Goal: Information Seeking & Learning: Check status

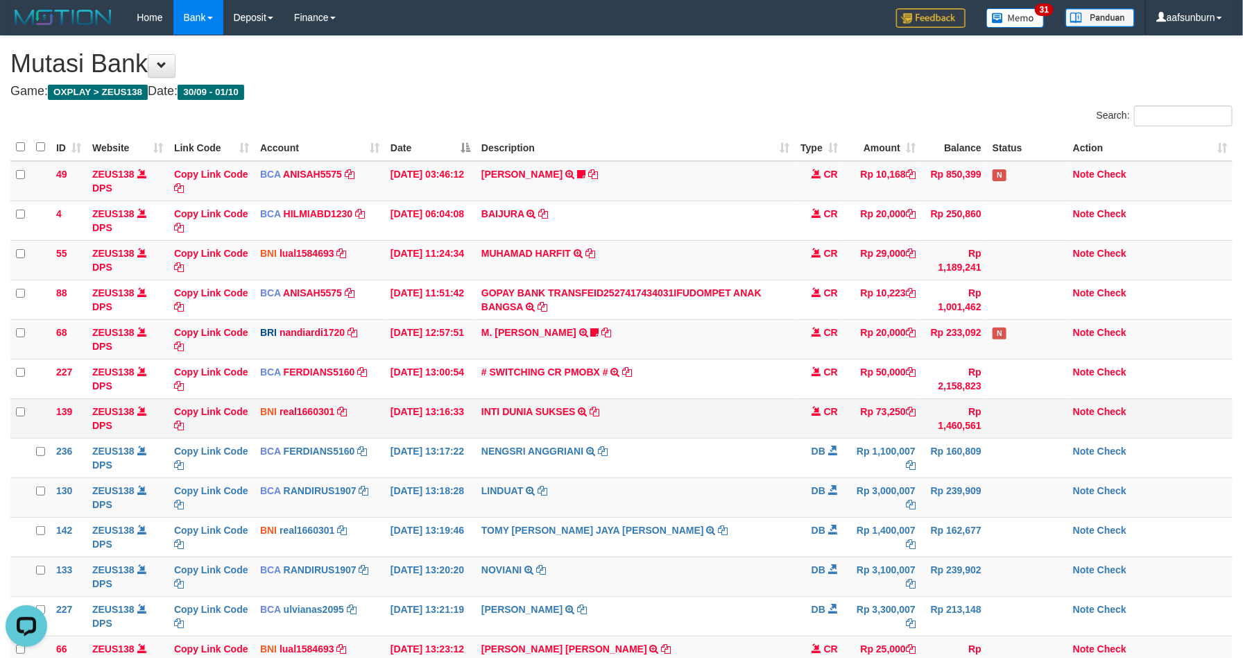
drag, startPoint x: 804, startPoint y: 445, endPoint x: 1030, endPoint y: 435, distance: 226.4
click at [804, 444] on td "DB" at bounding box center [819, 458] width 49 height 40
click at [885, 413] on td "Rp 73,250" at bounding box center [883, 418] width 78 height 40
click at [881, 410] on td "Rp 73,250" at bounding box center [883, 418] width 78 height 40
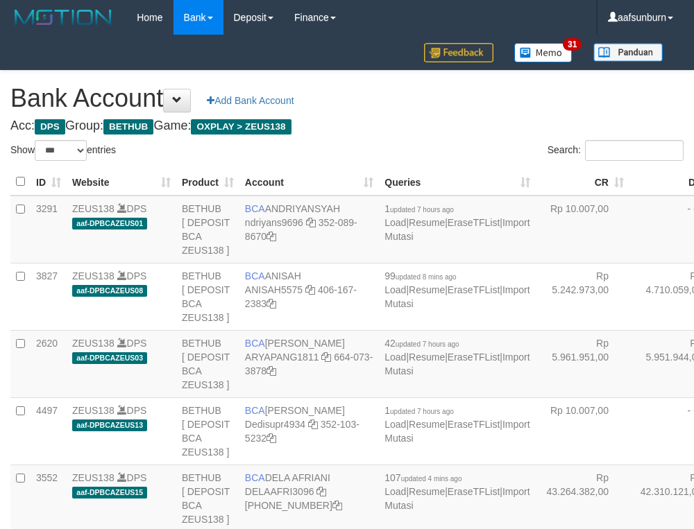
select select "***"
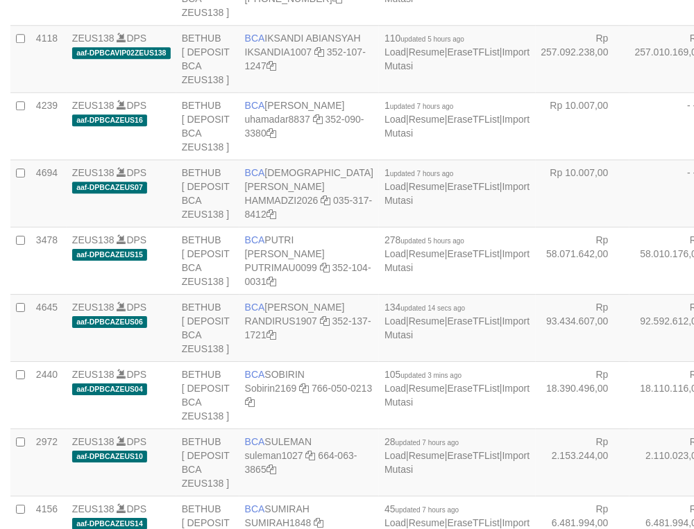
scroll to position [1006, 0]
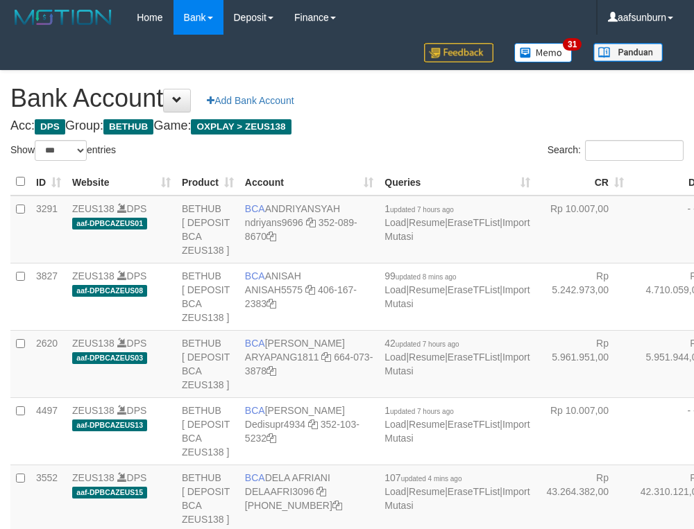
select select "***"
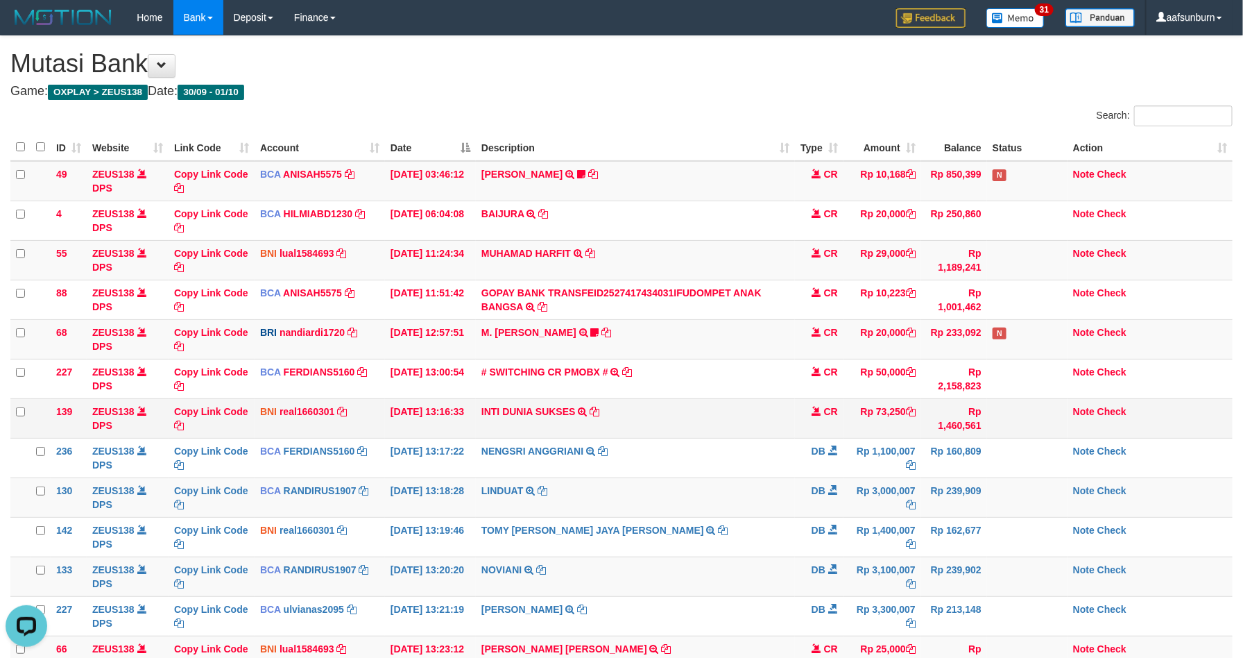
click at [894, 410] on td "Rp 73,250" at bounding box center [883, 418] width 78 height 40
copy td "73,250"
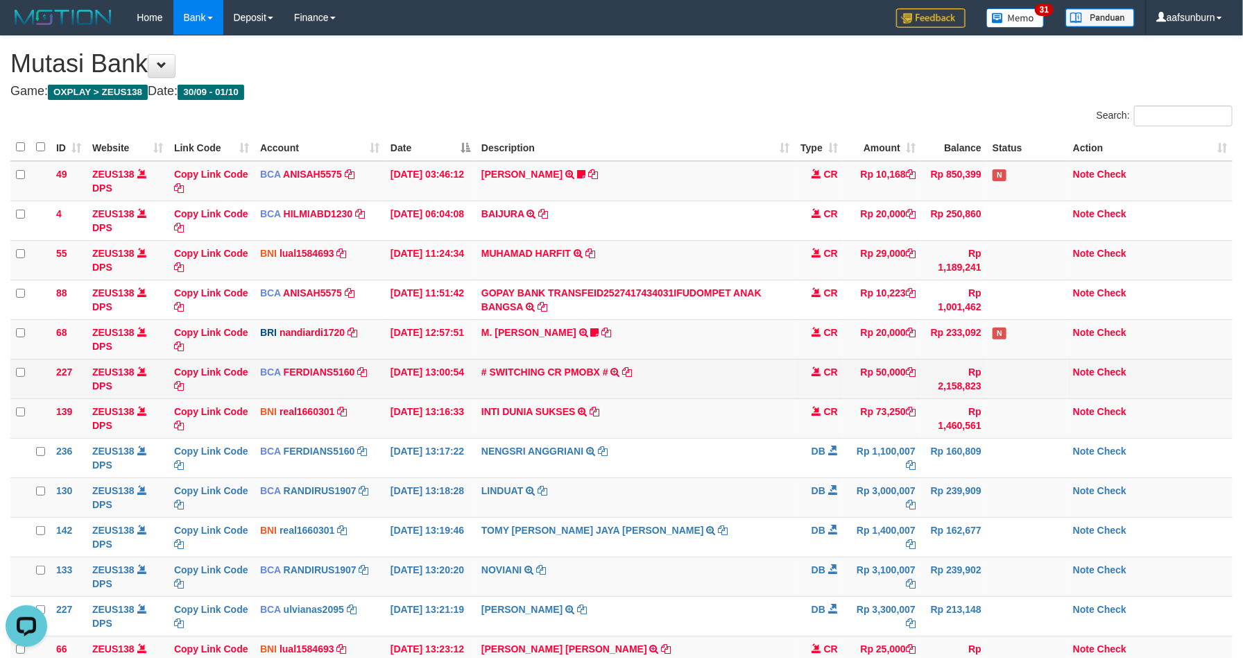
click at [760, 361] on td "# SWITCHING CR PMOBX # SWITCHING CR TRF TRANSFER RINTISAHRUDIN JUNAID 013 PMOBX" at bounding box center [635, 379] width 319 height 40
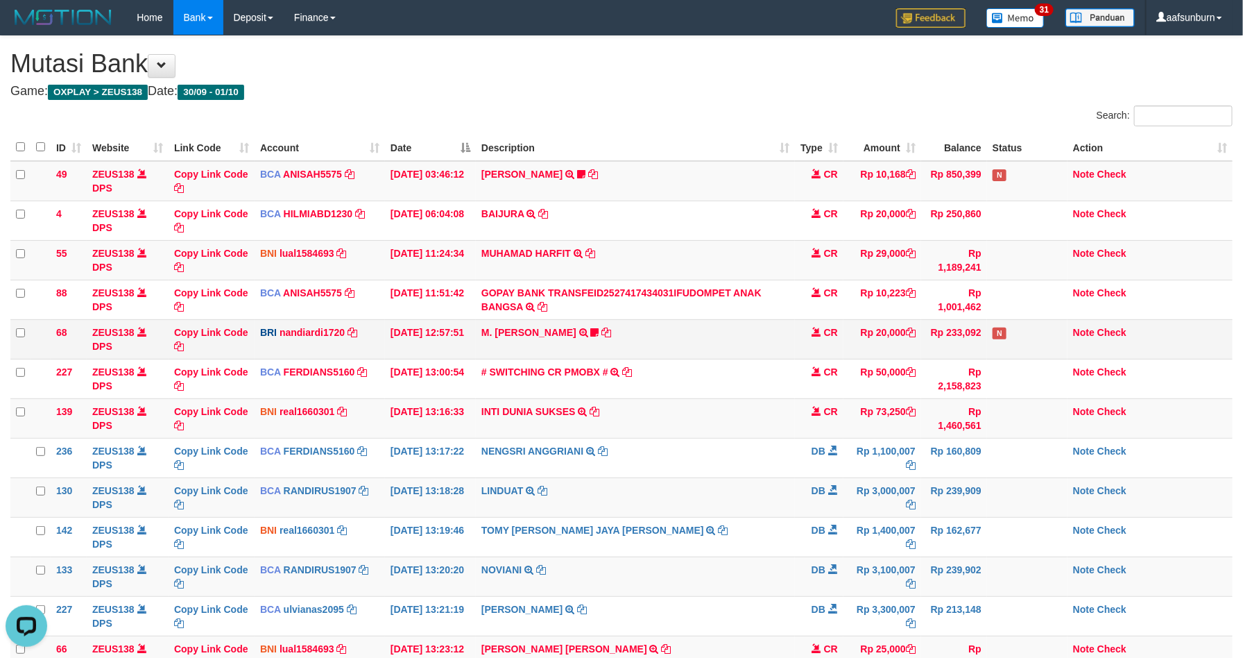
click at [758, 359] on td "M. FAIZ ALFIN TRANSFER NBMB M. FAIZ ALFIN TO NANDI ARDIANSYAH 375501039888538" at bounding box center [635, 339] width 319 height 40
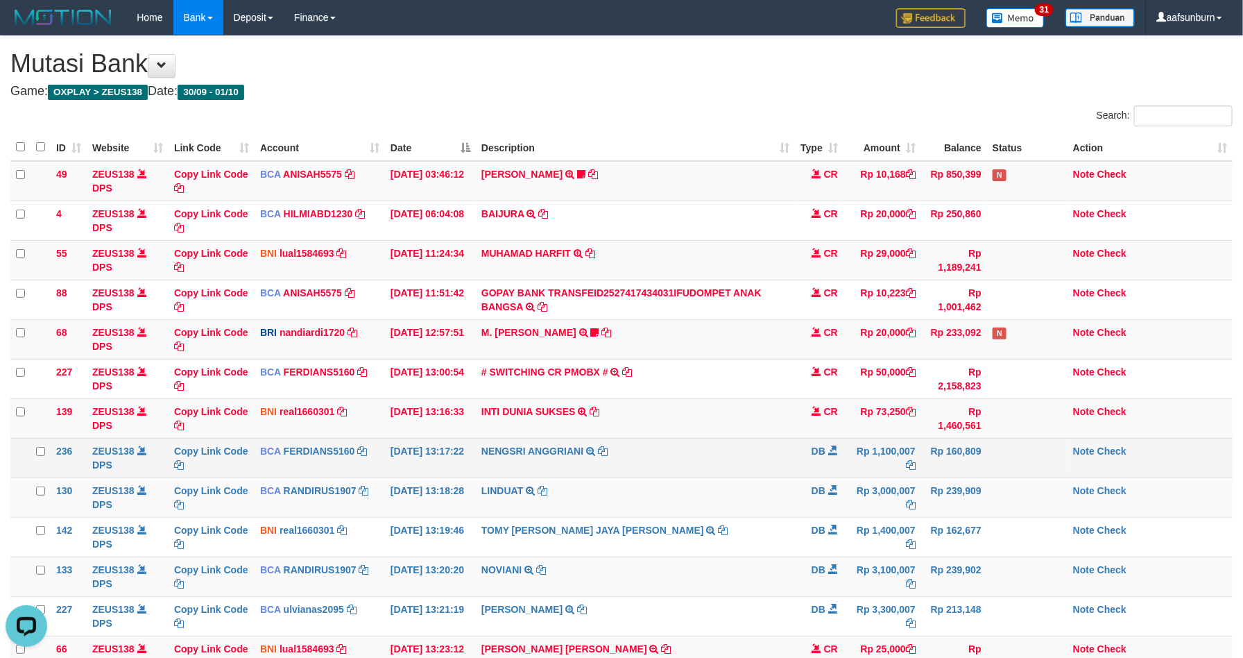
click at [850, 458] on td "Rp 1,100,007" at bounding box center [883, 458] width 78 height 40
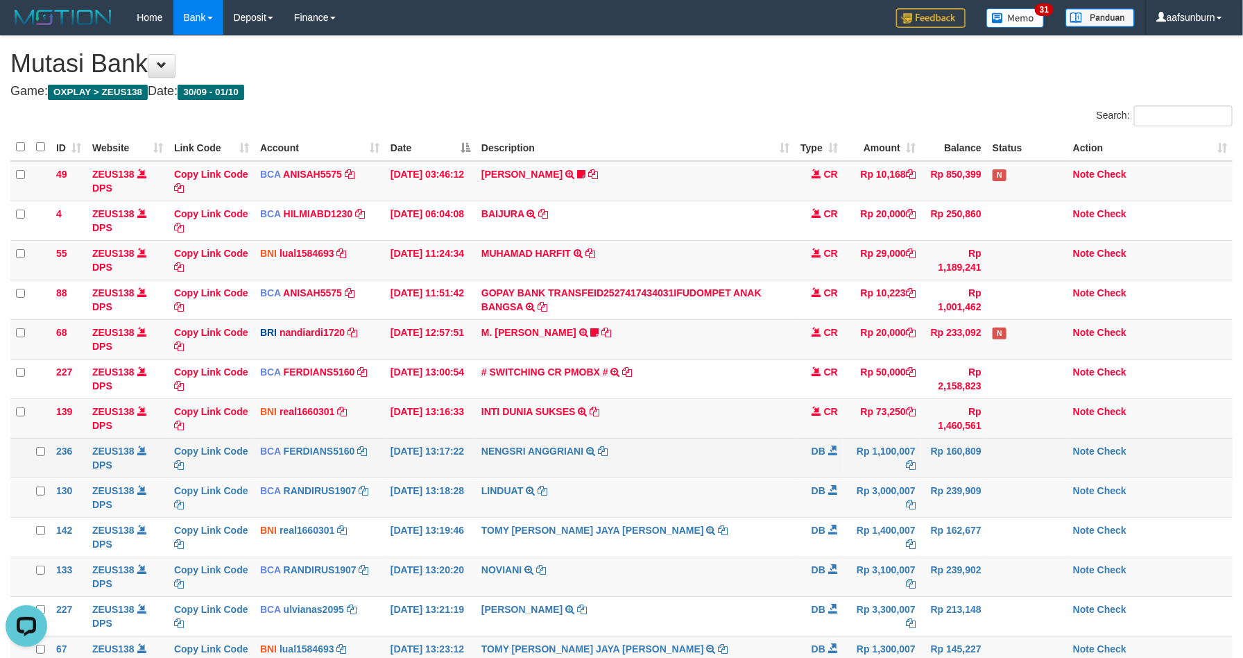
click at [927, 448] on td "Rp 160,809" at bounding box center [954, 458] width 66 height 40
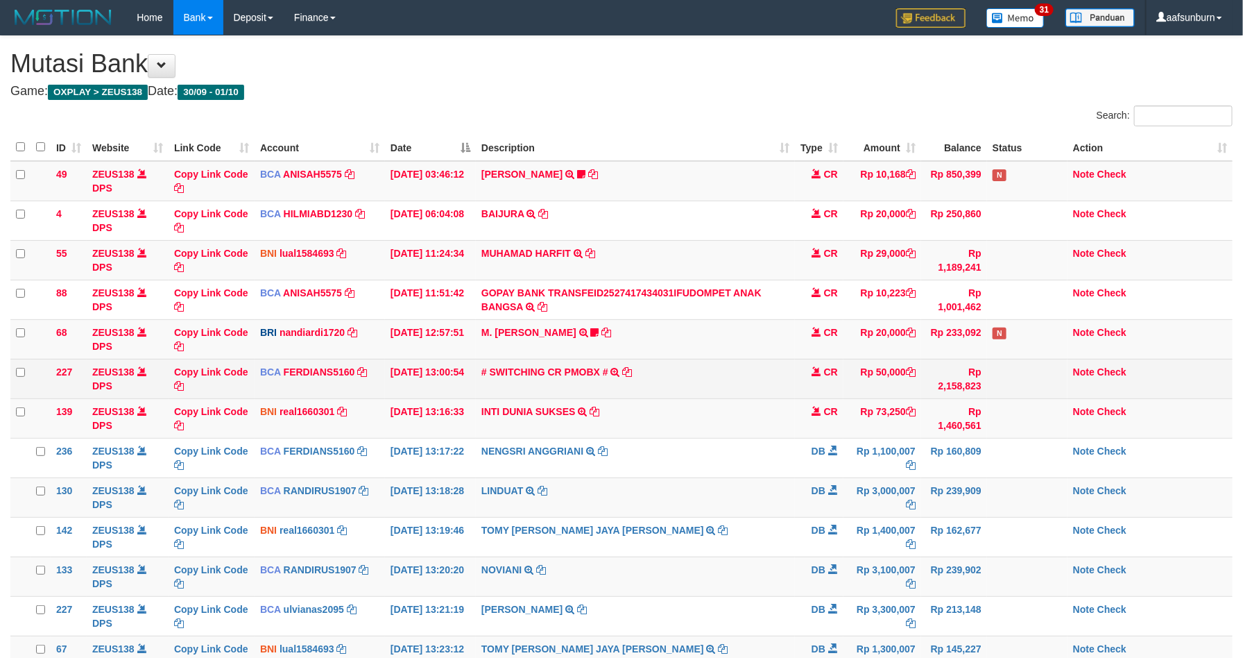
click at [791, 398] on td "# SWITCHING CR PMOBX # SWITCHING CR TRF TRANSFER RINTISAHRUDIN JUNAID 013 PMOBX" at bounding box center [635, 379] width 319 height 40
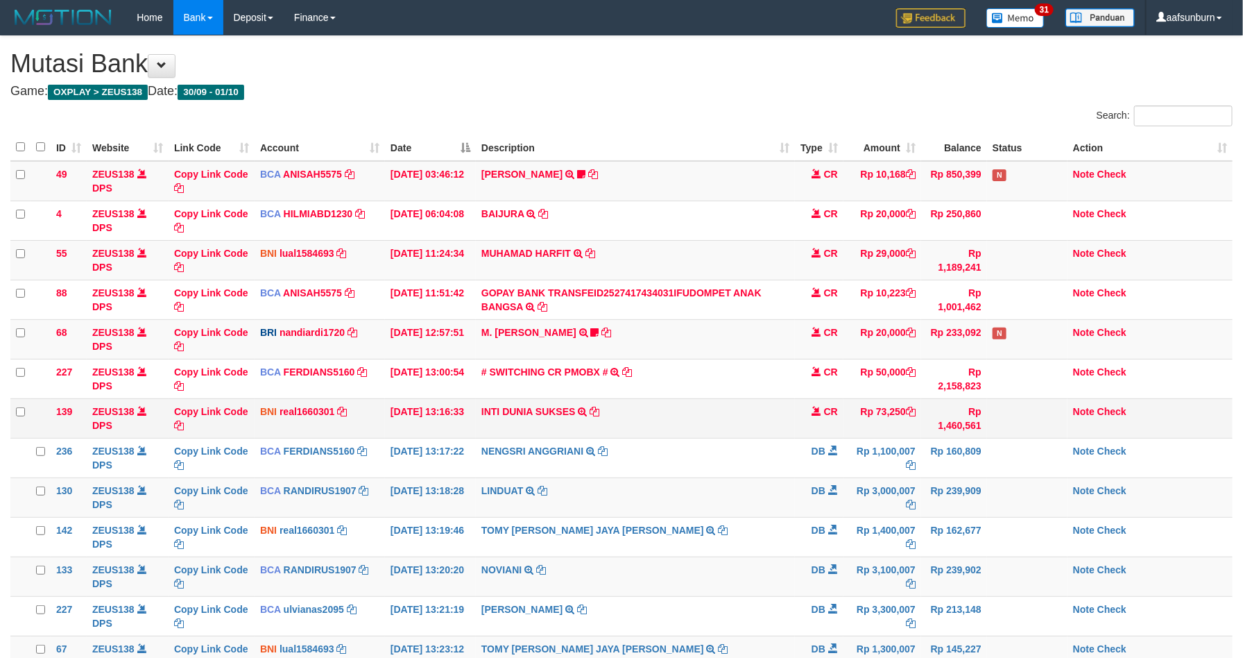
click at [825, 423] on td "CR" at bounding box center [819, 418] width 49 height 40
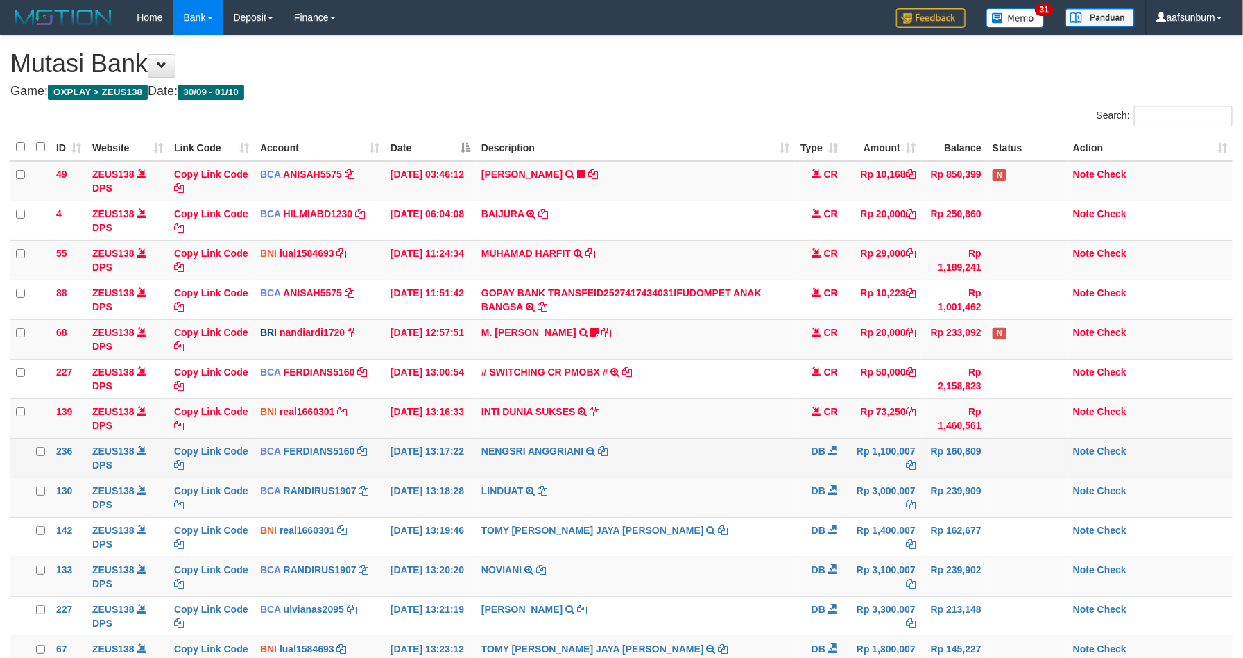
click at [772, 460] on td "NENGSRI ANGGRIANI TRSF E-BANKING DB 0110/FTSCY/WS95031 1100007.00NENGSRI ANGGRI…" at bounding box center [635, 458] width 319 height 40
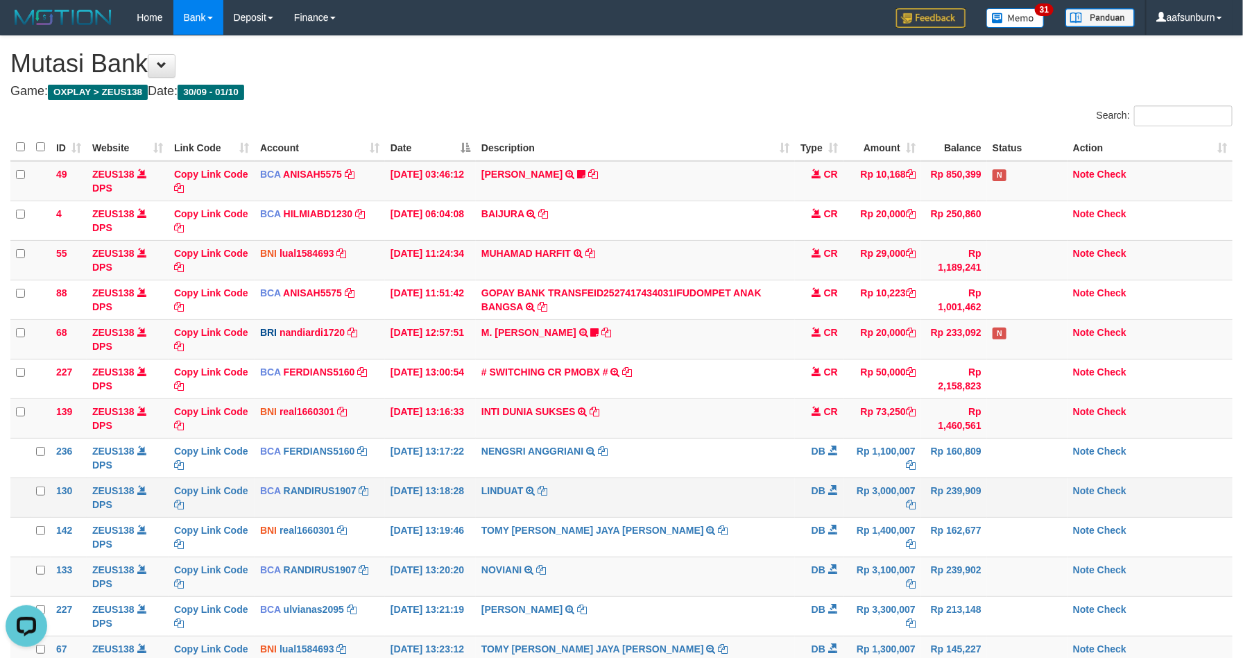
click at [1021, 487] on td at bounding box center [1027, 497] width 80 height 40
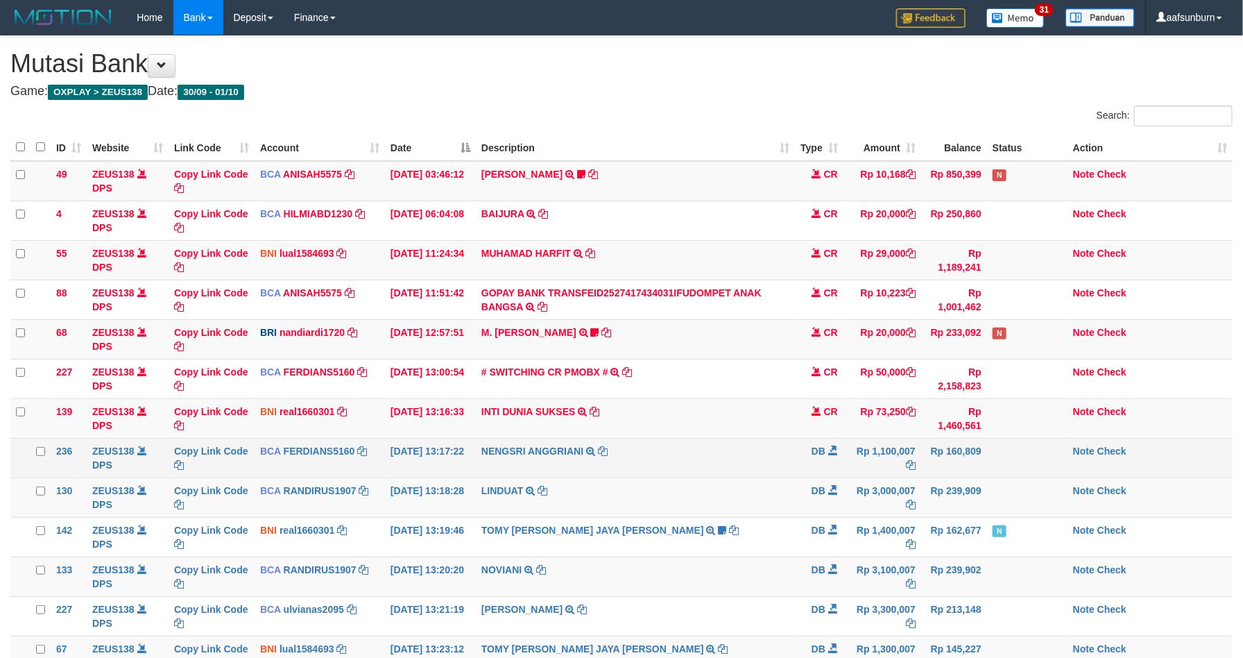
drag, startPoint x: 0, startPoint y: 0, endPoint x: 950, endPoint y: 462, distance: 1056.3
click at [950, 462] on td "Rp 160,809" at bounding box center [954, 458] width 66 height 40
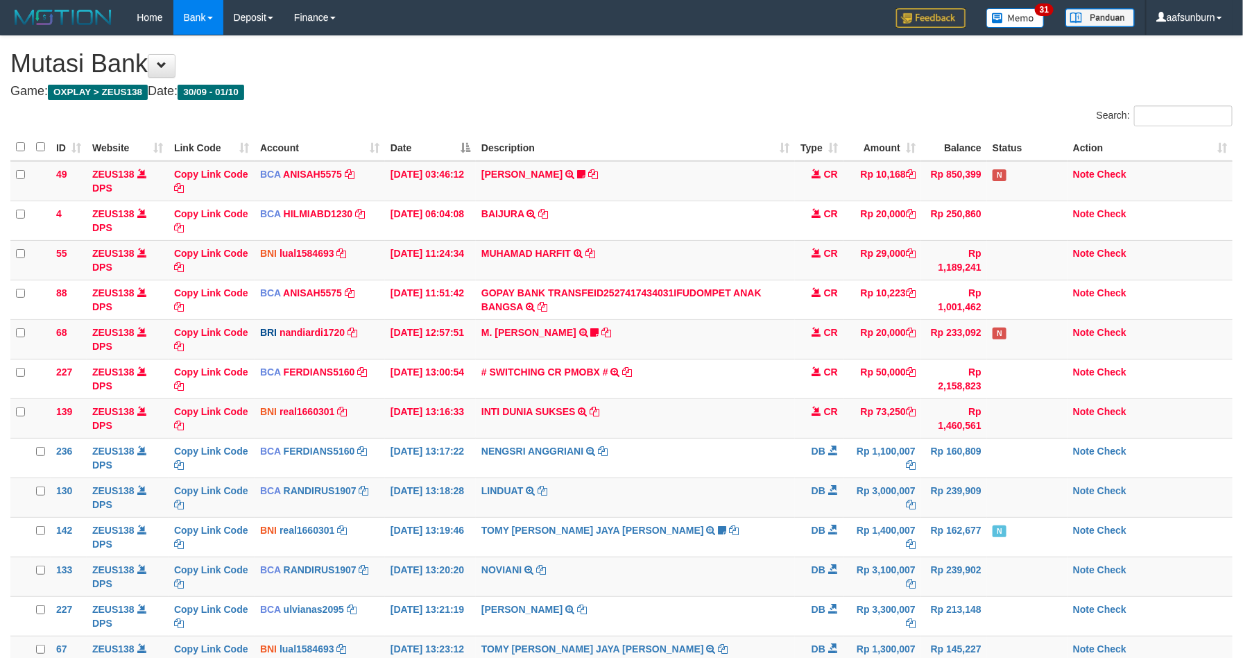
click at [950, 462] on td "Rp 160,809" at bounding box center [954, 458] width 66 height 40
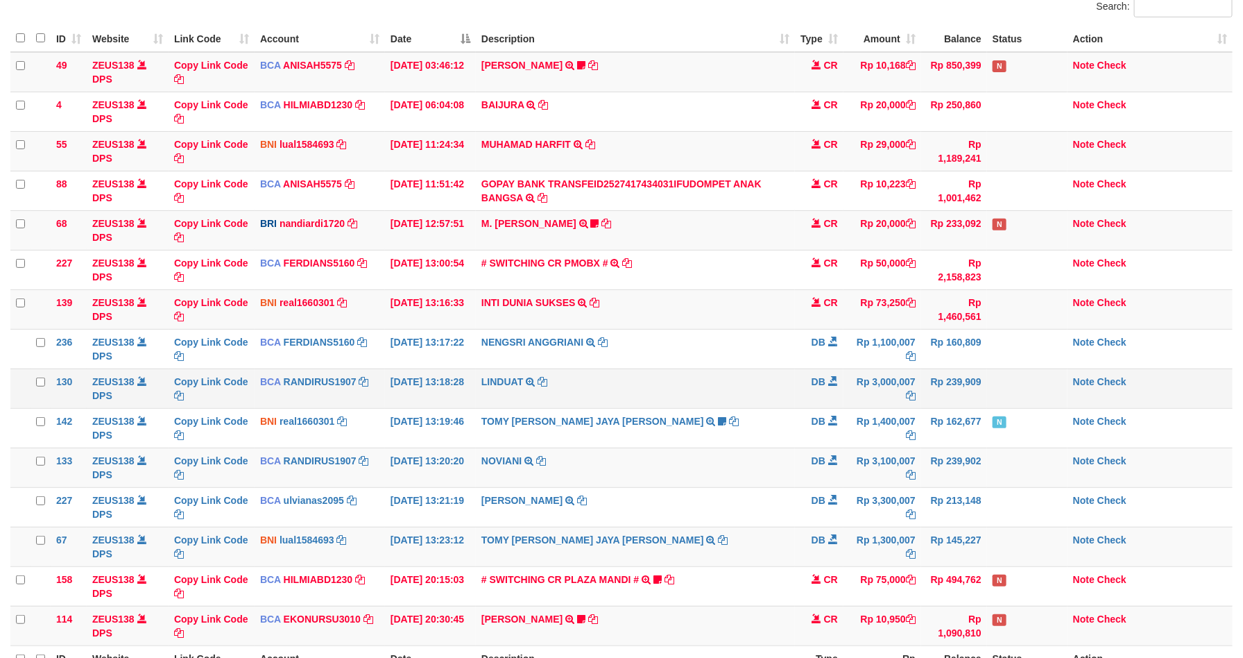
scroll to position [266, 0]
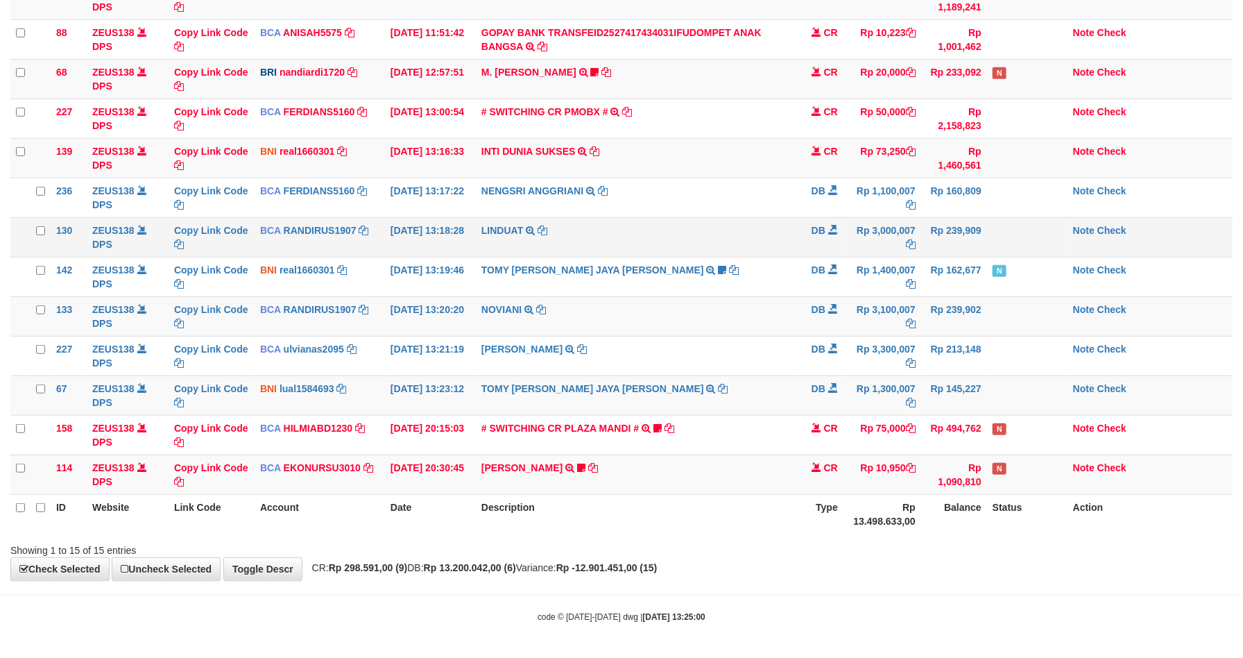
click at [867, 479] on td "Rp 10,950" at bounding box center [883, 474] width 78 height 40
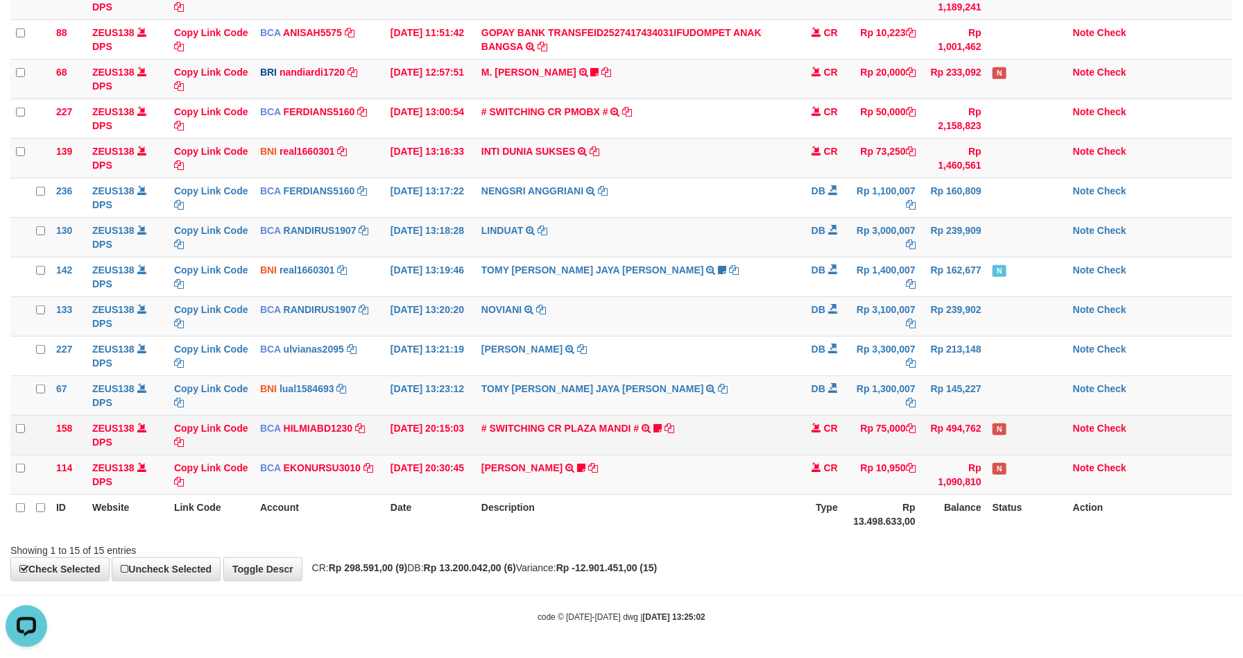
click at [770, 415] on td "# SWITCHING CR PLAZA MANDI # SWITCHING CR TRF TUPARDI 008 PLAZA MANDI 185000420…" at bounding box center [635, 435] width 319 height 40
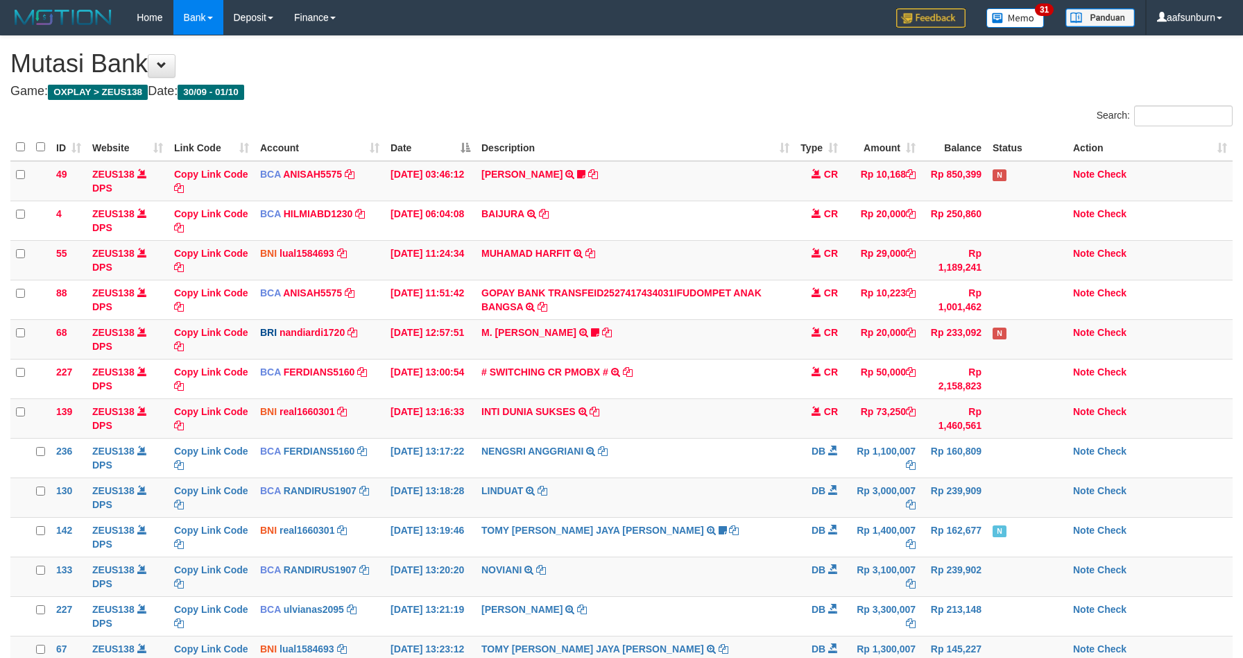
scroll to position [266, 0]
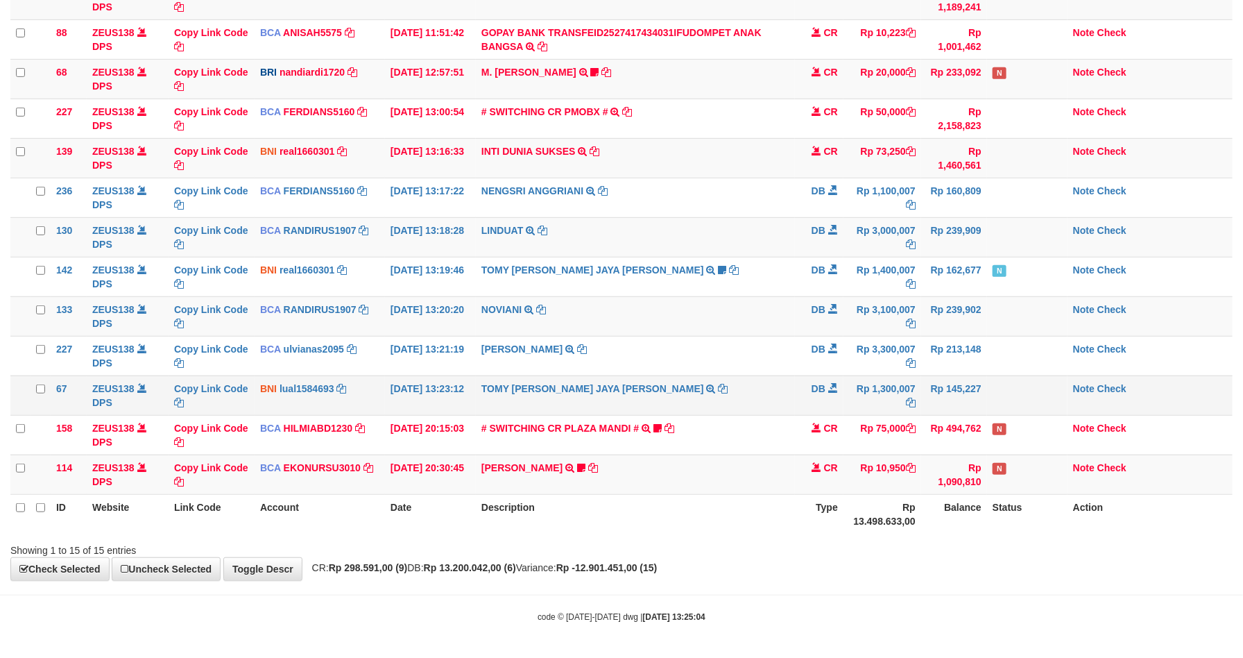
click at [660, 390] on td "TOMY FREDI JAYA TARUNA TRANSFER KE BPK TOMY FREDI JAYA TARUNA" at bounding box center [635, 395] width 319 height 40
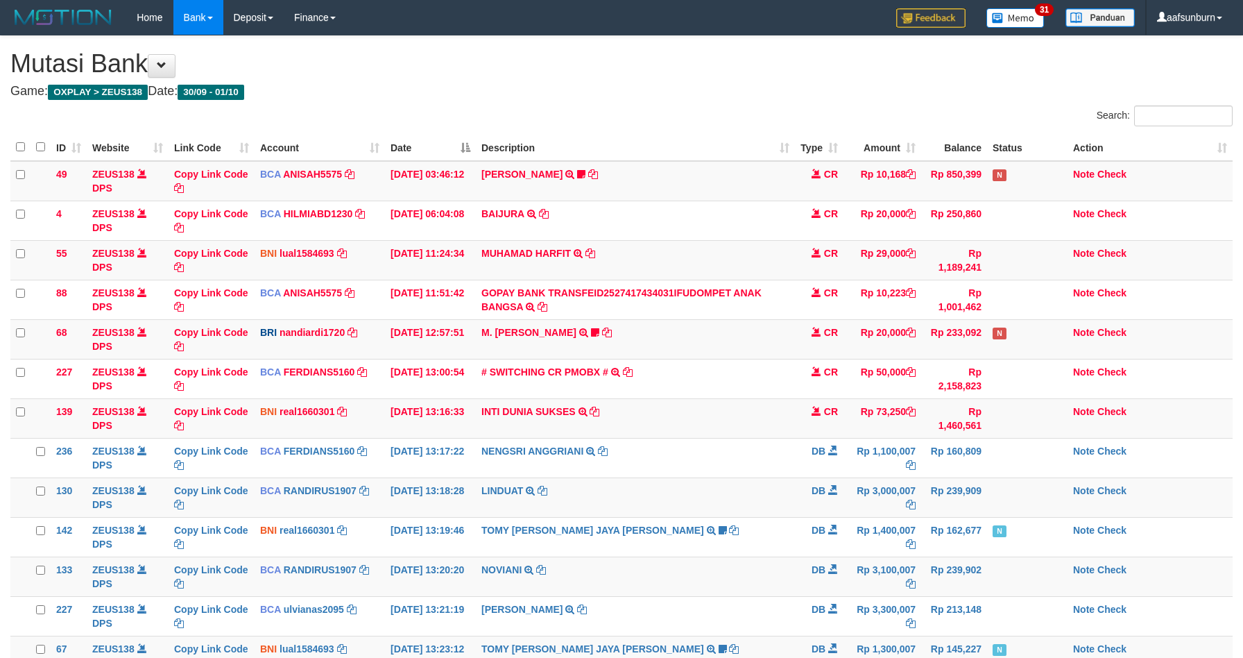
scroll to position [266, 0]
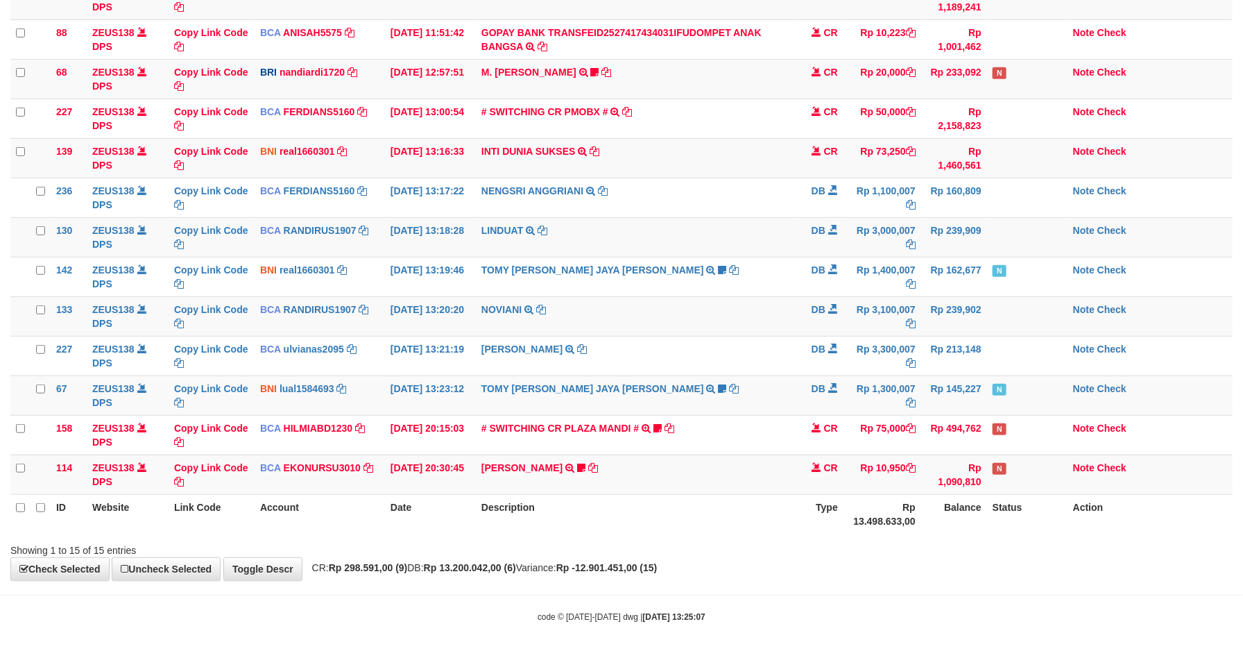
click at [649, 391] on td "TOMY [PERSON_NAME] JAYA [PERSON_NAME] TRANSFER KE BPK TOMY [PERSON_NAME] JAYA […" at bounding box center [635, 395] width 319 height 40
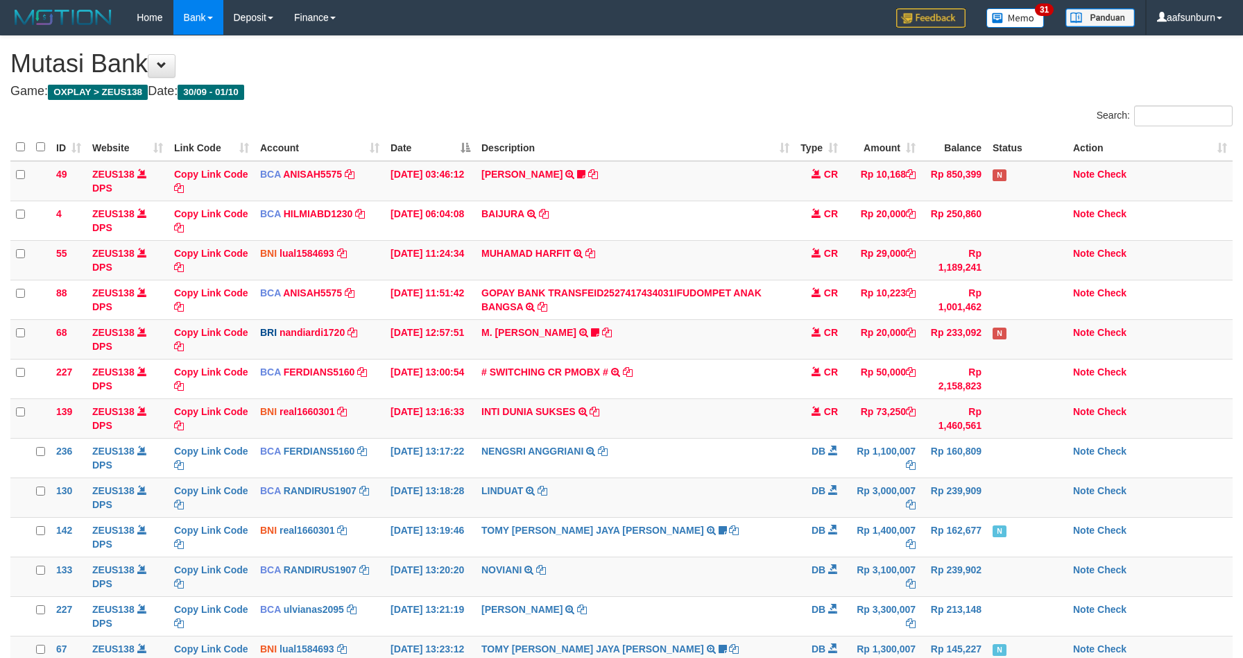
scroll to position [266, 0]
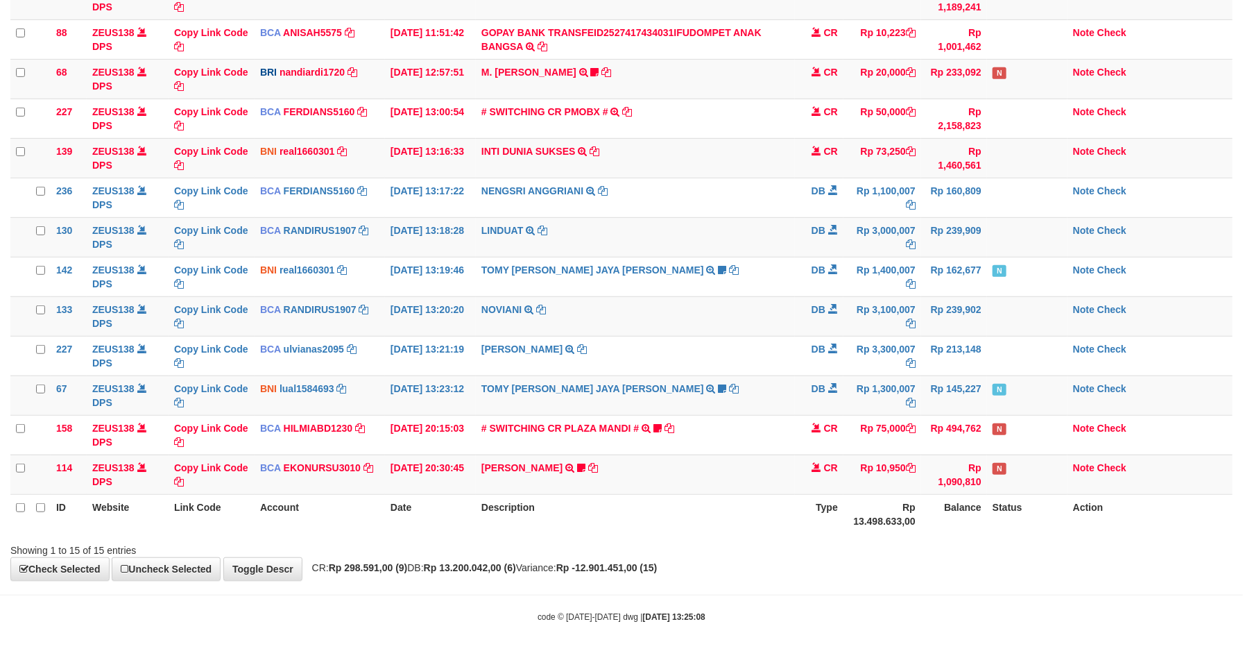
click at [648, 390] on td "TOMY FREDI JAYA TARUNA TRANSFER KE BPK TOMY FREDI JAYA TARUNA WD BNI 5" at bounding box center [635, 395] width 319 height 40
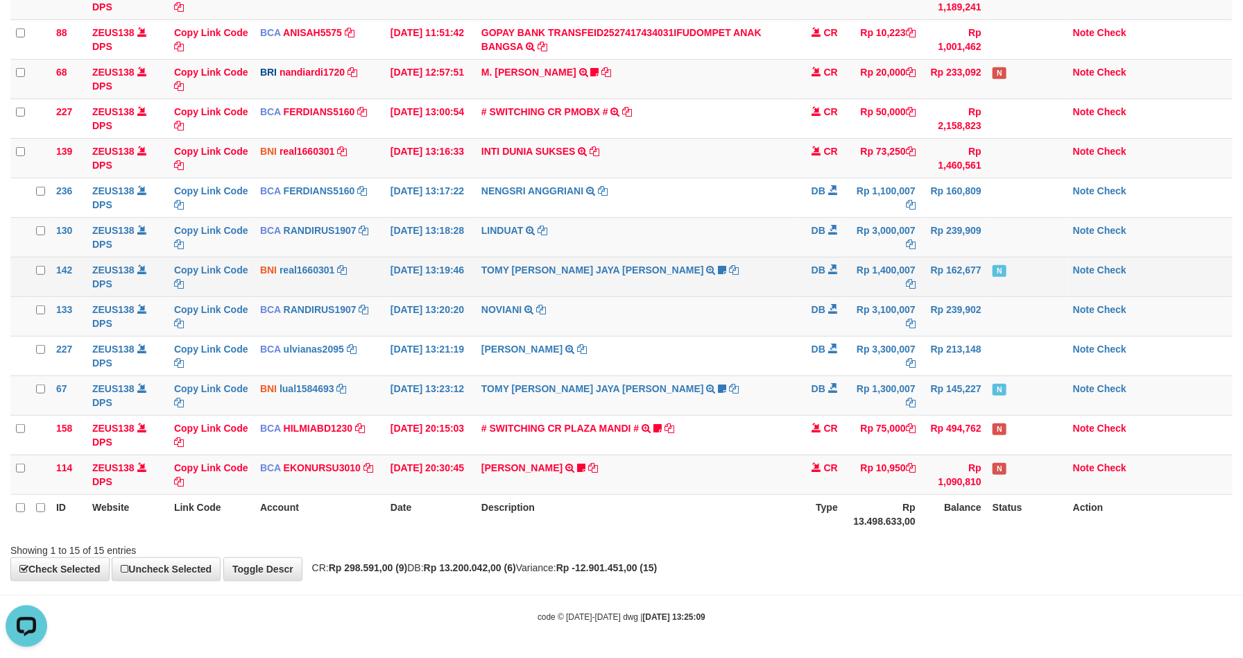
click at [714, 259] on td "TOMY FREDI JAYA TARUNA TRANSFER KE BPK TOMY FREDI JAYA TARUNA WD BNI 5" at bounding box center [635, 277] width 319 height 40
click at [716, 257] on td "TOMY FREDI JAYA TARUNA TRANSFER KE BPK TOMY FREDI JAYA TARUNA WD BNI 5" at bounding box center [635, 277] width 319 height 40
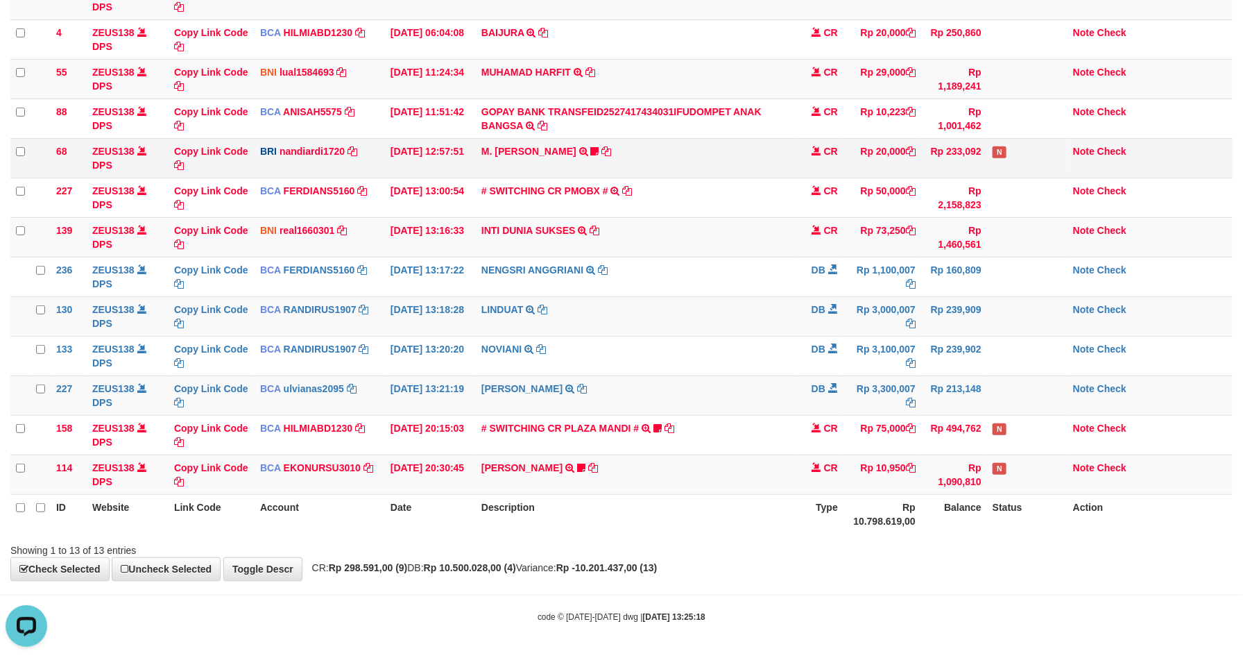
click at [941, 173] on td "Rp 233,092" at bounding box center [954, 158] width 66 height 40
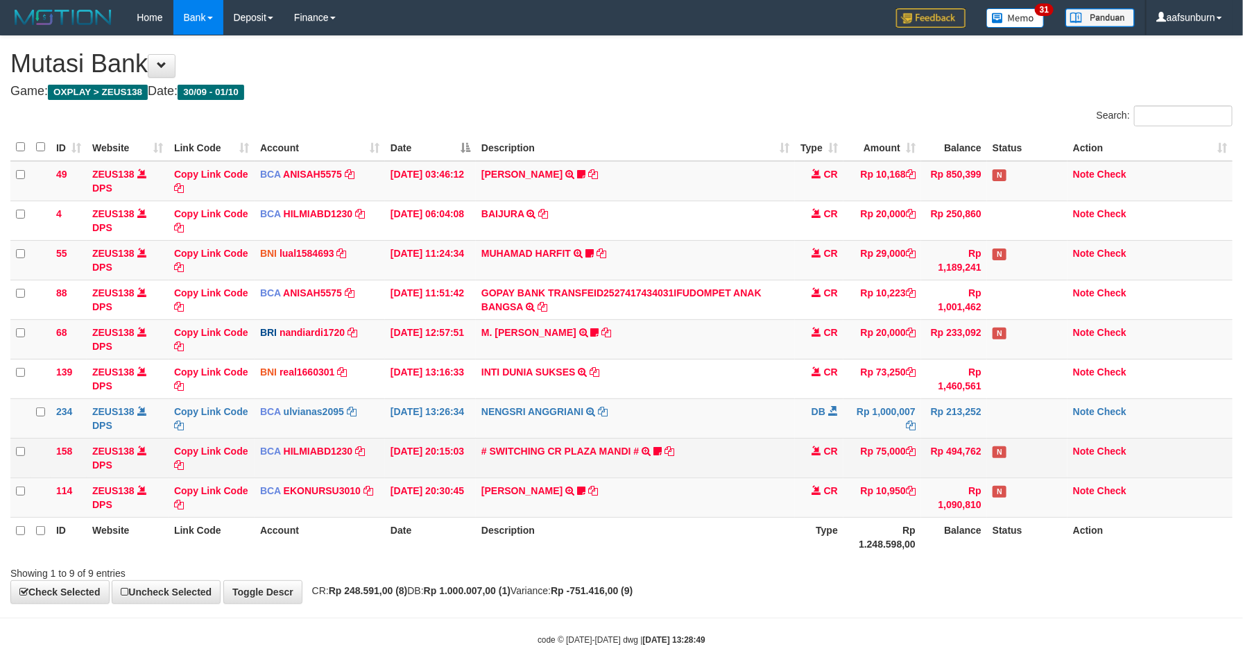
scroll to position [27, 0]
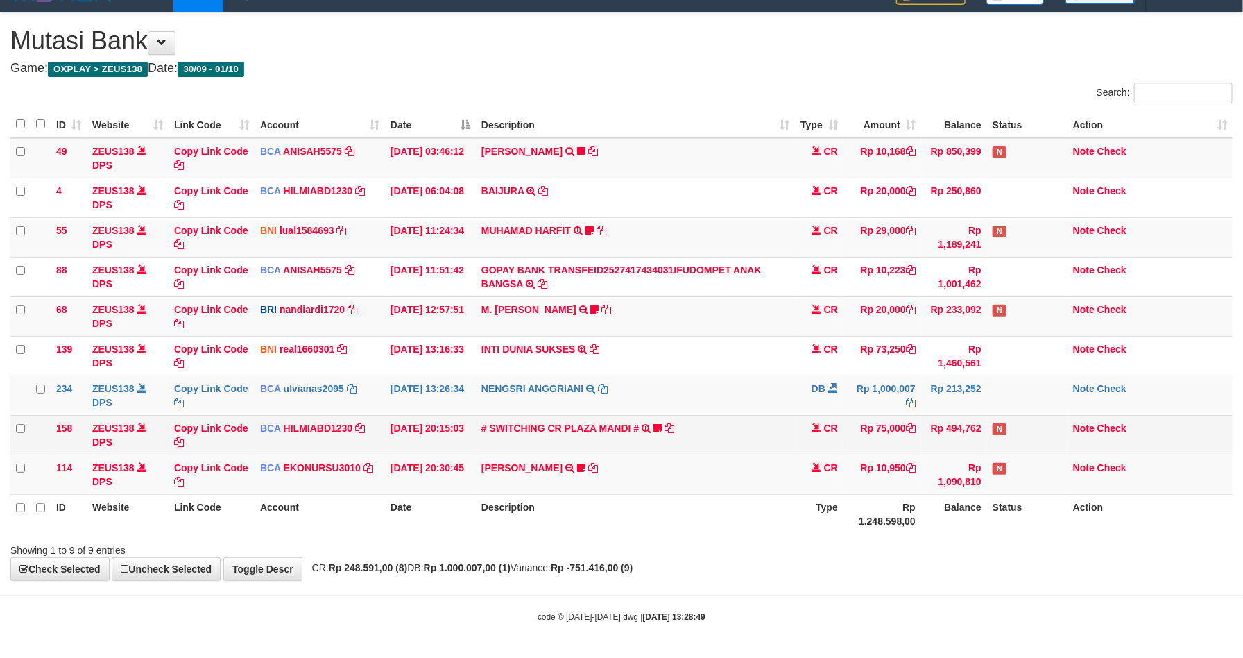
click at [787, 433] on td "# SWITCHING CR PLAZA MANDI # SWITCHING CR TRF TUPARDI 008 PLAZA MANDI 185000420…" at bounding box center [635, 435] width 319 height 40
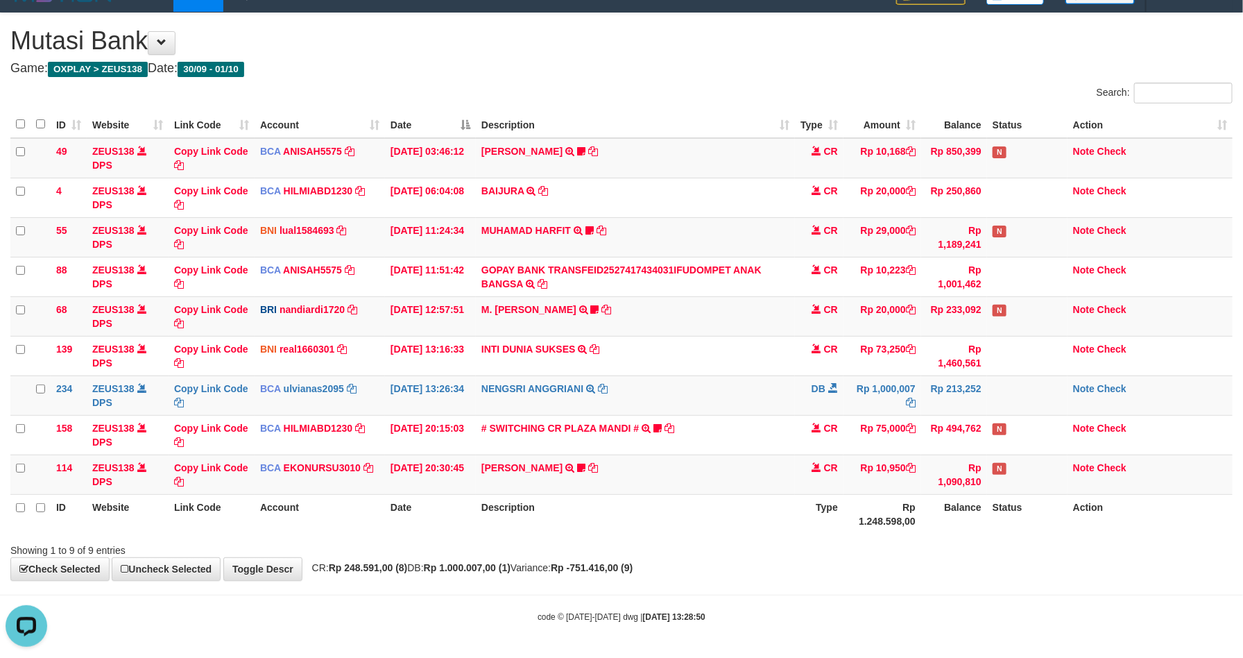
click at [929, 561] on div "**********" at bounding box center [621, 296] width 1243 height 567
drag, startPoint x: 816, startPoint y: 375, endPoint x: 899, endPoint y: 384, distance: 83.7
click at [816, 375] on td "DB" at bounding box center [819, 395] width 49 height 40
drag, startPoint x: 771, startPoint y: 510, endPoint x: 765, endPoint y: 498, distance: 13.3
click at [770, 504] on th "Description" at bounding box center [635, 514] width 319 height 40
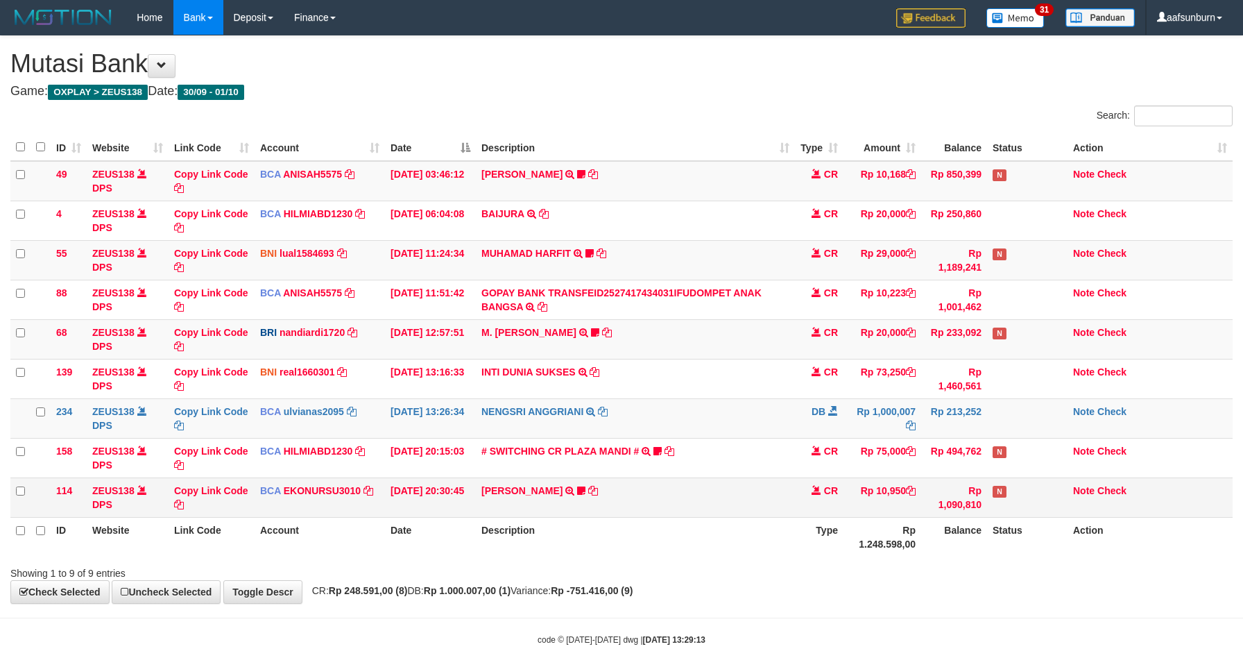
scroll to position [27, 0]
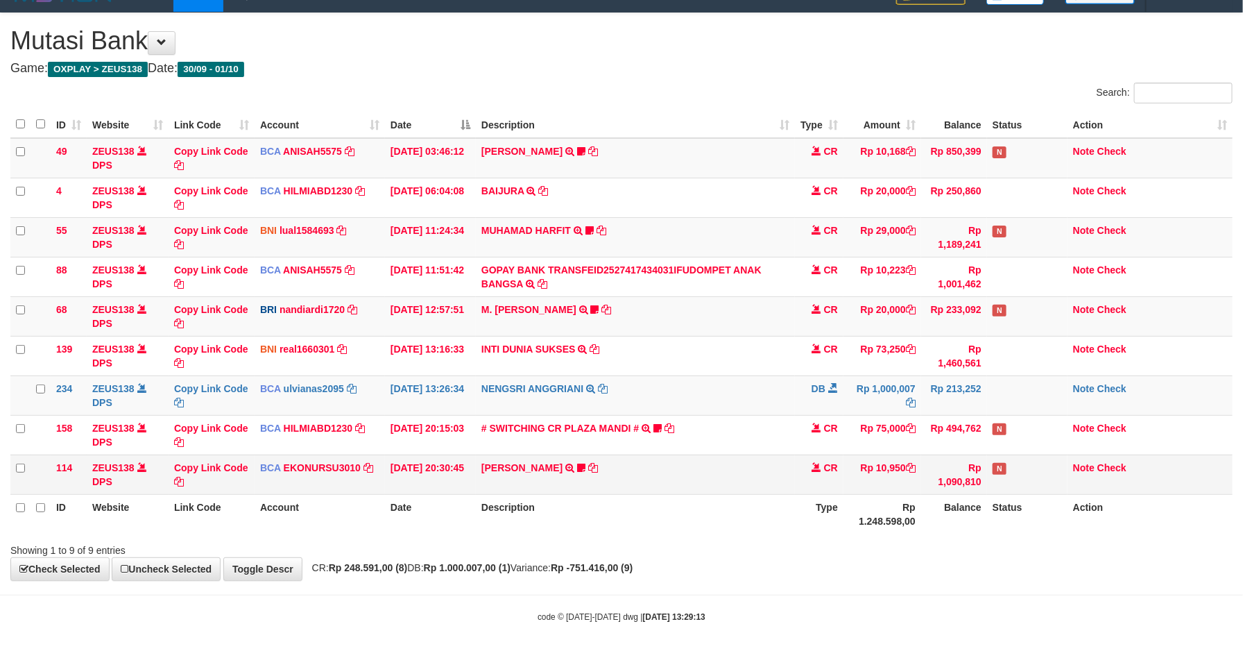
drag, startPoint x: 745, startPoint y: 491, endPoint x: 739, endPoint y: 487, distance: 7.5
click at [743, 491] on td "[PERSON_NAME] TRSF E-BANKING CR 3009/FTSCY/WS95051 10950.002025093089200473 TRF…" at bounding box center [635, 474] width 319 height 40
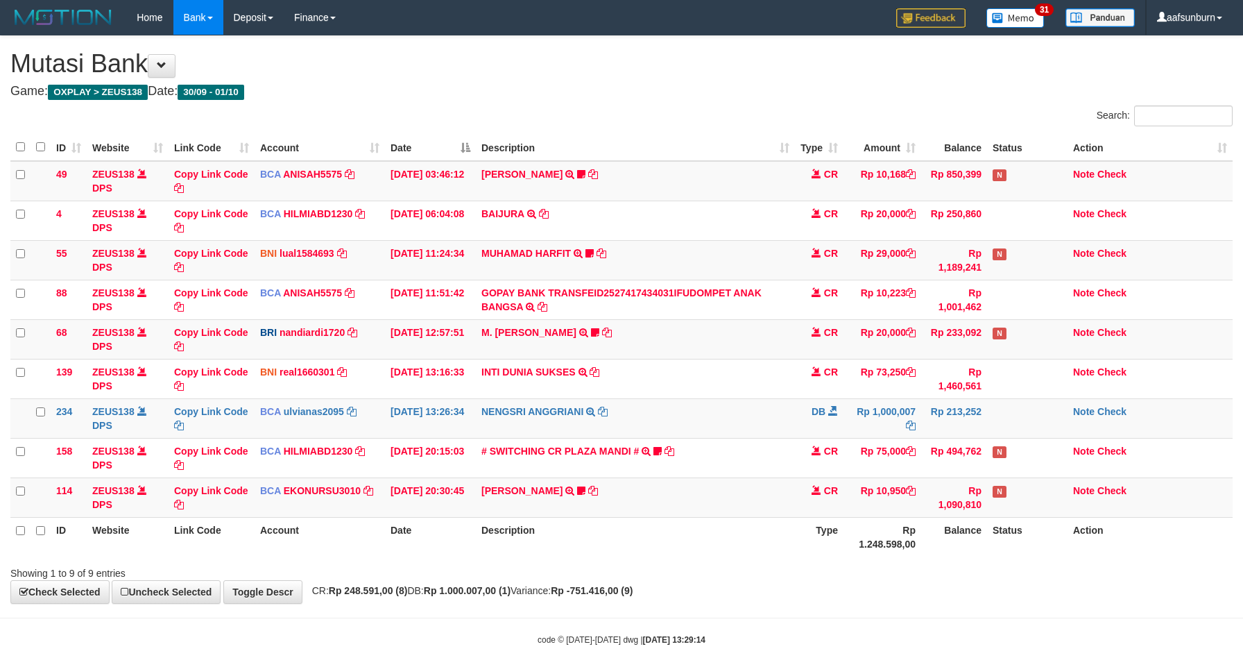
scroll to position [27, 0]
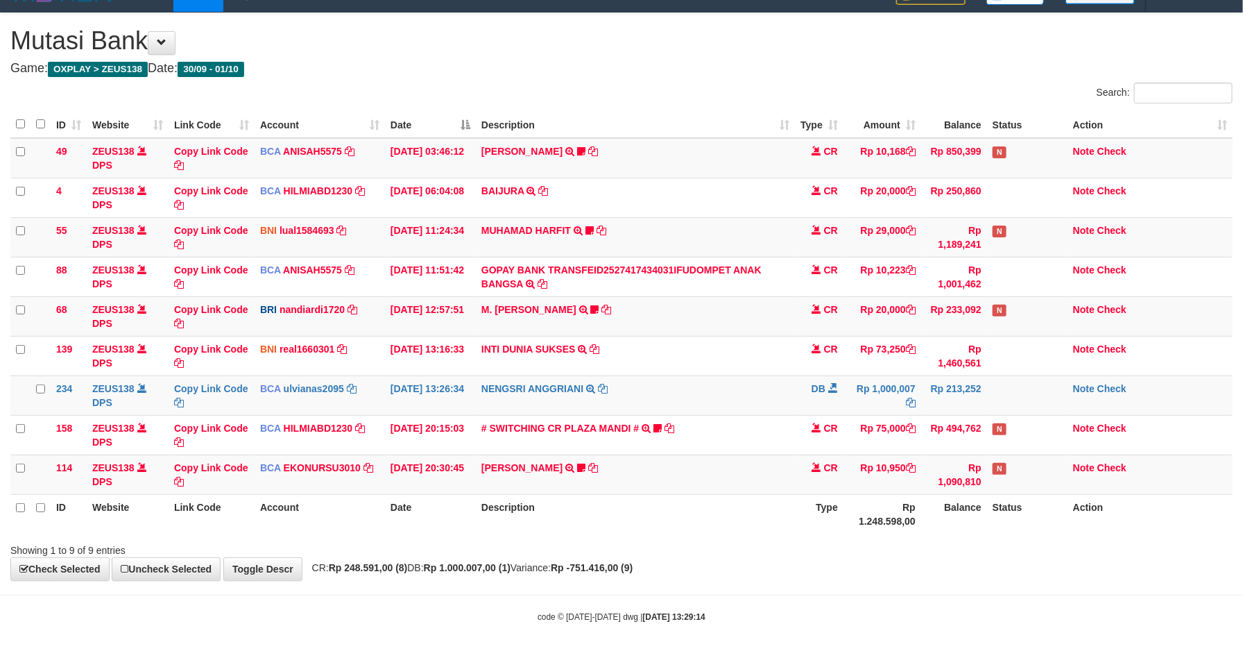
click at [744, 509] on th "Description" at bounding box center [635, 514] width 319 height 40
click at [871, 473] on td "Rp 10,950" at bounding box center [883, 474] width 78 height 40
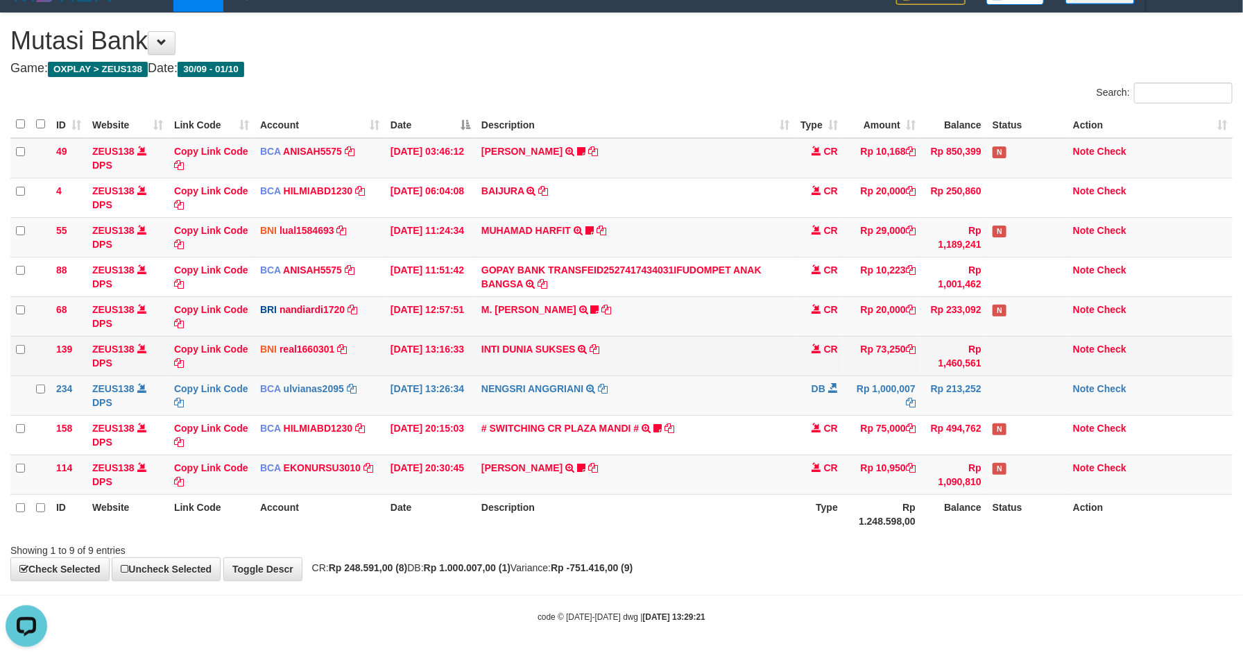
click at [756, 367] on td "INTI DUNIA SUKSES TRF/PAY/TOP-UP ECHANNEL INTI DUNIA SUKSES" at bounding box center [635, 356] width 319 height 40
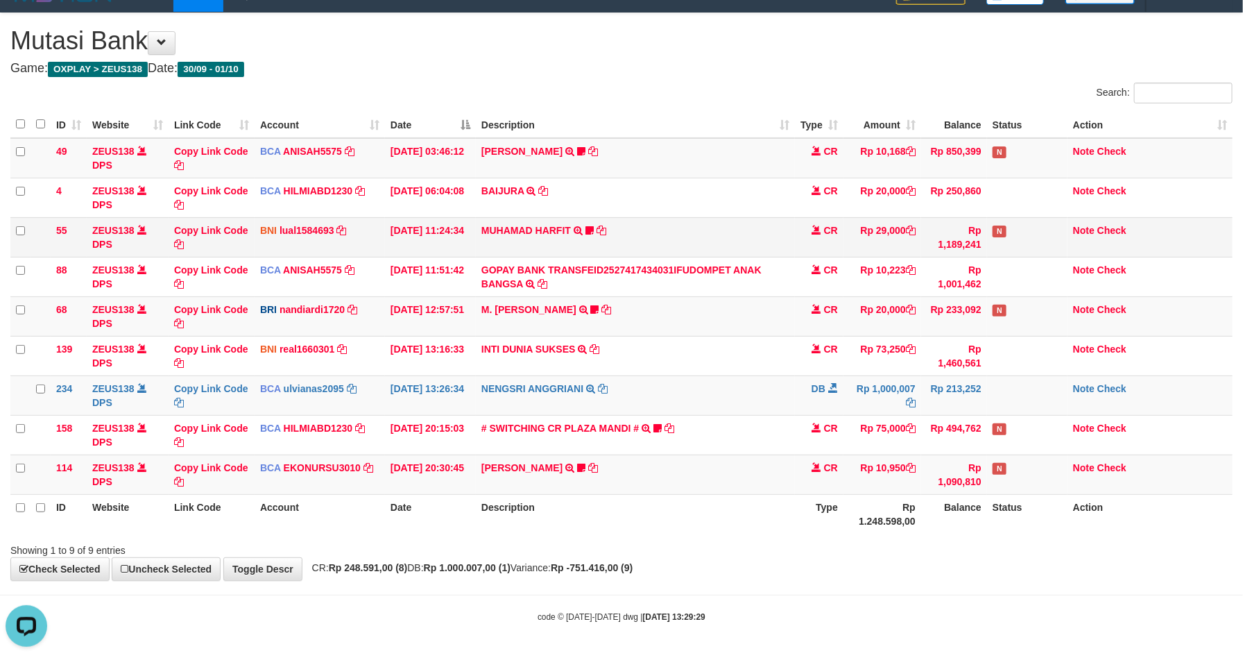
click at [614, 252] on td "MUHAMAD HARFIT TRANSFER DARI SDR MUHAMAD HARFIT Sano27" at bounding box center [635, 237] width 319 height 40
click at [689, 396] on td "NENGSRI ANGGRIANI TRSF E-BANKING DB 0110/FTSCY/WS95031 1000007.00NENGSRI ANGGRI…" at bounding box center [635, 395] width 319 height 40
click at [691, 396] on td "NENGSRI ANGGRIANI TRSF E-BANKING DB 0110/FTSCY/WS95031 1000007.00NENGSRI ANGGRI…" at bounding box center [635, 395] width 319 height 40
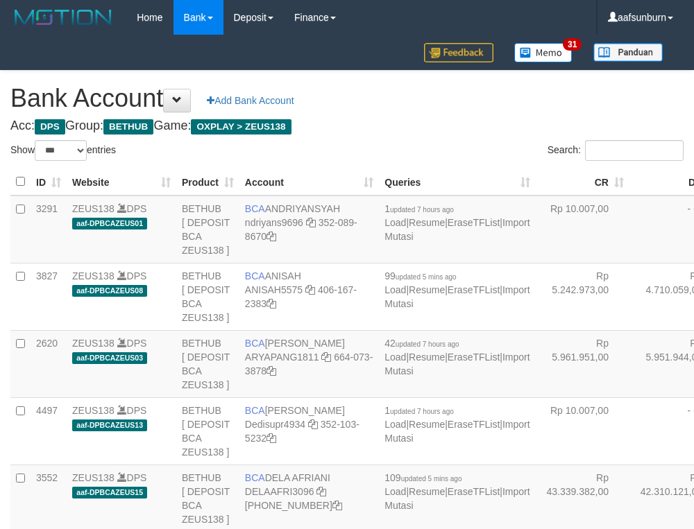
select select "***"
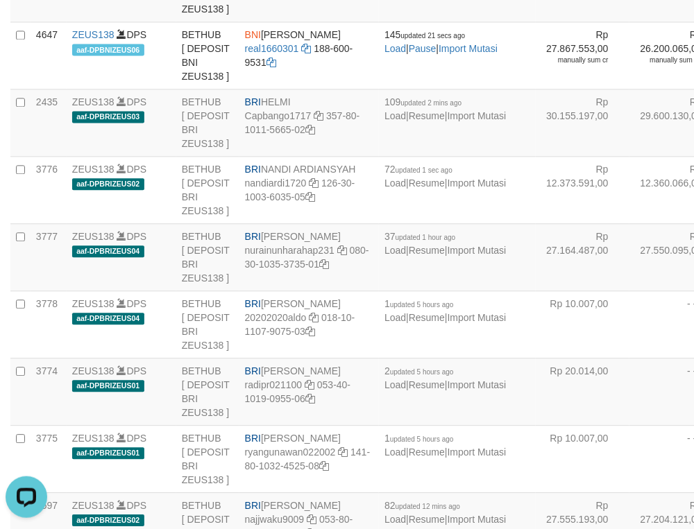
drag, startPoint x: 575, startPoint y: 233, endPoint x: 529, endPoint y: 255, distance: 50.6
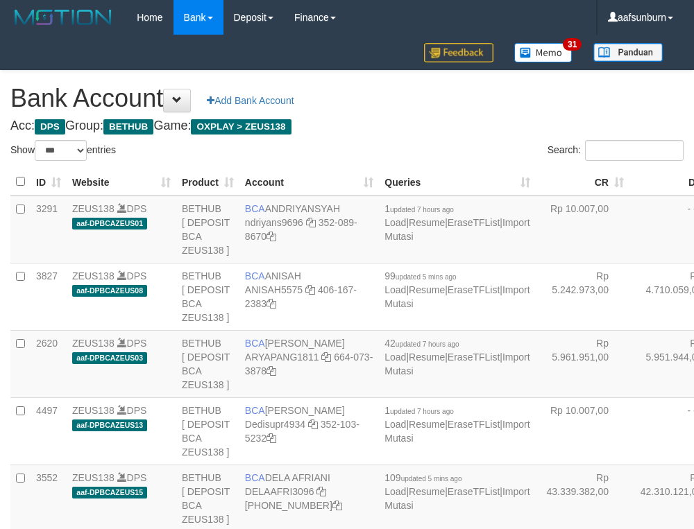
select select "***"
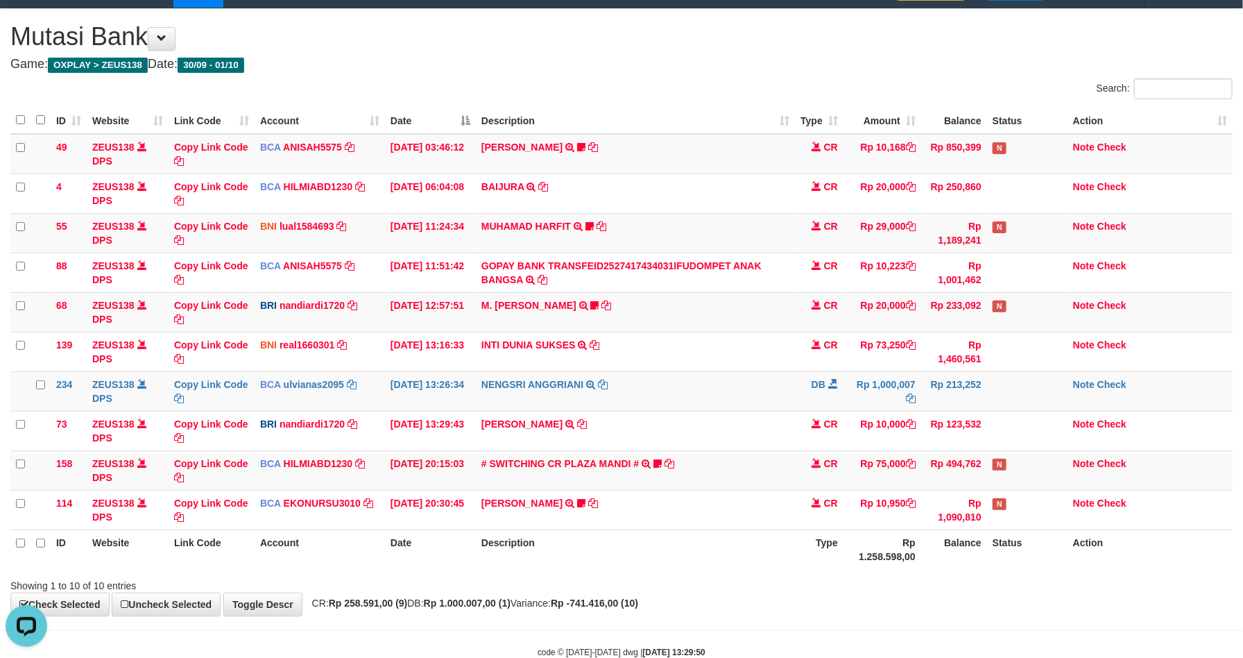
click at [1017, 593] on div "Showing 1 to 10 of 10 entries" at bounding box center [621, 582] width 1243 height 19
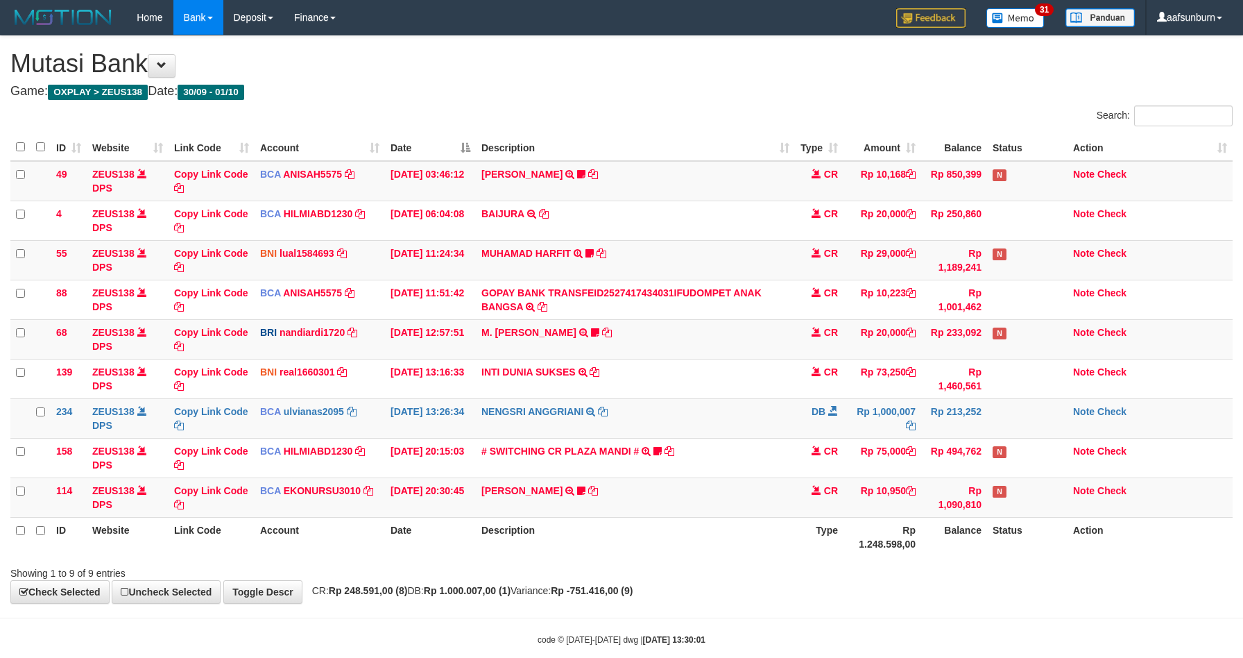
scroll to position [27, 0]
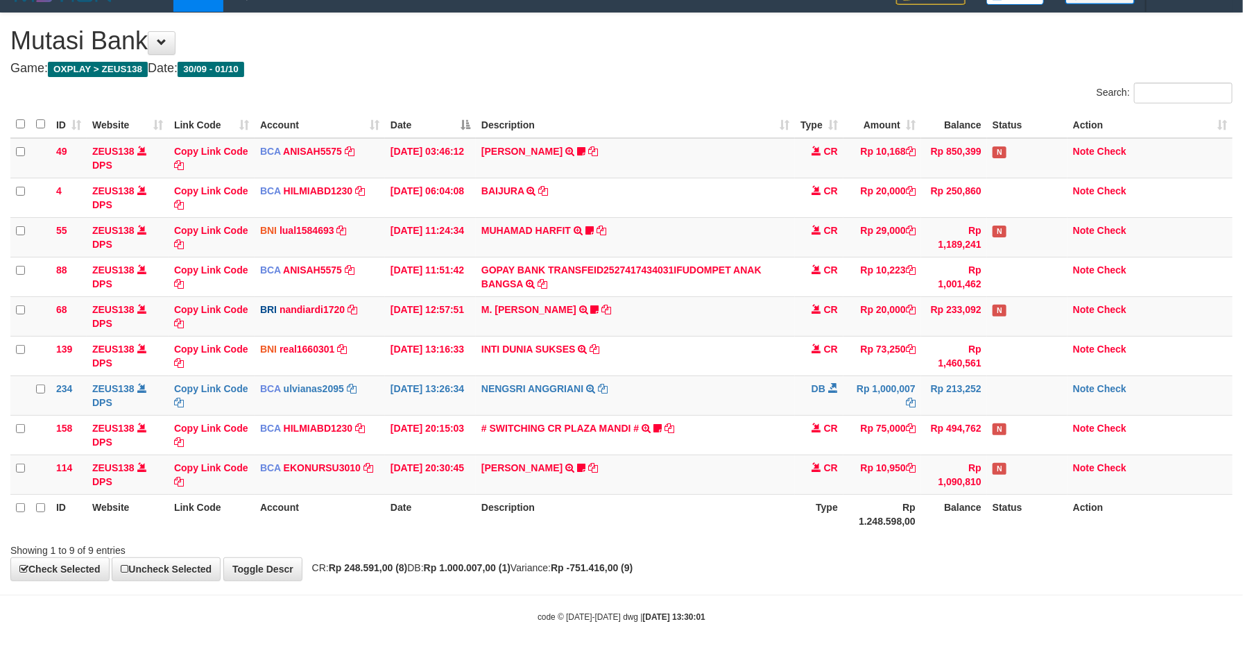
click at [1027, 587] on body "Toggle navigation Home Bank Account List Load By Website Group [OXPLAY] ZEUS138…" at bounding box center [621, 317] width 1243 height 681
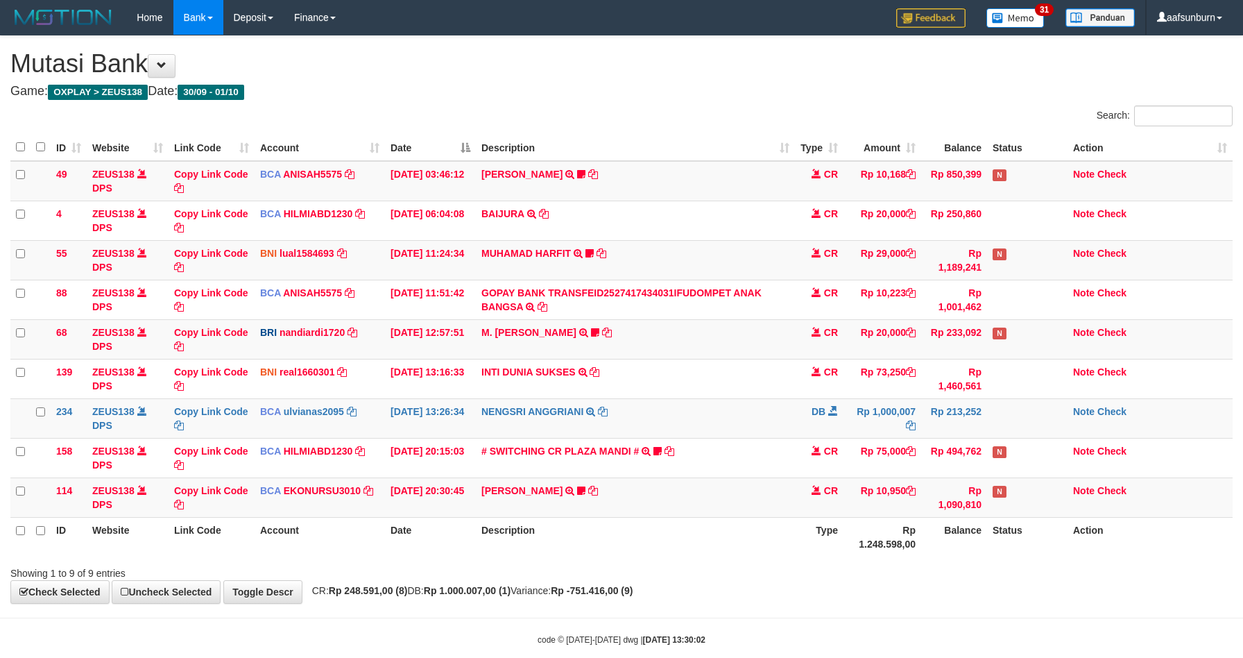
scroll to position [27, 0]
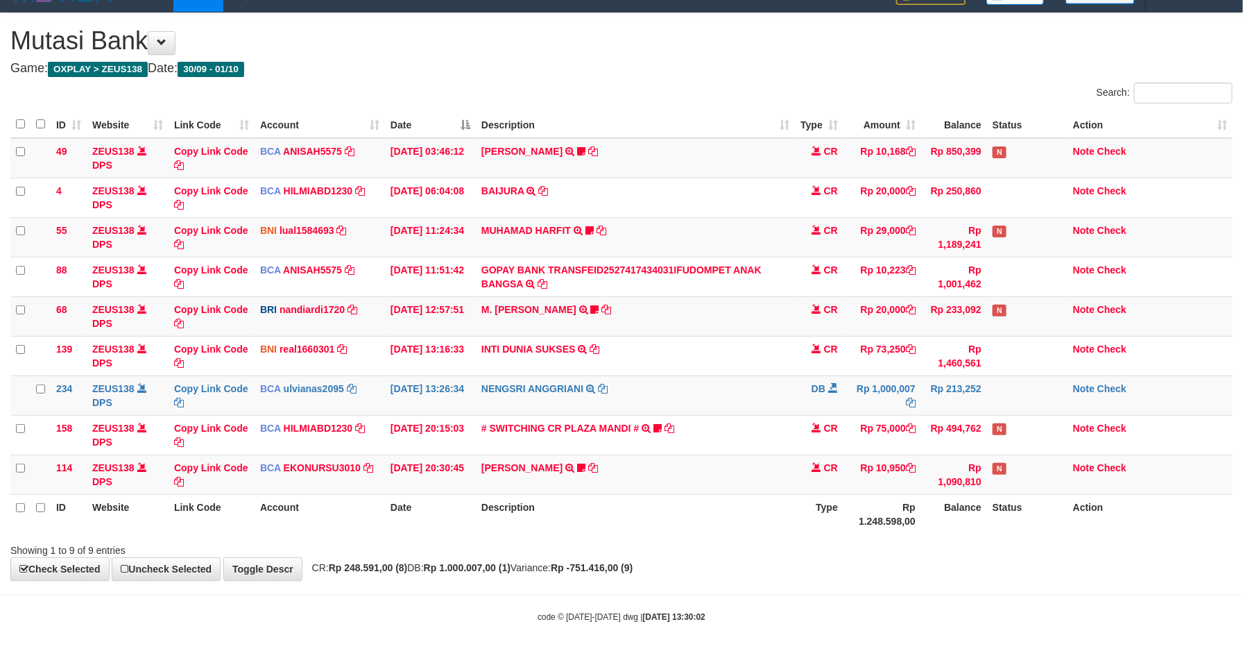
click at [1030, 596] on body "Toggle navigation Home Bank Account List Load By Website Group [OXPLAY] ZEUS138…" at bounding box center [621, 317] width 1243 height 681
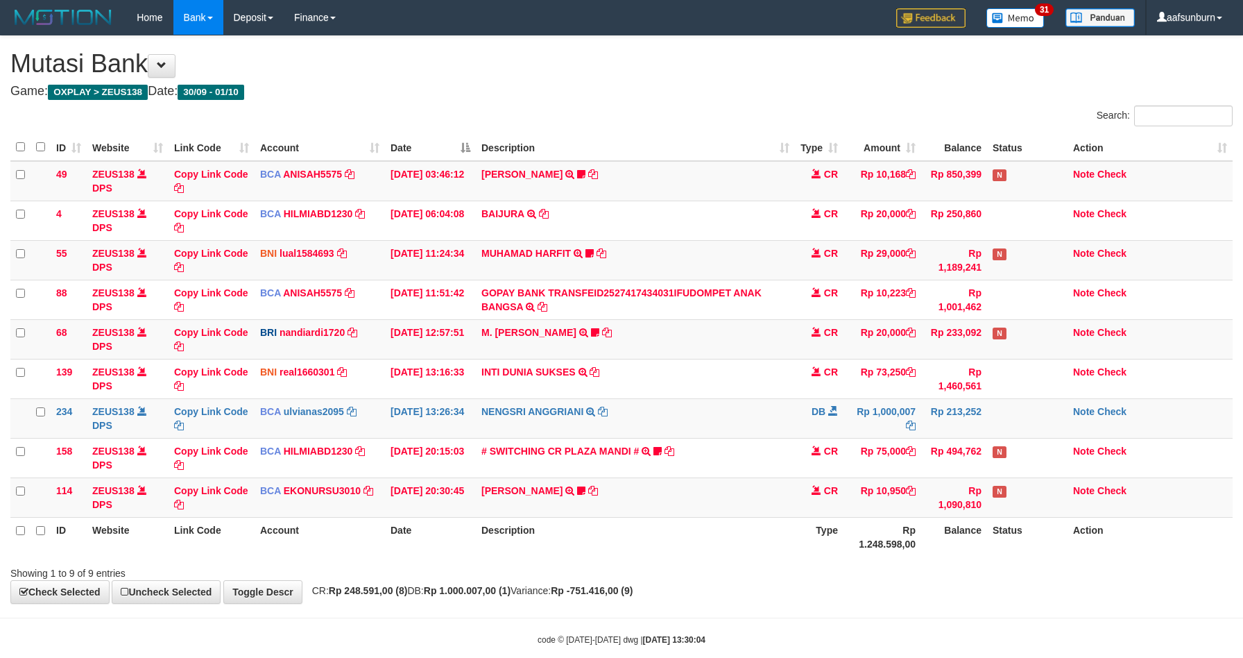
scroll to position [27, 0]
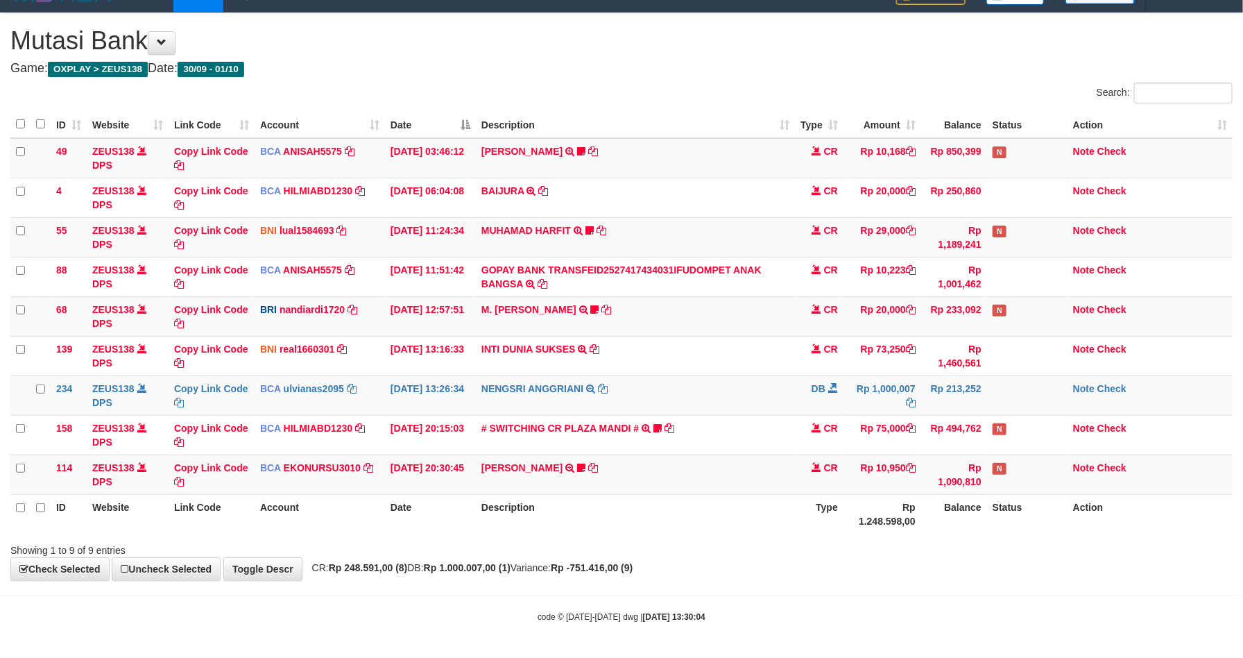
click at [1019, 581] on body "Toggle navigation Home Bank Account List Load By Website Group [OXPLAY] ZEUS138…" at bounding box center [621, 317] width 1243 height 681
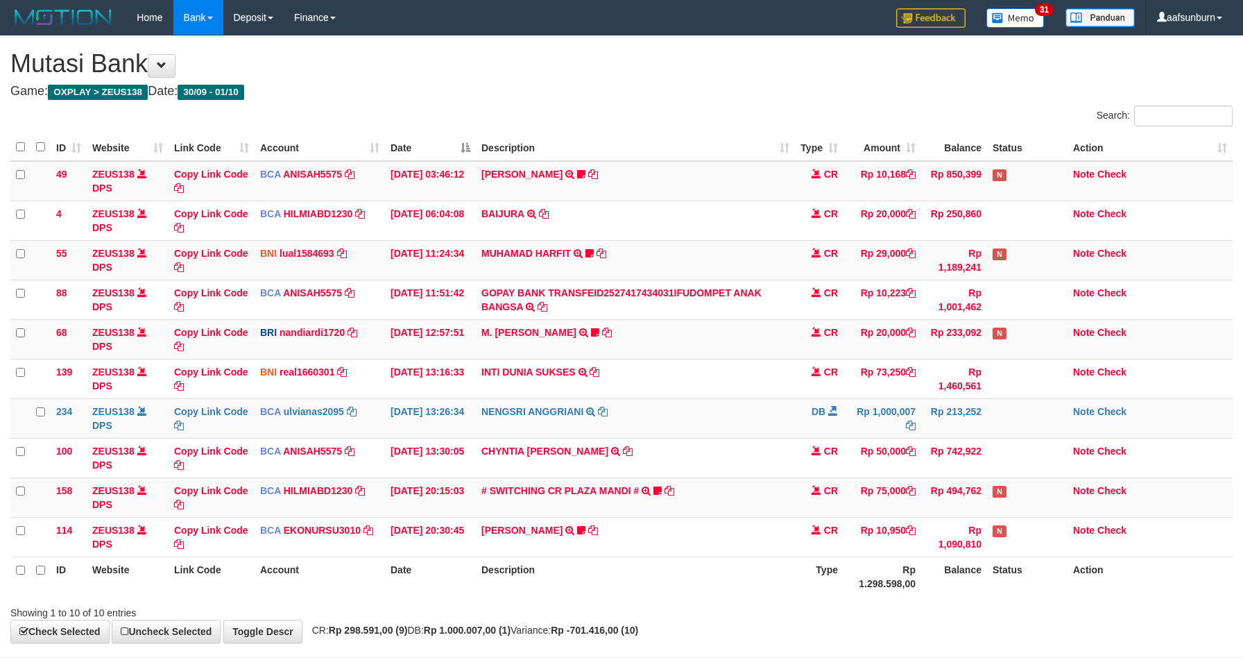
scroll to position [27, 0]
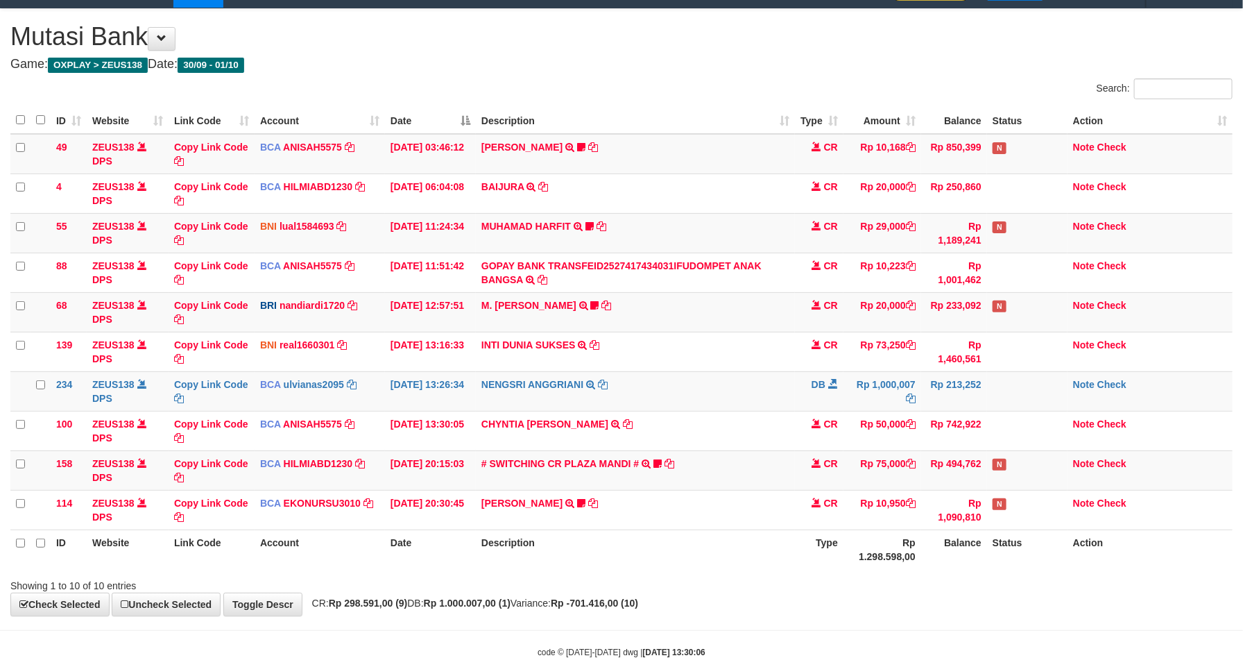
click at [1016, 585] on div "Showing 1 to 10 of 10 entries" at bounding box center [621, 582] width 1243 height 19
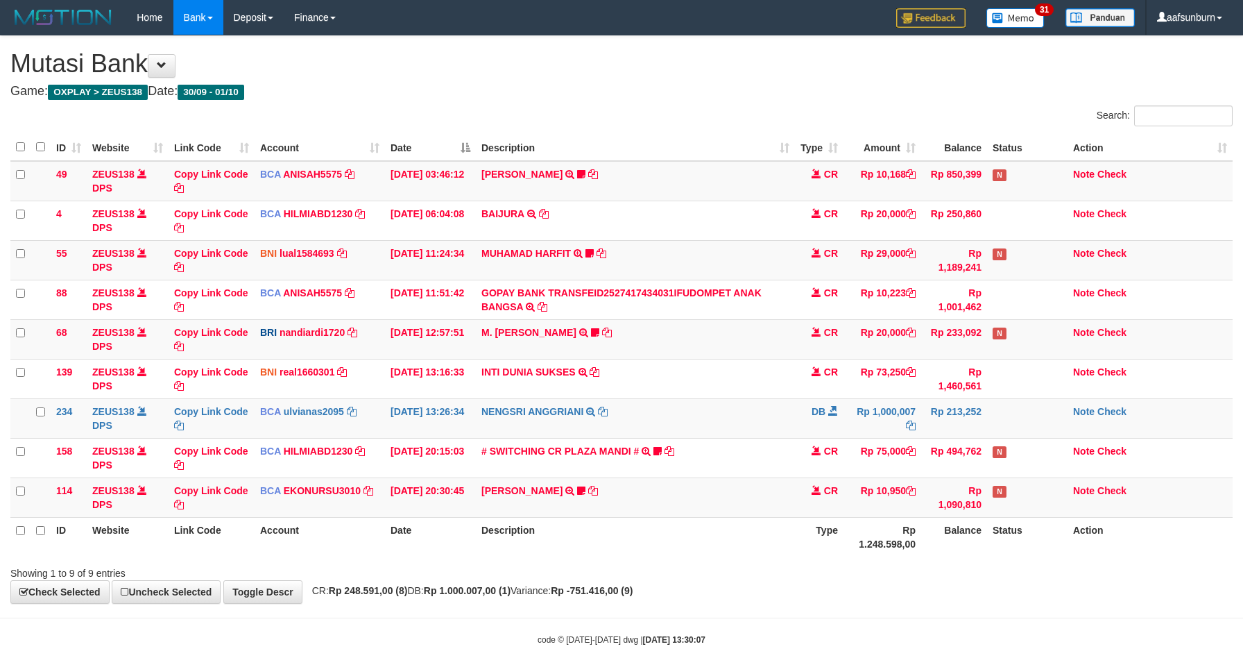
scroll to position [27, 0]
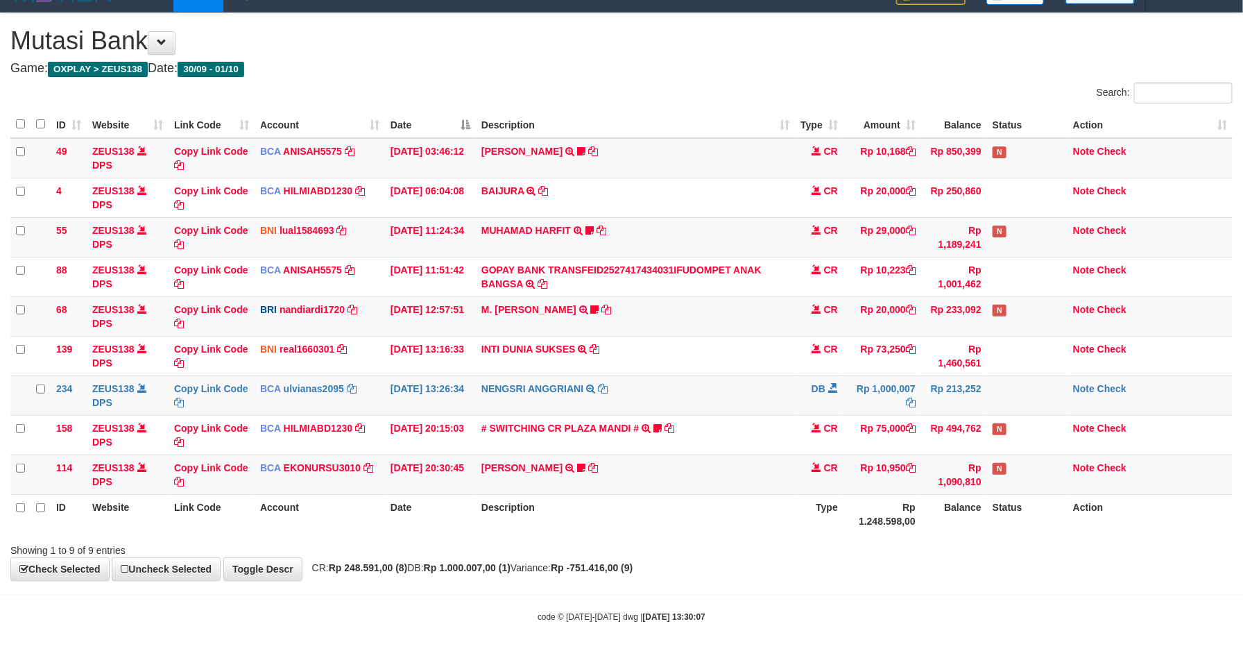
click at [1014, 584] on body "Toggle navigation Home Bank Account List Load By Website Group [OXPLAY] ZEUS138…" at bounding box center [621, 317] width 1243 height 681
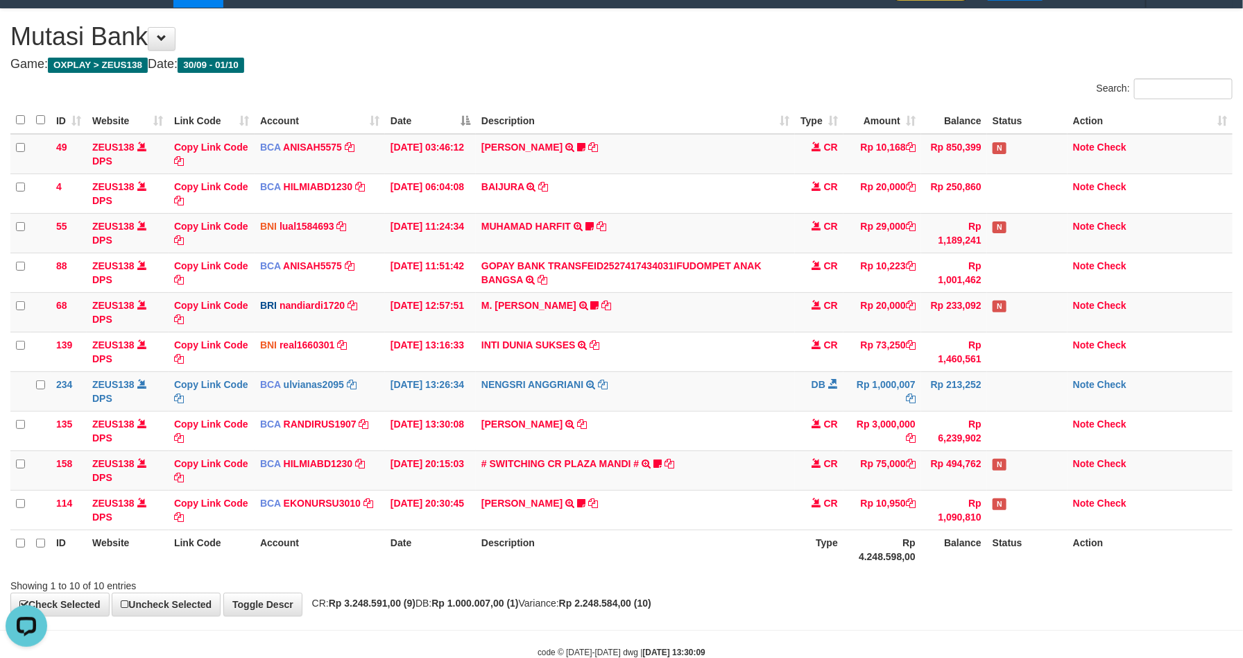
click at [825, 561] on th "Type" at bounding box center [819, 549] width 49 height 40
click at [895, 409] on td "Rp 1,000,007" at bounding box center [883, 391] width 78 height 40
click at [881, 412] on tbody "49 ZEUS138 DPS Copy Link Code BCA ANISAH5575 DPS [PERSON_NAME] mutasi_20251001_…" at bounding box center [621, 332] width 1223 height 396
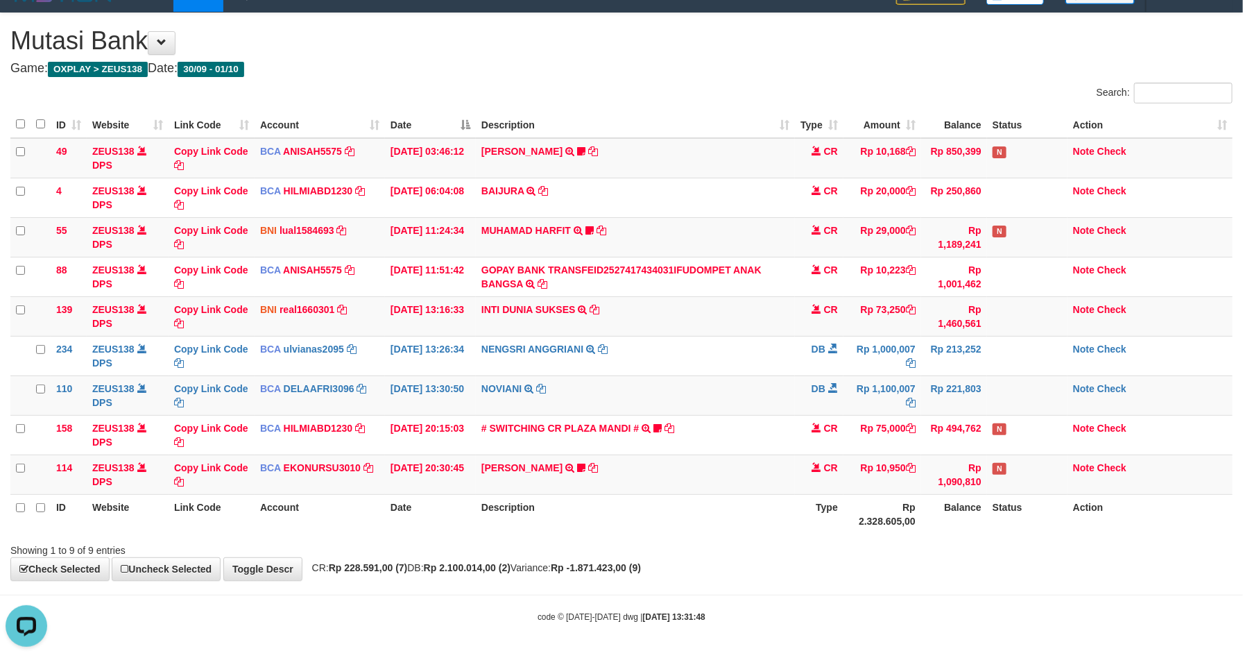
click at [881, 502] on th "Rp 2.328.605,00" at bounding box center [883, 514] width 78 height 40
drag, startPoint x: 737, startPoint y: 410, endPoint x: 766, endPoint y: 407, distance: 29.3
click at [738, 410] on td "NOVIANI TRSF E-BANKING DB 0110/FTSCY/WS95031 1100007.00NOVIANI" at bounding box center [635, 395] width 319 height 40
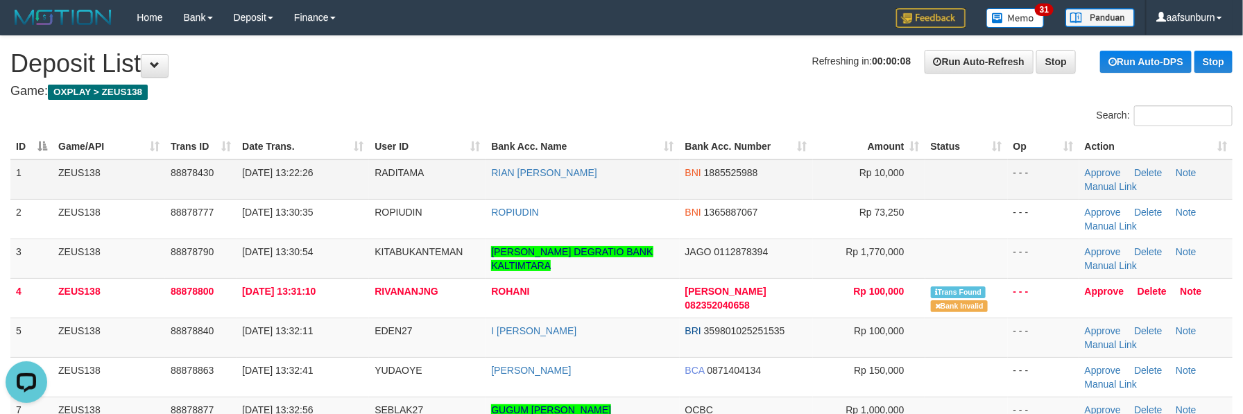
click at [787, 177] on td "BNI 1885525988" at bounding box center [746, 180] width 133 height 40
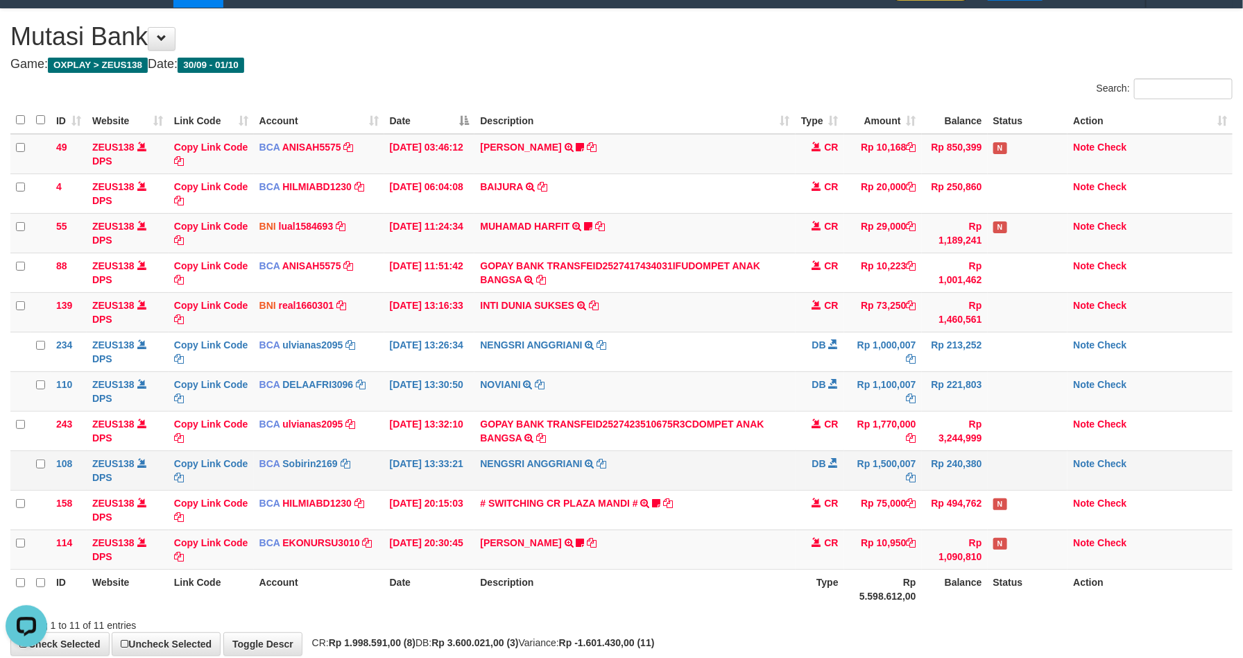
click at [866, 460] on td "Rp 1,500,007" at bounding box center [883, 470] width 78 height 40
click at [867, 457] on td "Rp 1,500,007" at bounding box center [883, 470] width 78 height 40
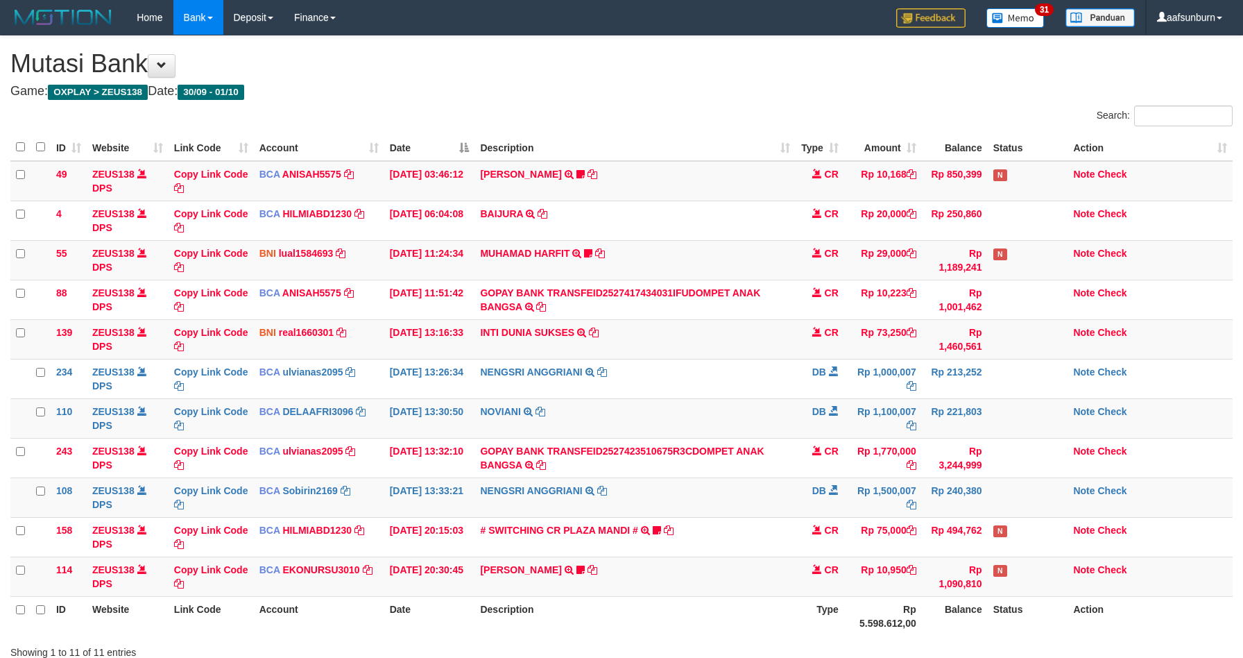
scroll to position [27, 0]
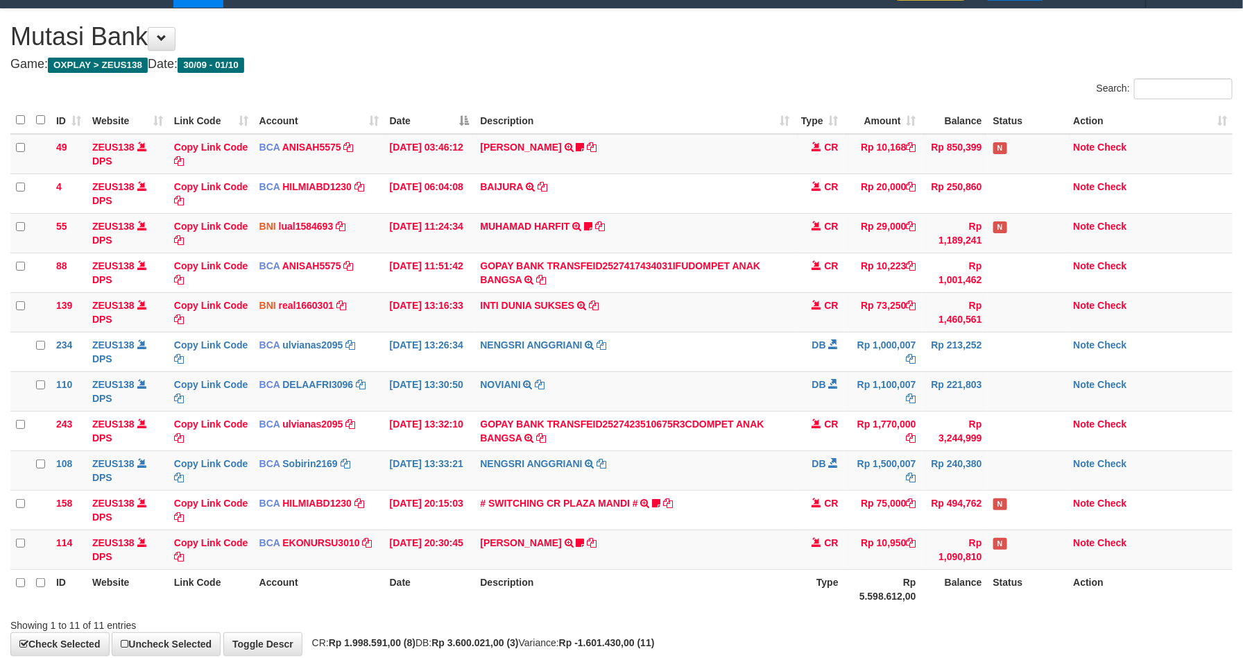
click at [867, 457] on td "Rp 1,500,007" at bounding box center [883, 470] width 78 height 40
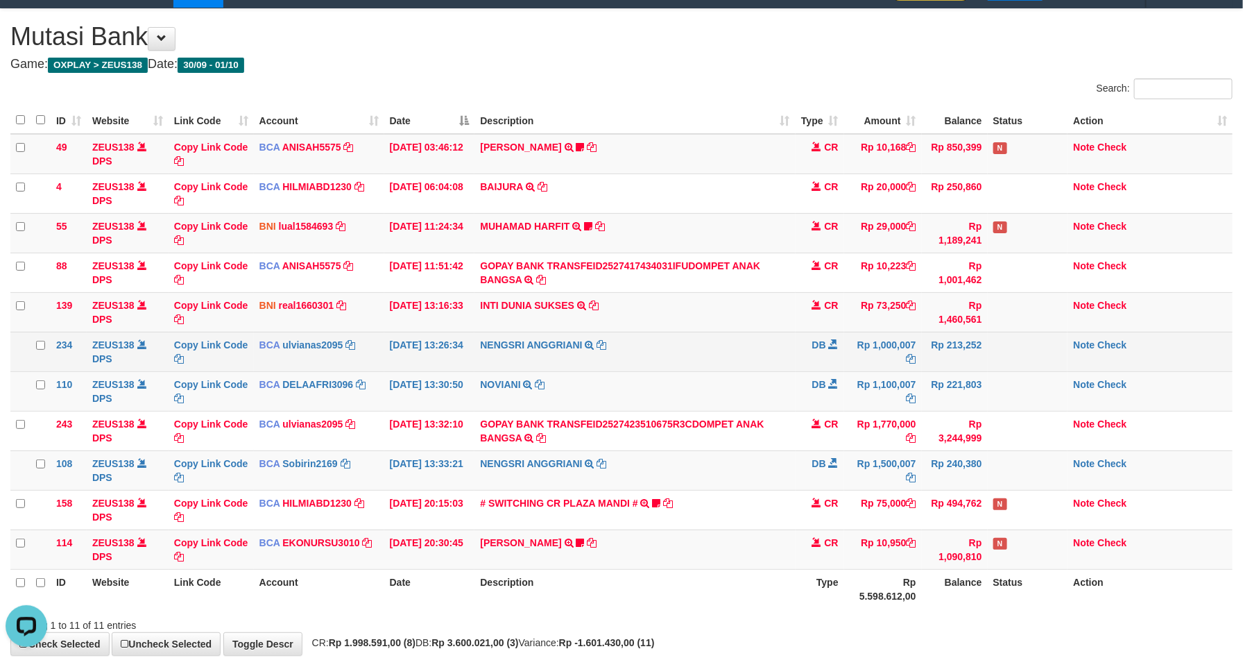
click at [716, 355] on td "NENGSRI ANGGRIANI TRSF E-BANKING DB 0110/FTSCY/WS95031 1000007.00NENGSRI ANGGRI…" at bounding box center [635, 352] width 321 height 40
click at [720, 355] on td "NENGSRI ANGGRIANI TRSF E-BANKING DB 0110/FTSCY/WS95031 1000007.00NENGSRI ANGGRI…" at bounding box center [635, 352] width 321 height 40
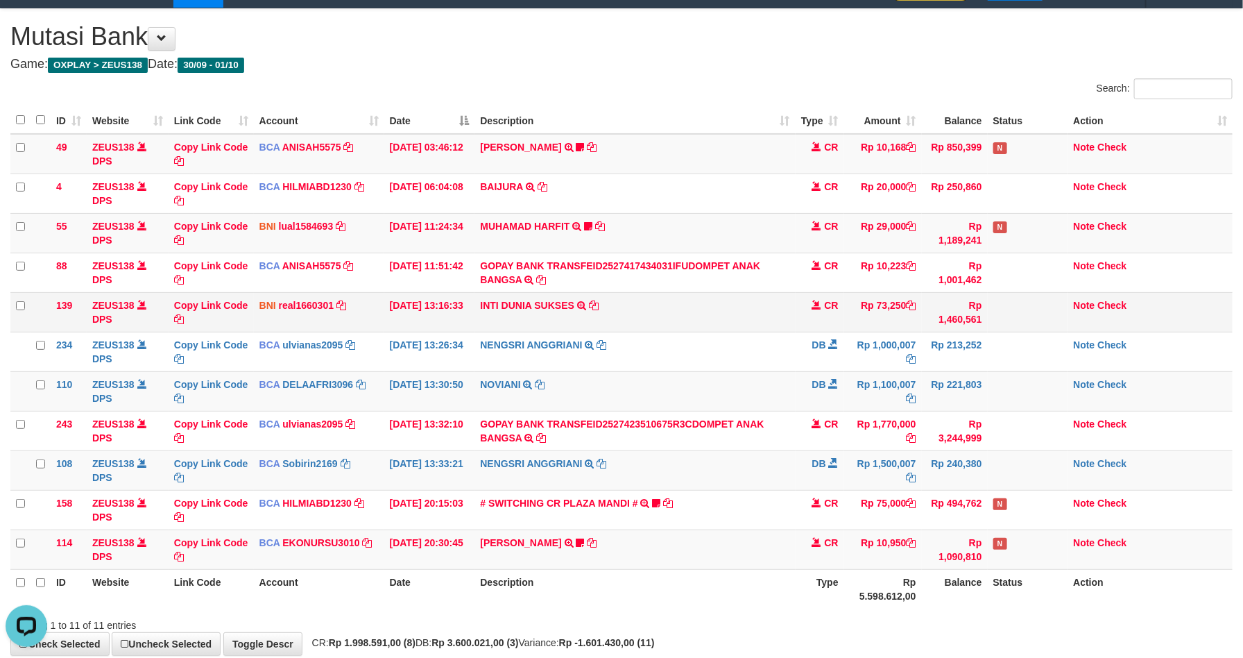
click at [767, 330] on td "INTI DUNIA SUKSES TRF/PAY/TOP-UP ECHANNEL INTI DUNIA SUKSES" at bounding box center [635, 312] width 321 height 40
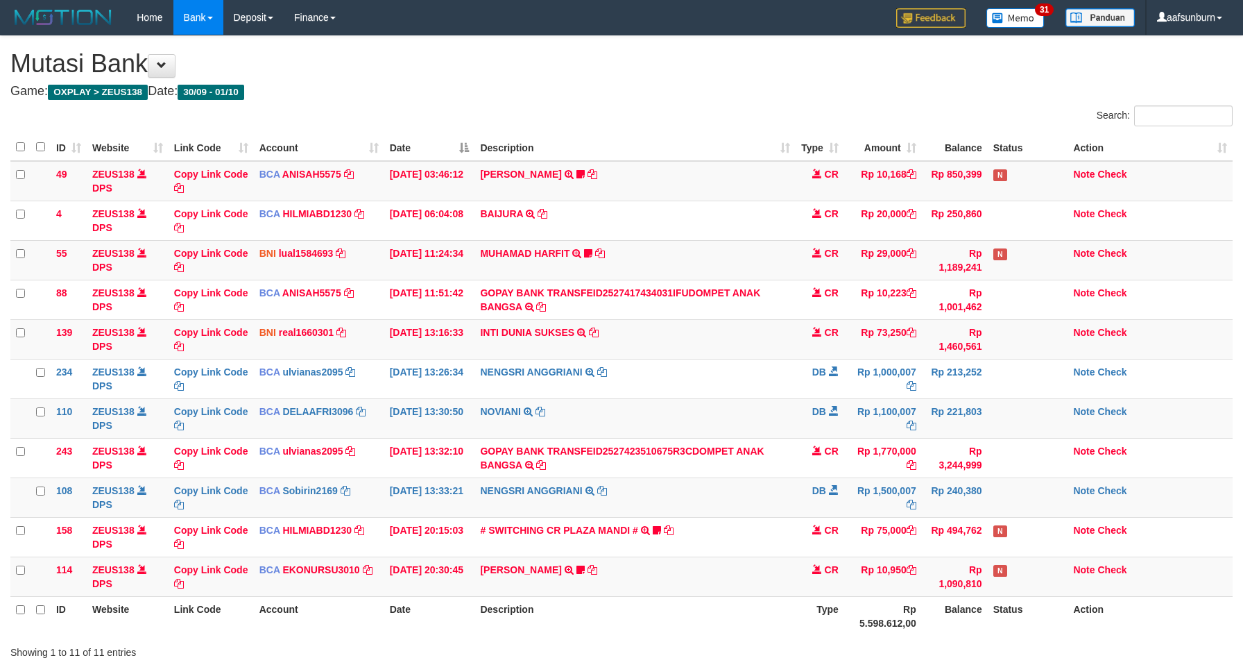
scroll to position [27, 0]
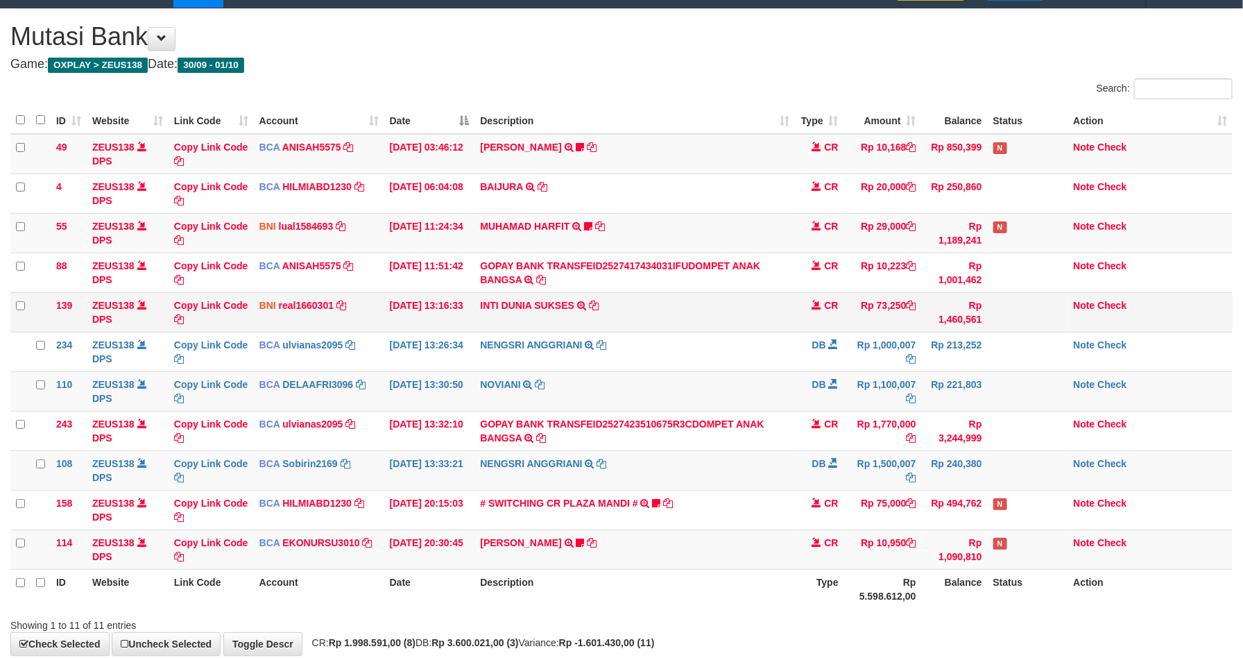
click at [767, 325] on td "INTI DUNIA SUKSES TRF/PAY/TOP-UP ECHANNEL INTI DUNIA SUKSES" at bounding box center [635, 312] width 321 height 40
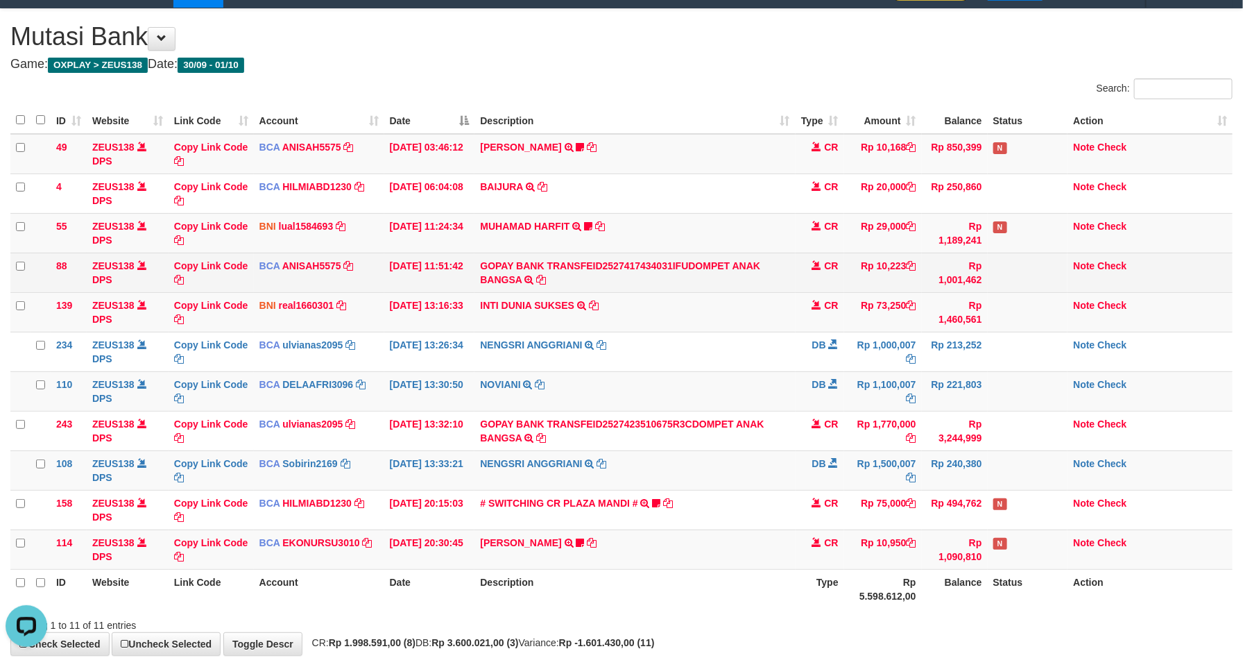
click at [781, 277] on td "GOPAY BANK TRANSFEID2527417434031IFUDOMPET ANAK BANGSA TRSF E-BANKING CR 0110/F…" at bounding box center [635, 273] width 321 height 40
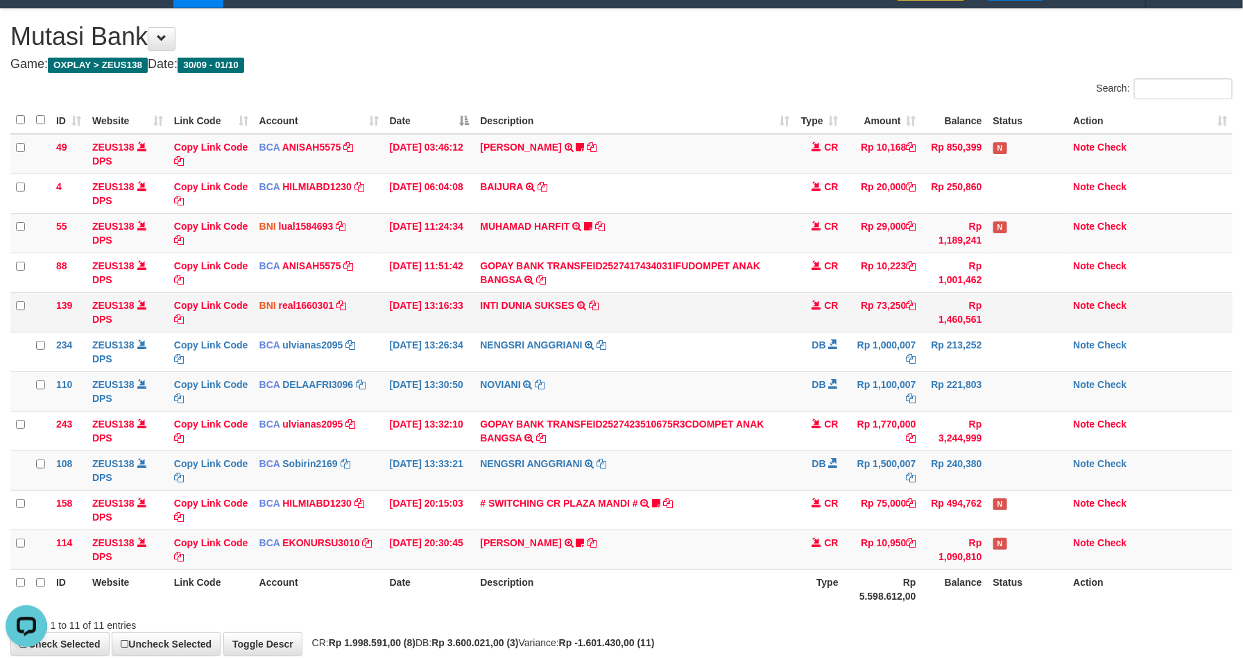
click at [708, 321] on td "INTI DUNIA SUKSES TRF/PAY/TOP-UP ECHANNEL INTI DUNIA SUKSES" at bounding box center [635, 312] width 321 height 40
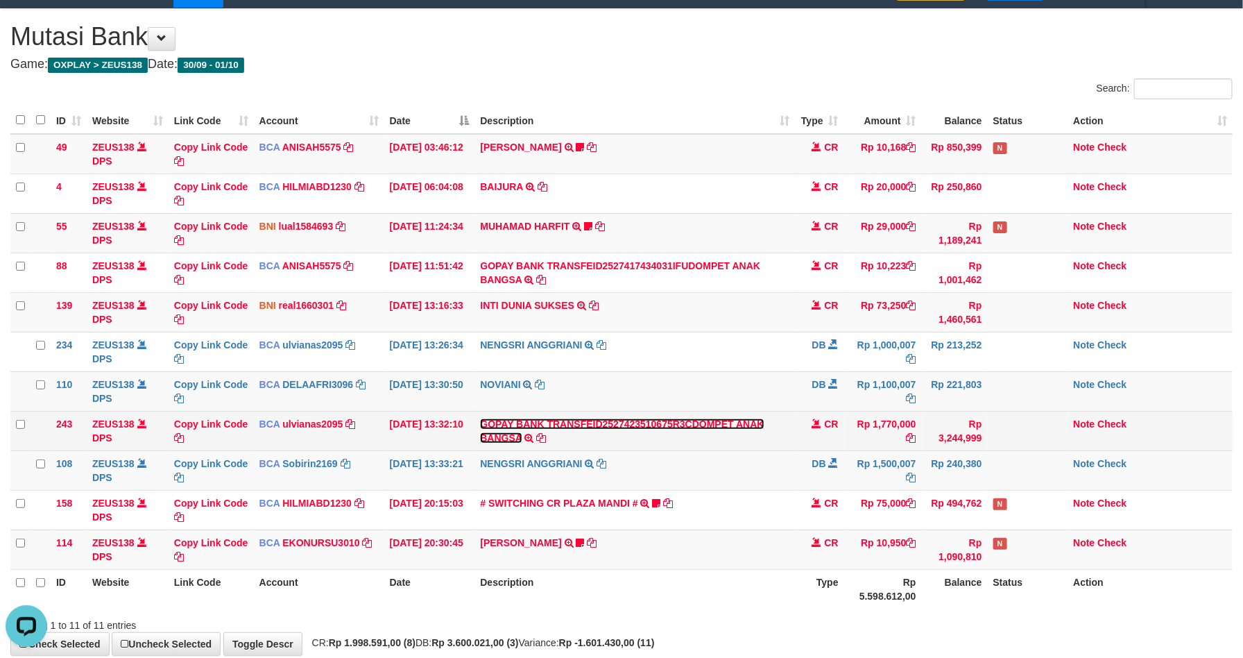
click at [654, 420] on link "GOPAY BANK TRANSFEID2527423510675R3CDOMPET ANAK BANGSA" at bounding box center [622, 430] width 284 height 25
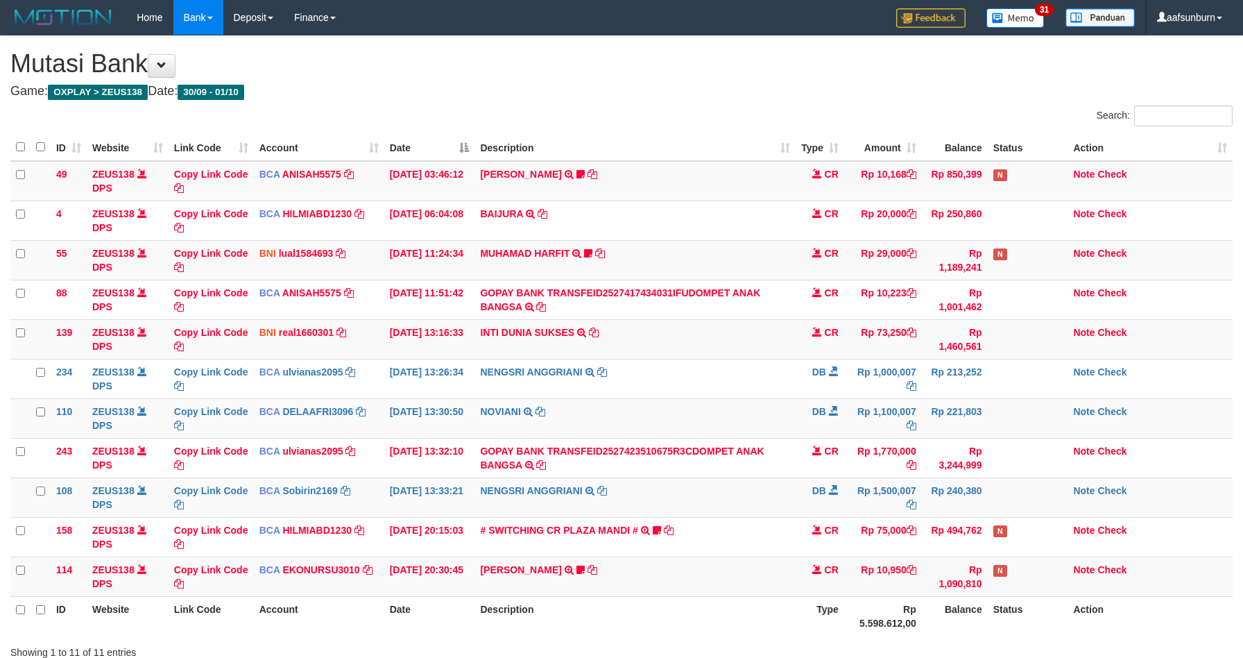
scroll to position [27, 0]
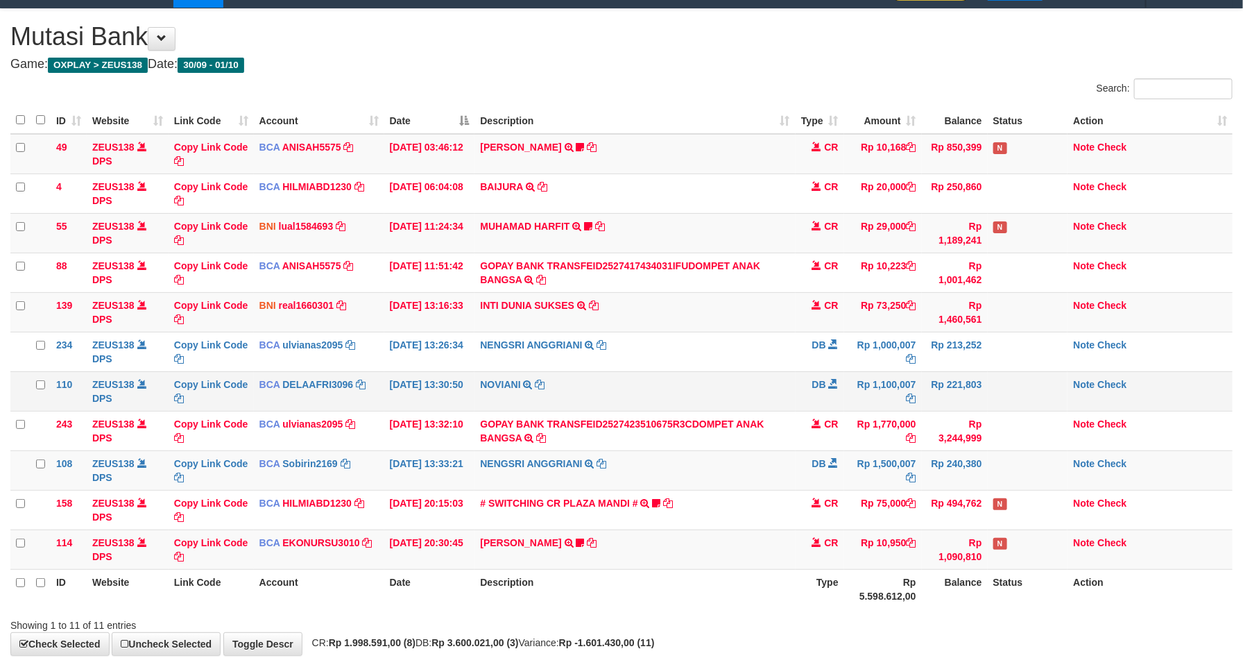
click at [853, 379] on td "Rp 1,100,007" at bounding box center [883, 391] width 78 height 40
click at [812, 409] on td "DB" at bounding box center [820, 391] width 49 height 40
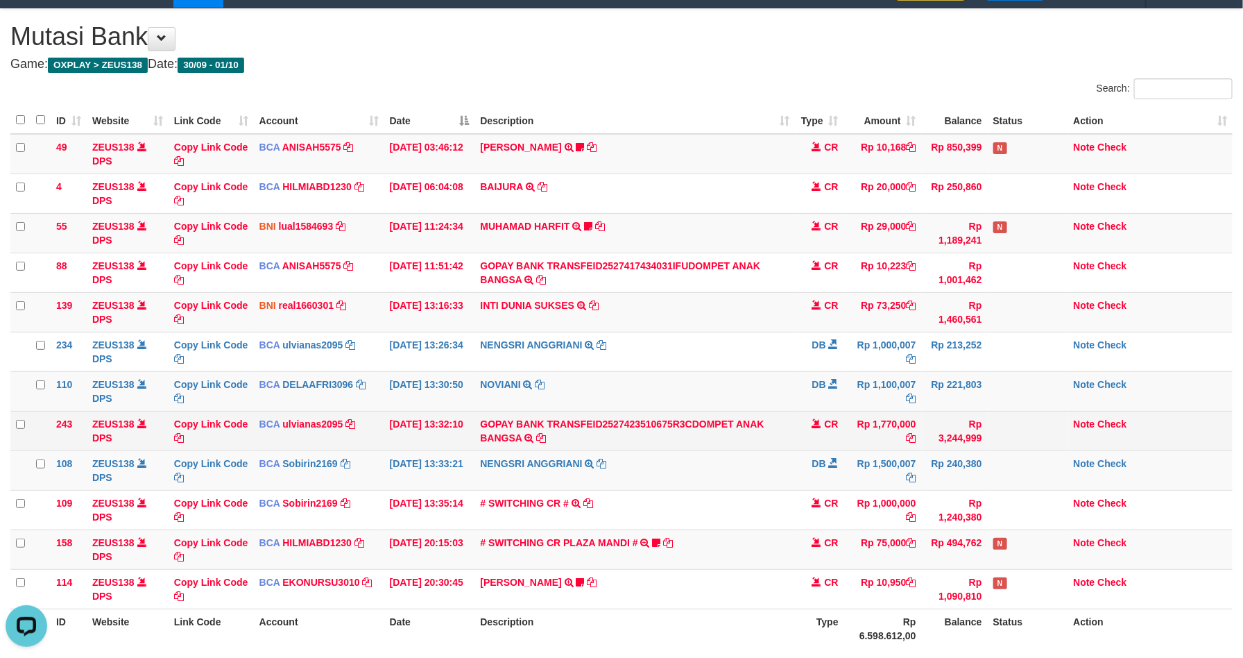
click at [831, 437] on td "CR" at bounding box center [820, 431] width 49 height 40
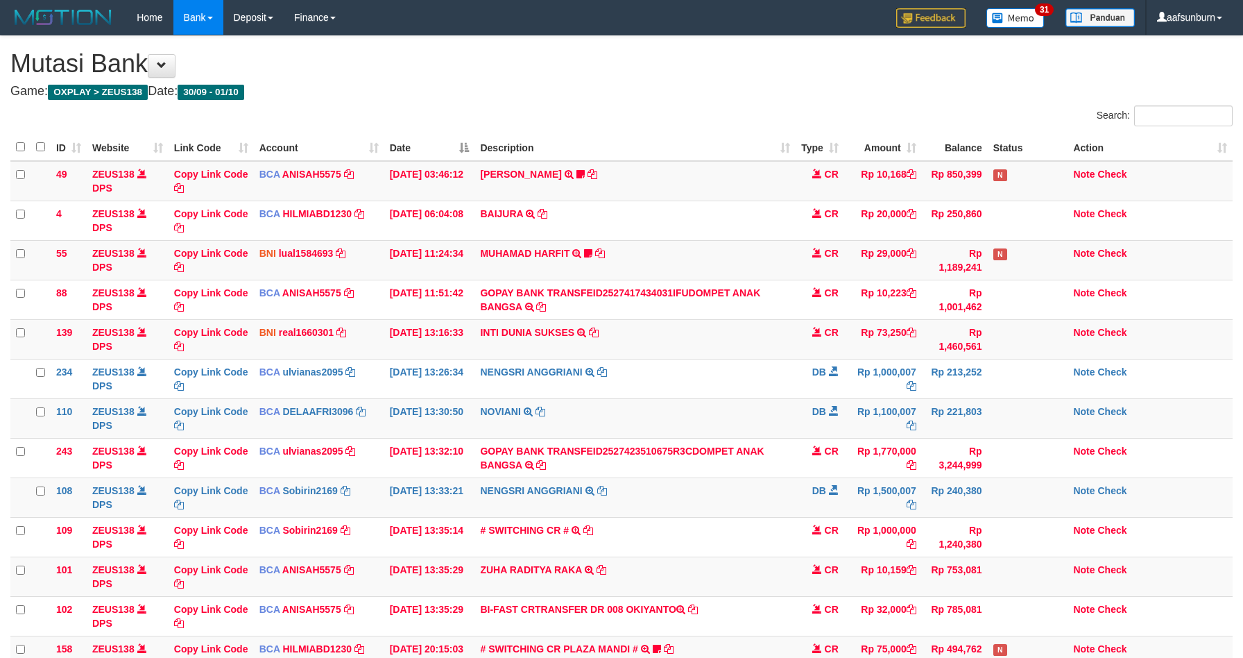
scroll to position [27, 0]
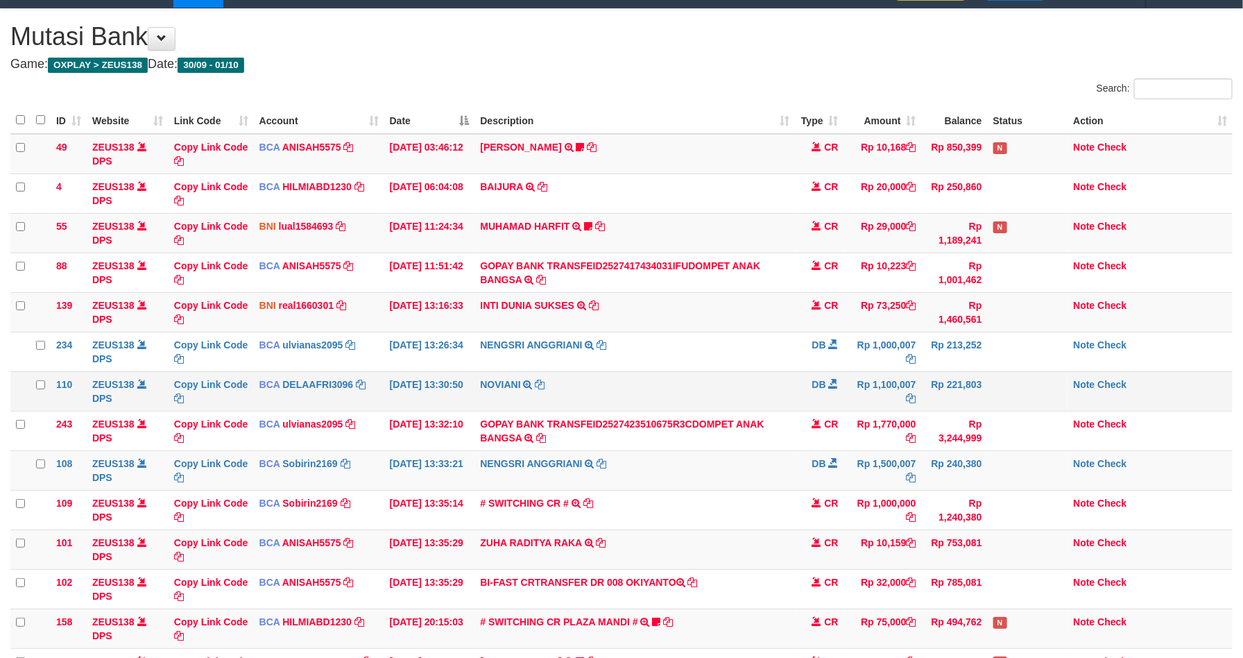
click at [902, 391] on td "Rp 1,100,007" at bounding box center [883, 391] width 78 height 40
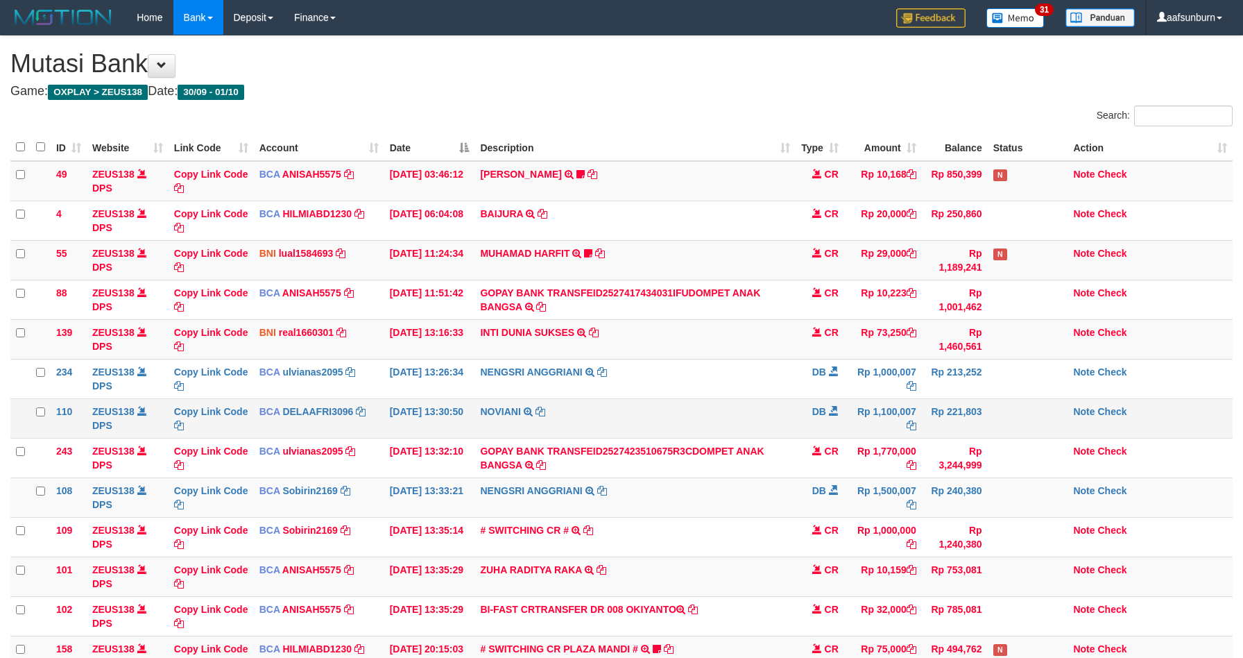
scroll to position [27, 0]
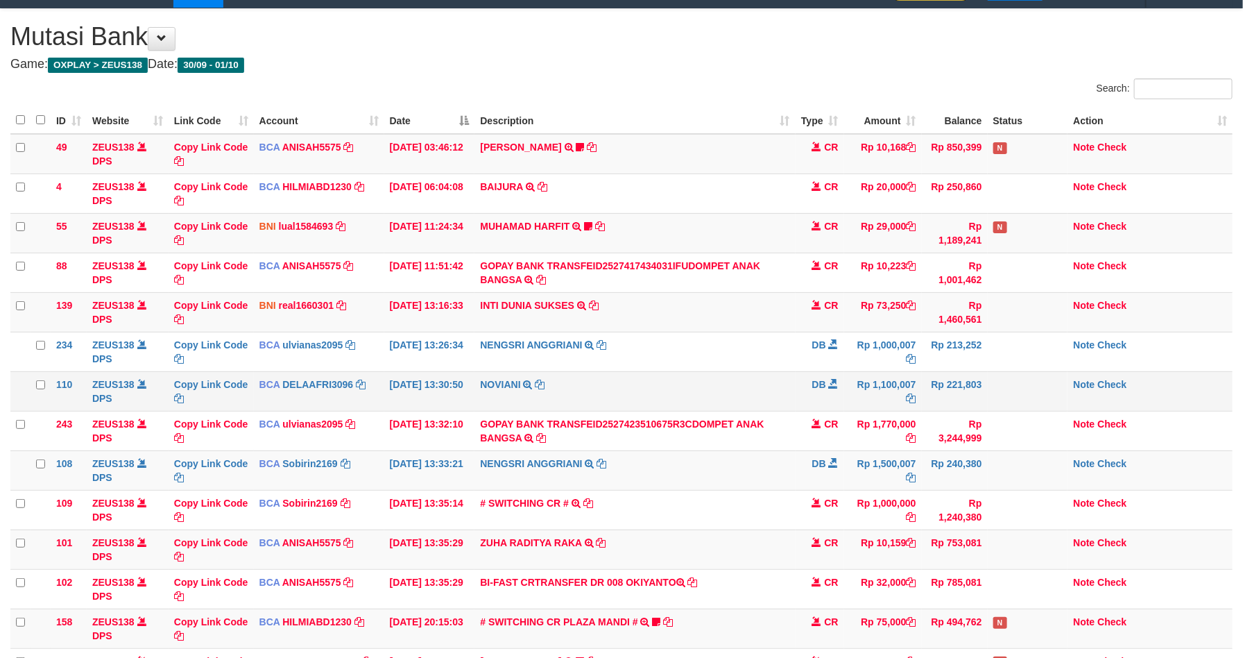
click at [895, 388] on td "Rp 1,100,007" at bounding box center [883, 391] width 78 height 40
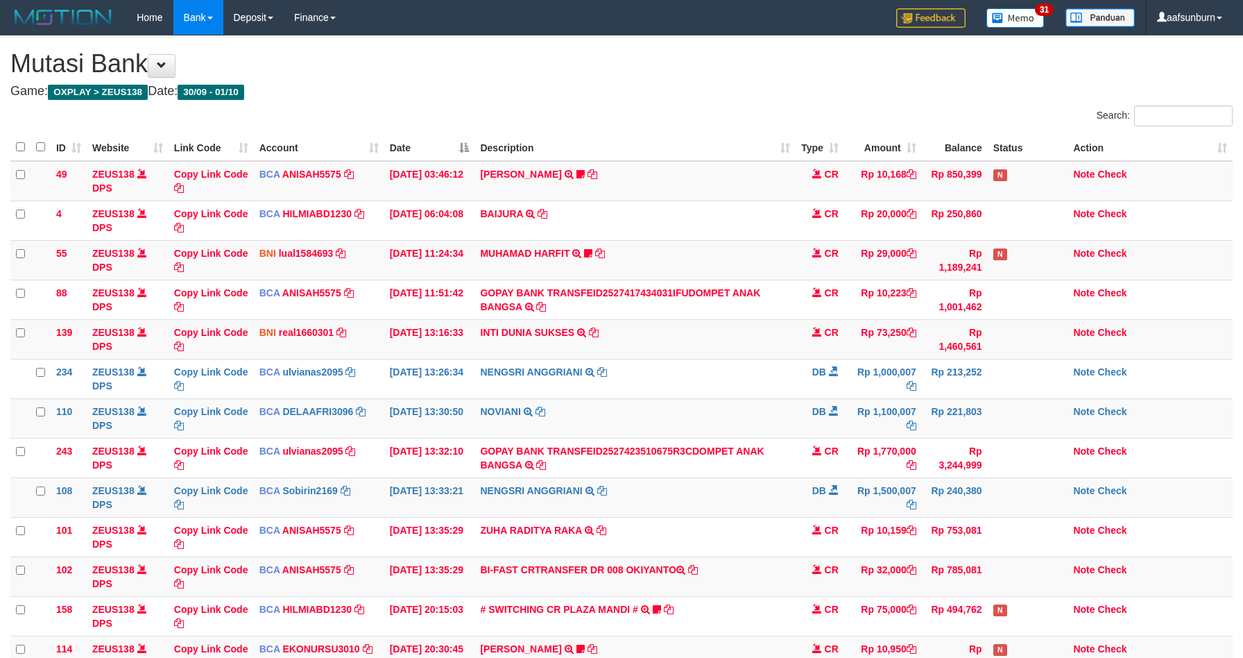
scroll to position [27, 0]
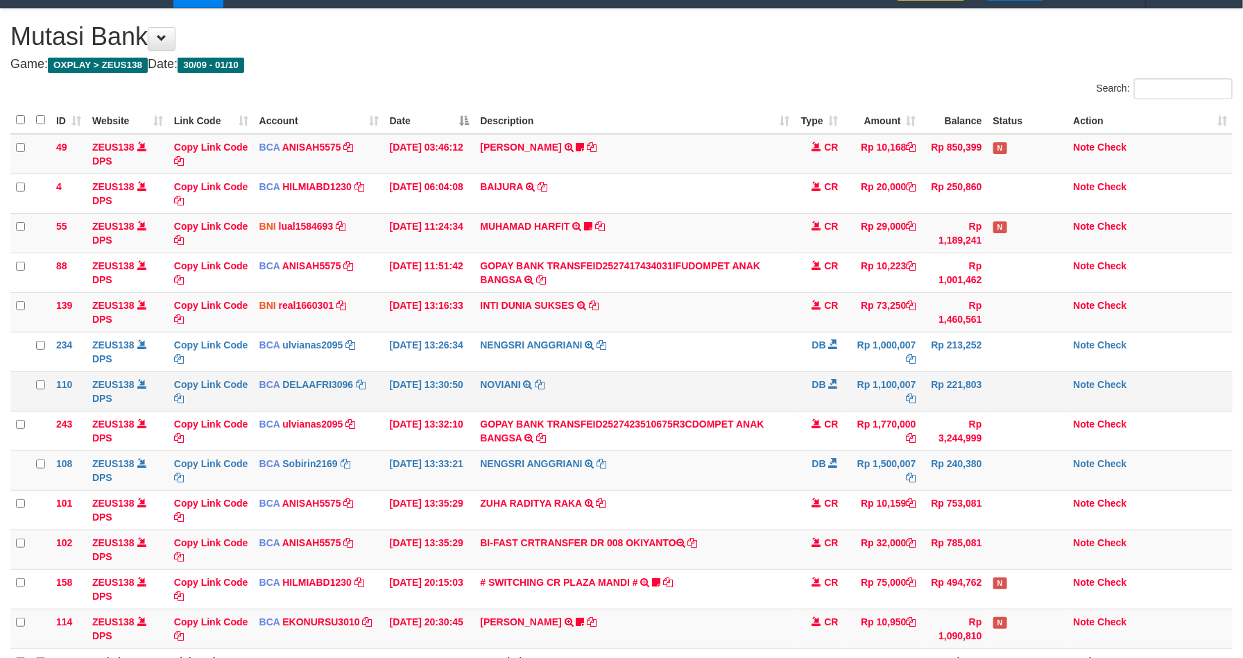
click at [894, 380] on td "Rp 1,100,007" at bounding box center [883, 391] width 78 height 40
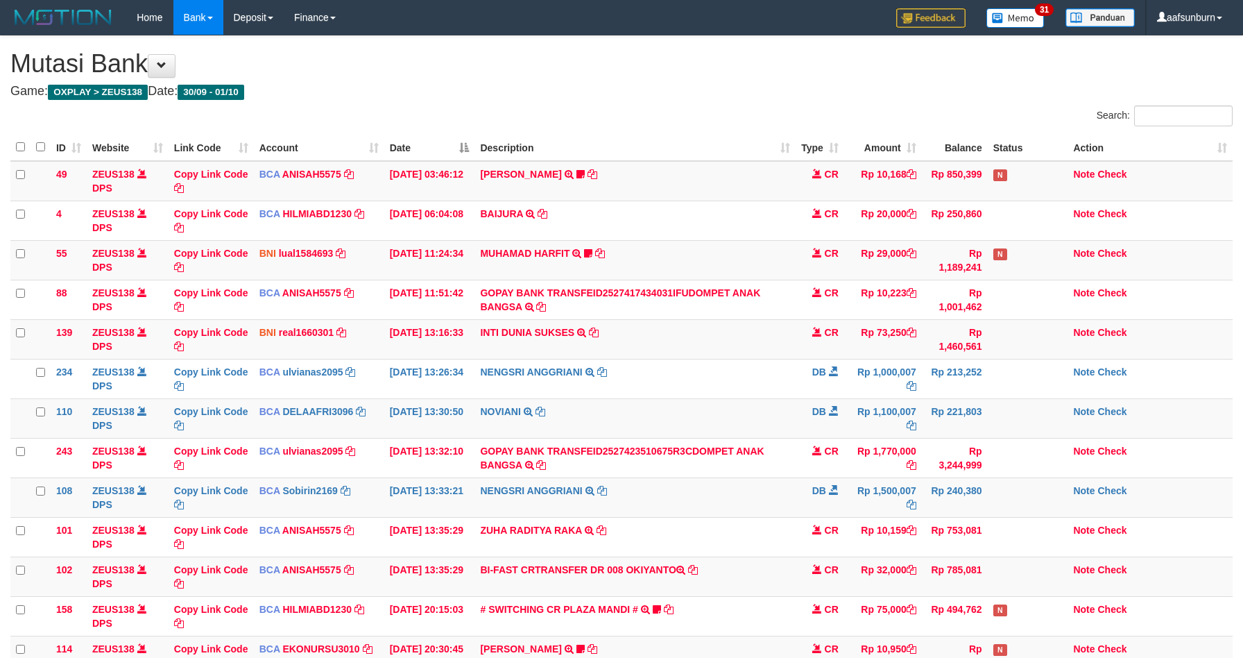
scroll to position [27, 0]
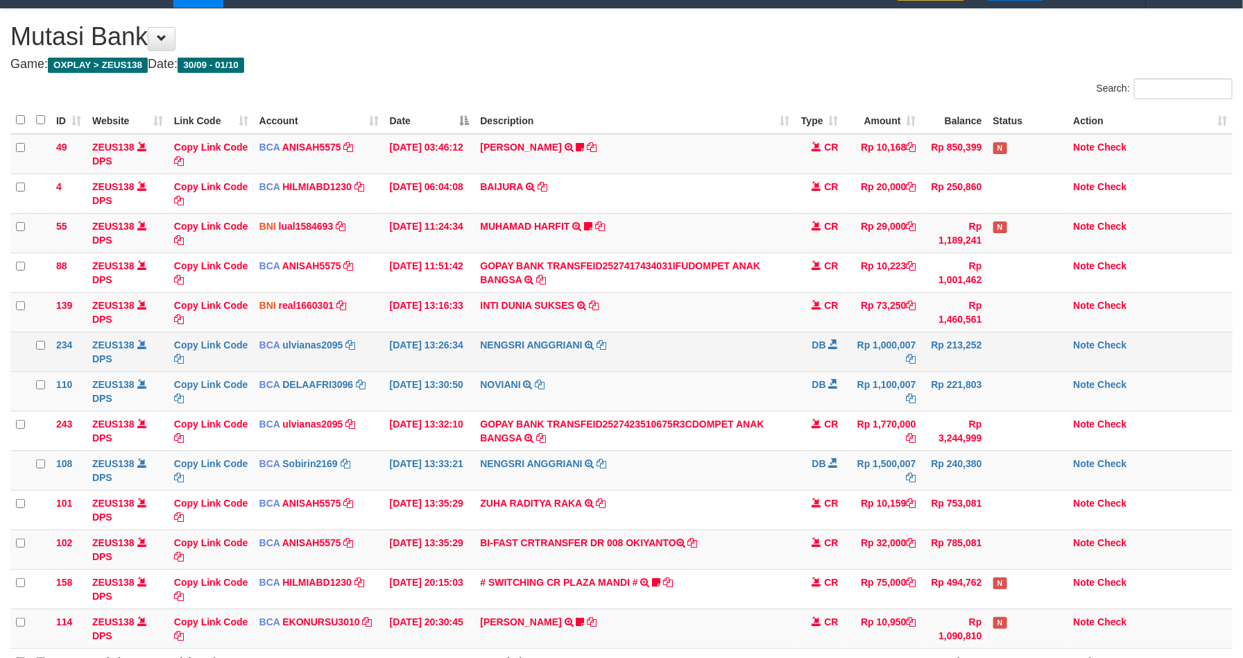
click at [885, 368] on td "Rp 1,000,007" at bounding box center [883, 352] width 78 height 40
drag, startPoint x: 795, startPoint y: 373, endPoint x: 881, endPoint y: 371, distance: 85.4
click at [797, 371] on td "DB" at bounding box center [820, 352] width 49 height 40
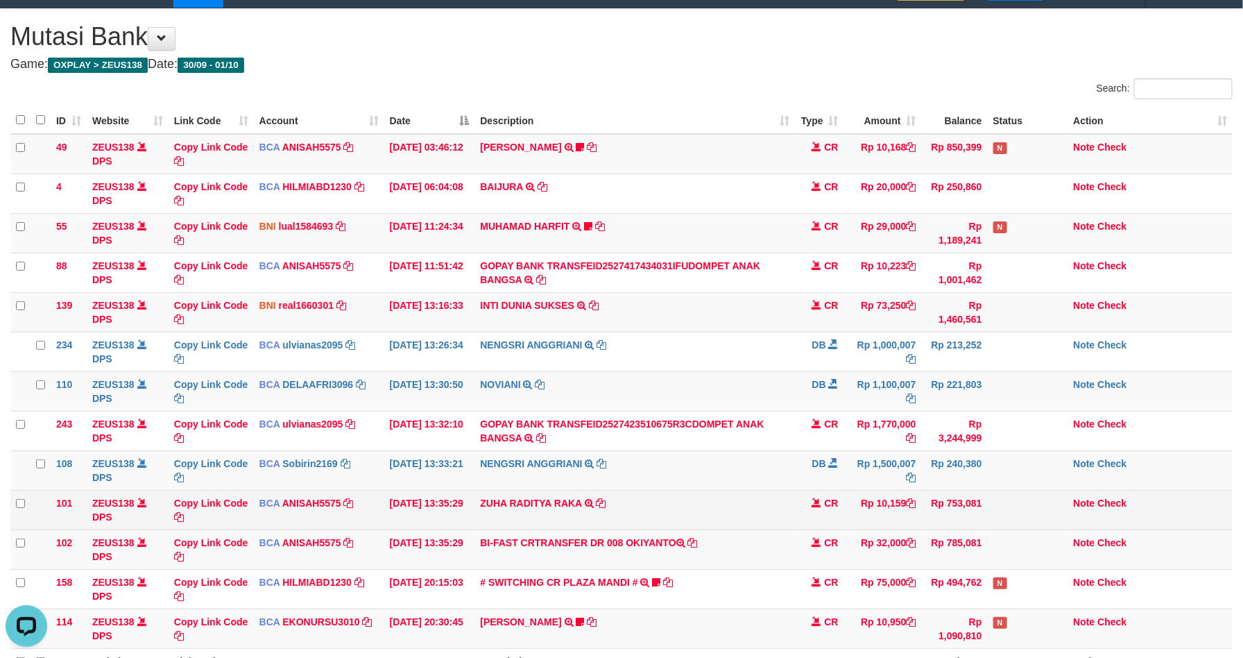
click at [883, 511] on td "Rp 10,159" at bounding box center [883, 510] width 78 height 40
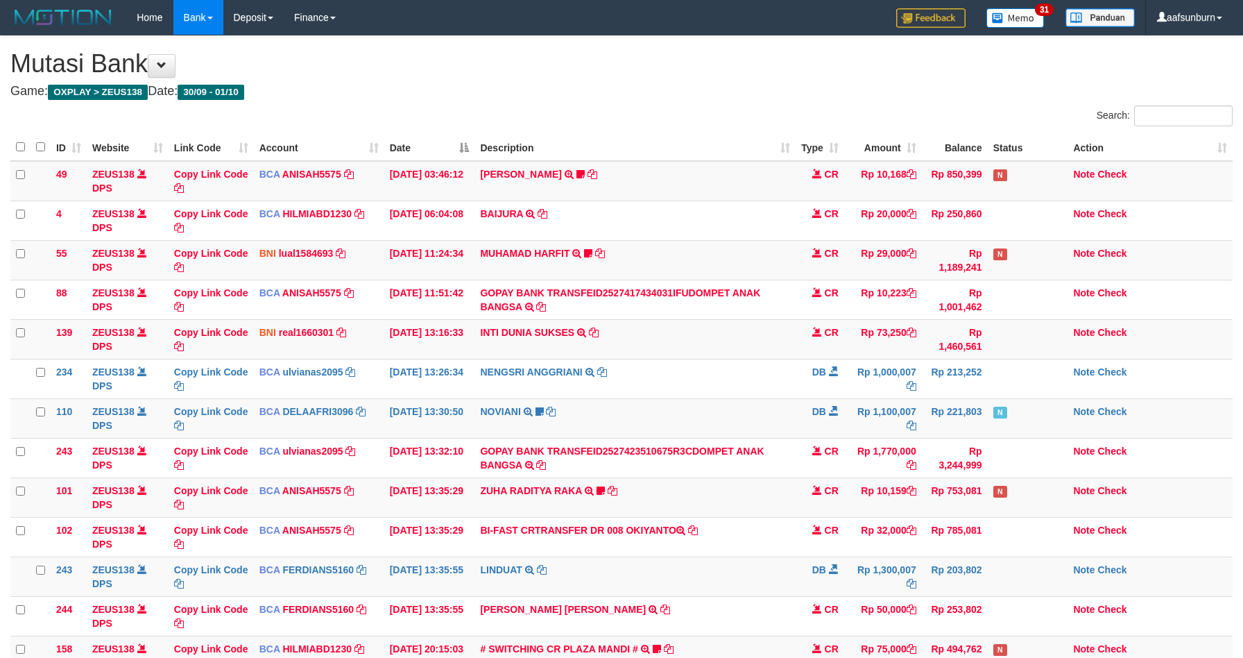
scroll to position [27, 0]
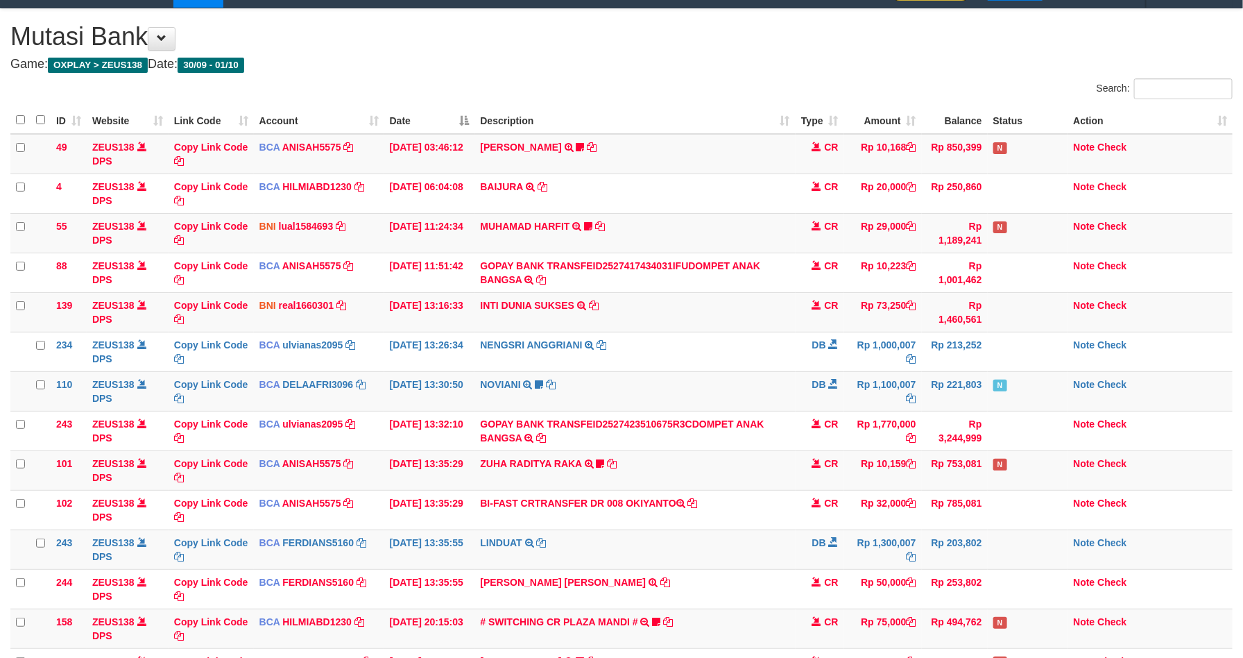
click at [878, 510] on td "Rp 32,000" at bounding box center [883, 510] width 78 height 40
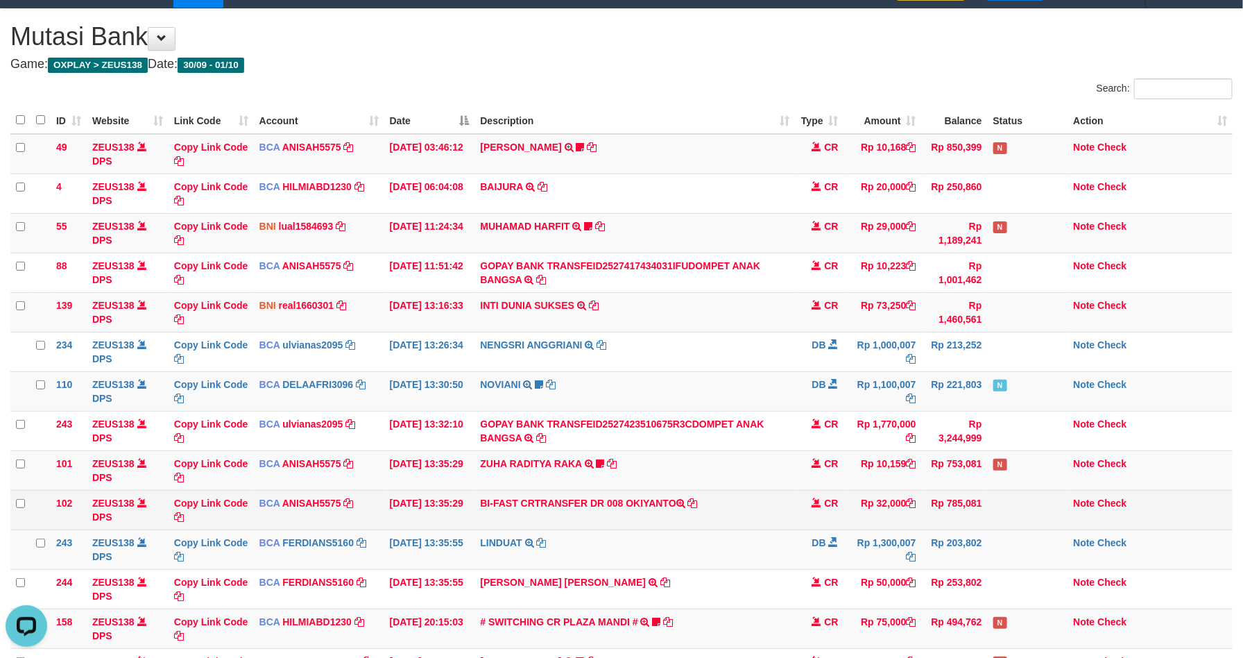
click at [947, 512] on td "Rp 785,081" at bounding box center [955, 510] width 66 height 40
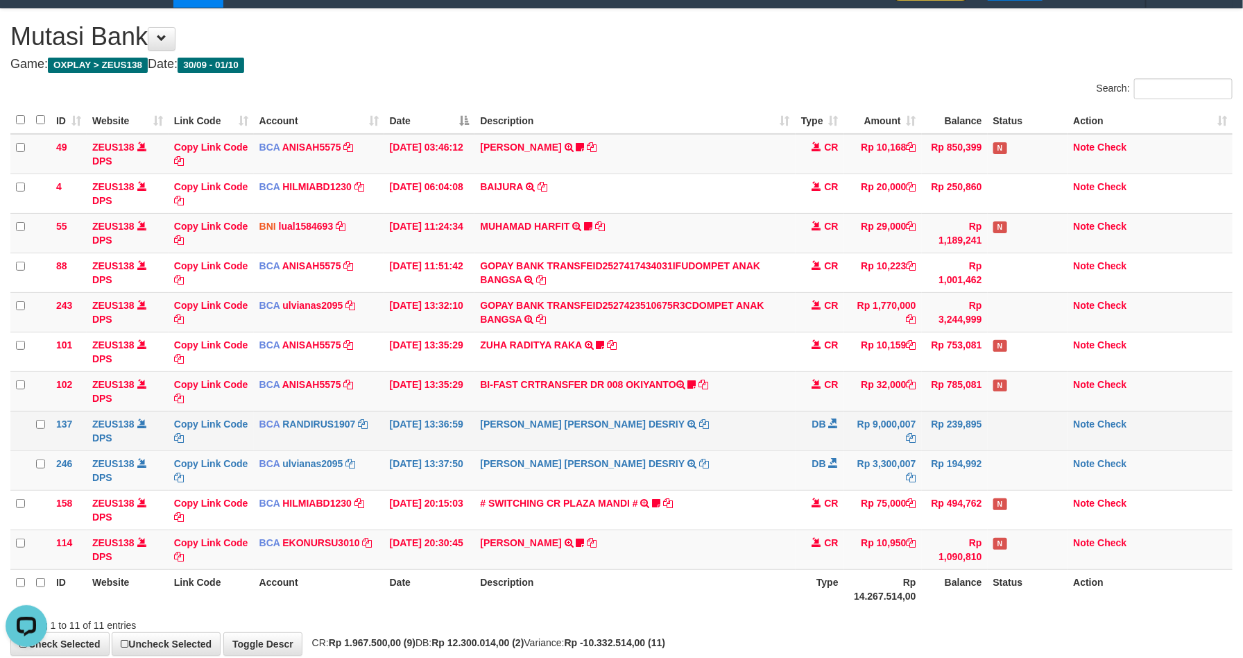
click at [912, 418] on td "Rp 9,000,007" at bounding box center [883, 431] width 78 height 40
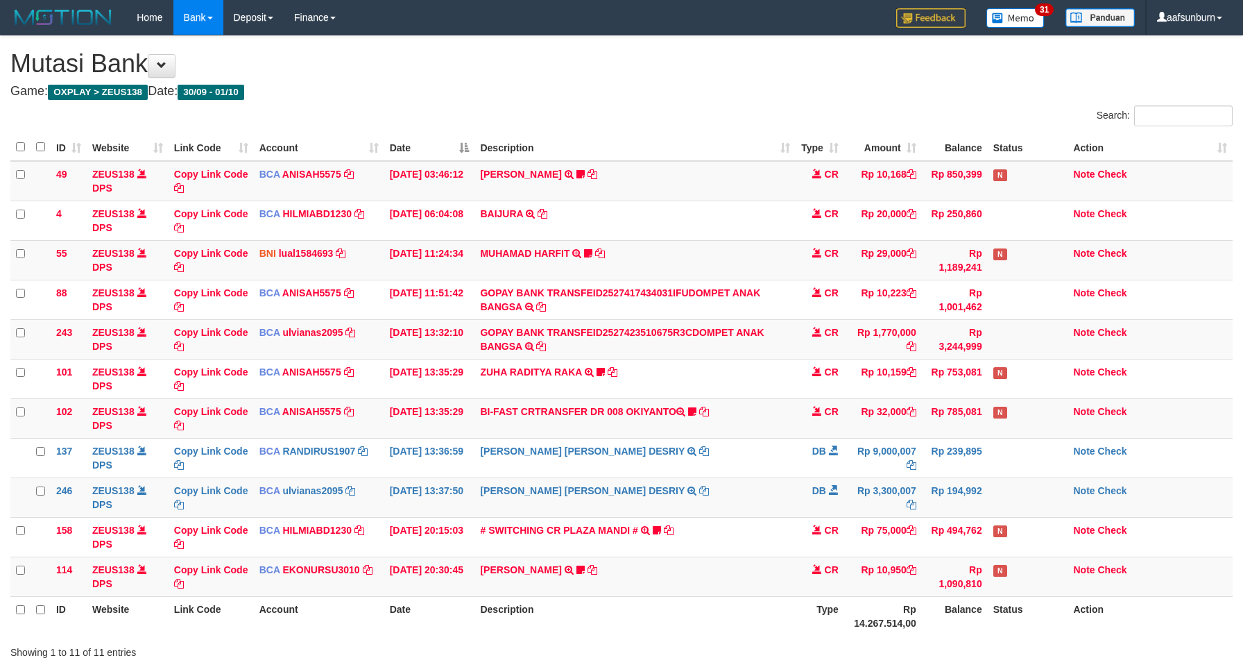
scroll to position [27, 0]
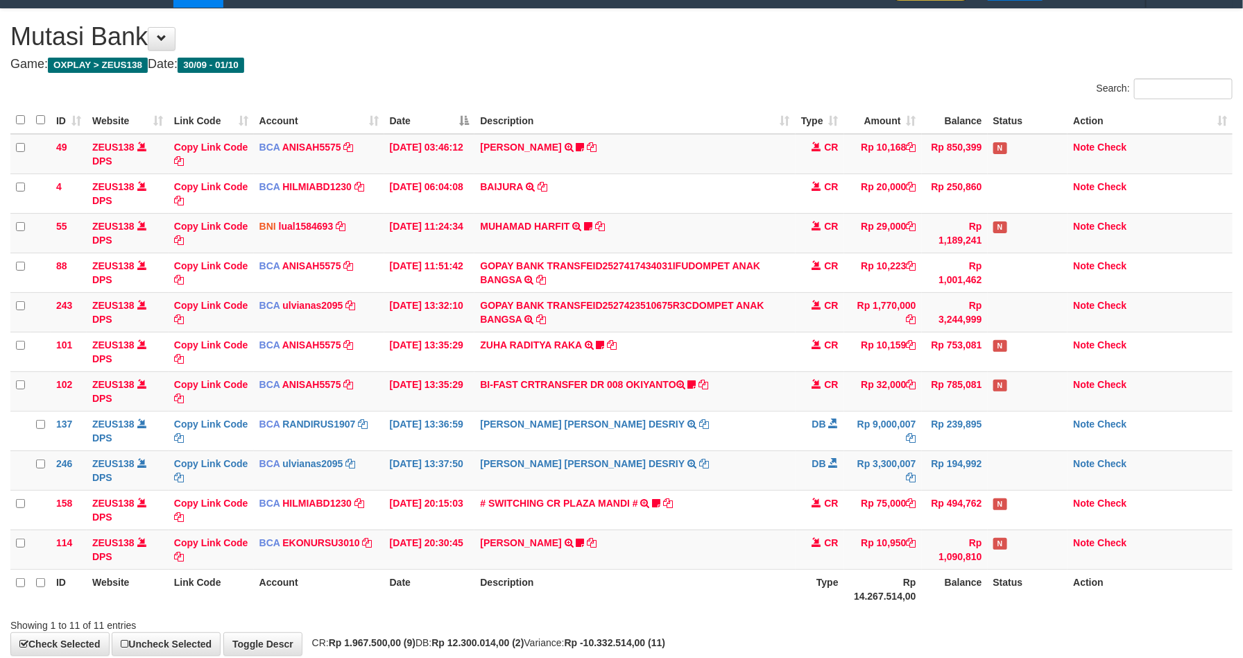
click at [897, 430] on td "Rp 9,000,007" at bounding box center [883, 431] width 78 height 40
click at [908, 534] on td "Rp 10,950" at bounding box center [883, 549] width 78 height 40
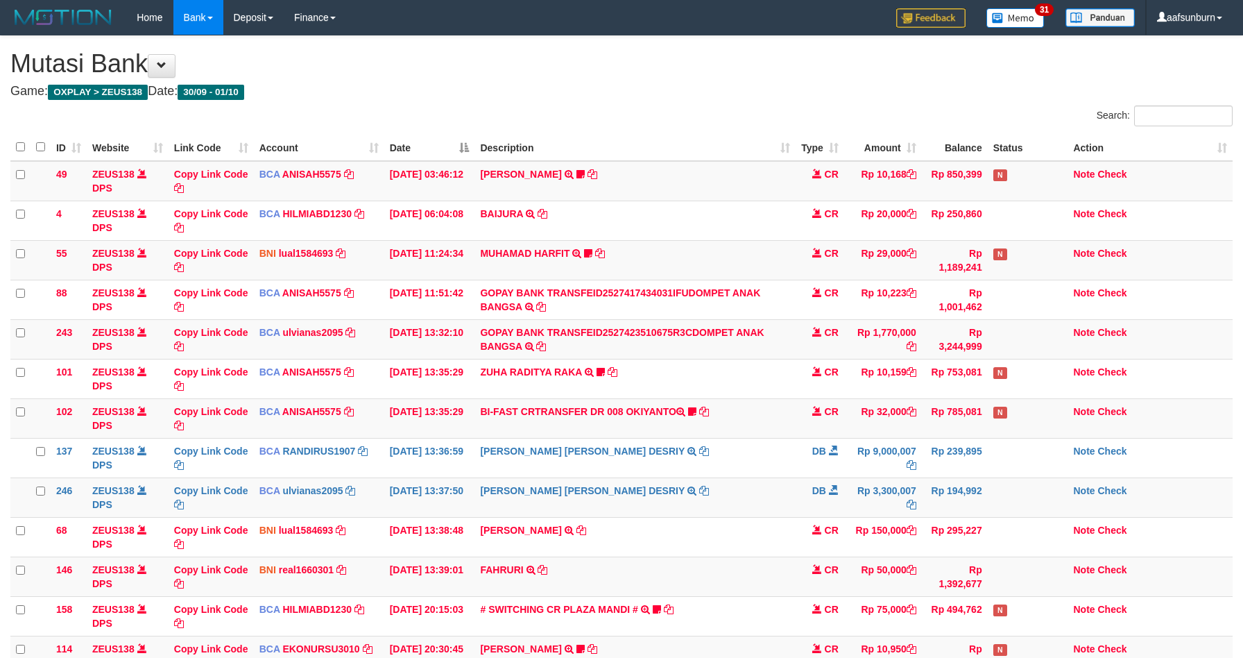
scroll to position [27, 0]
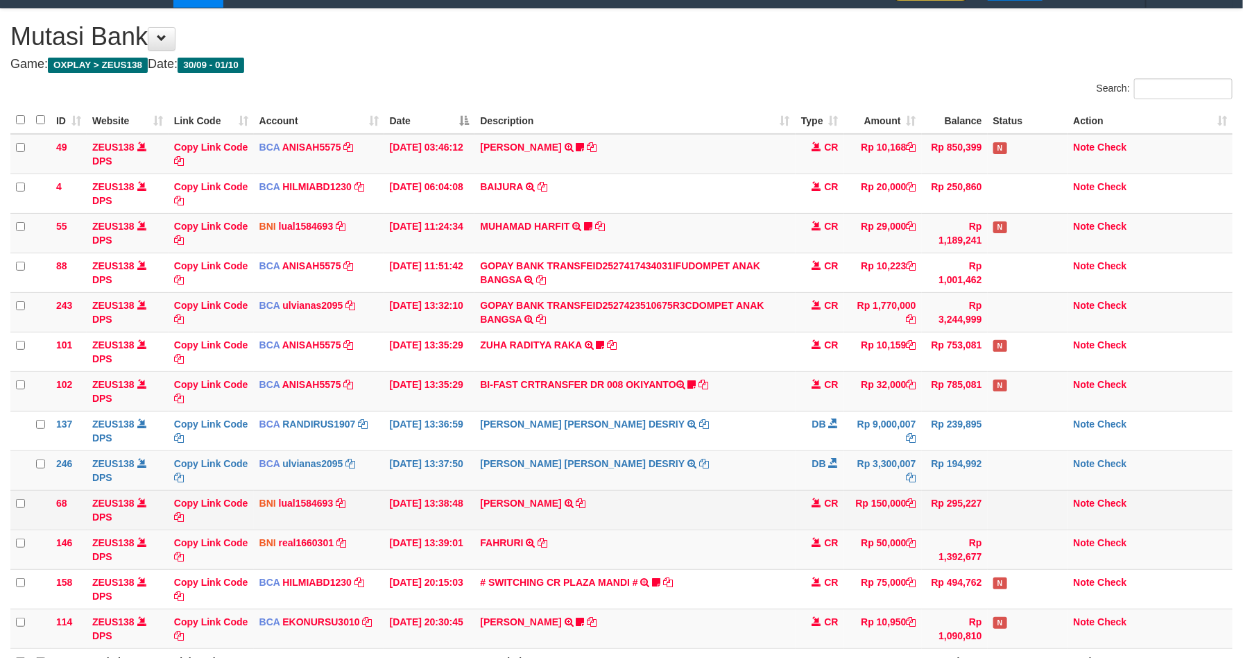
drag, startPoint x: 839, startPoint y: 538, endPoint x: 833, endPoint y: 529, distance: 10.4
click at [833, 531] on tbody "49 ZEUS138 DPS Copy Link Code BCA ANISAH5575 DPS ANISAH mutasi_20251001_3827 | …" at bounding box center [621, 391] width 1223 height 515
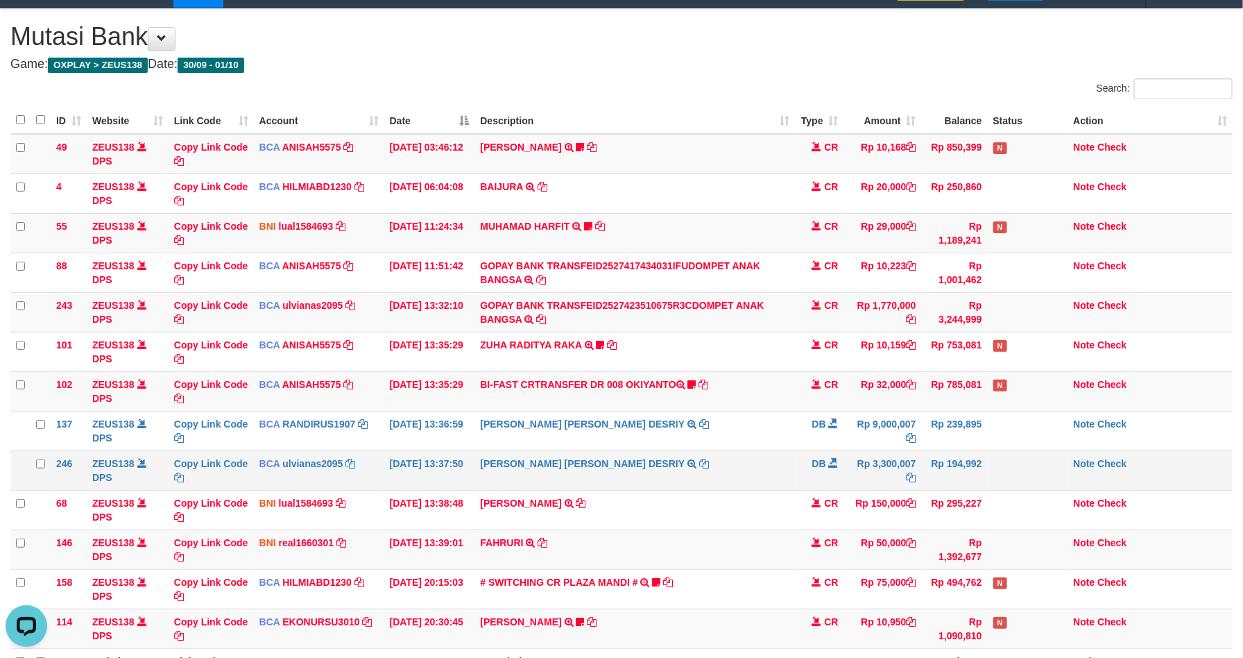
click at [949, 489] on td "Rp 194,992" at bounding box center [955, 470] width 66 height 40
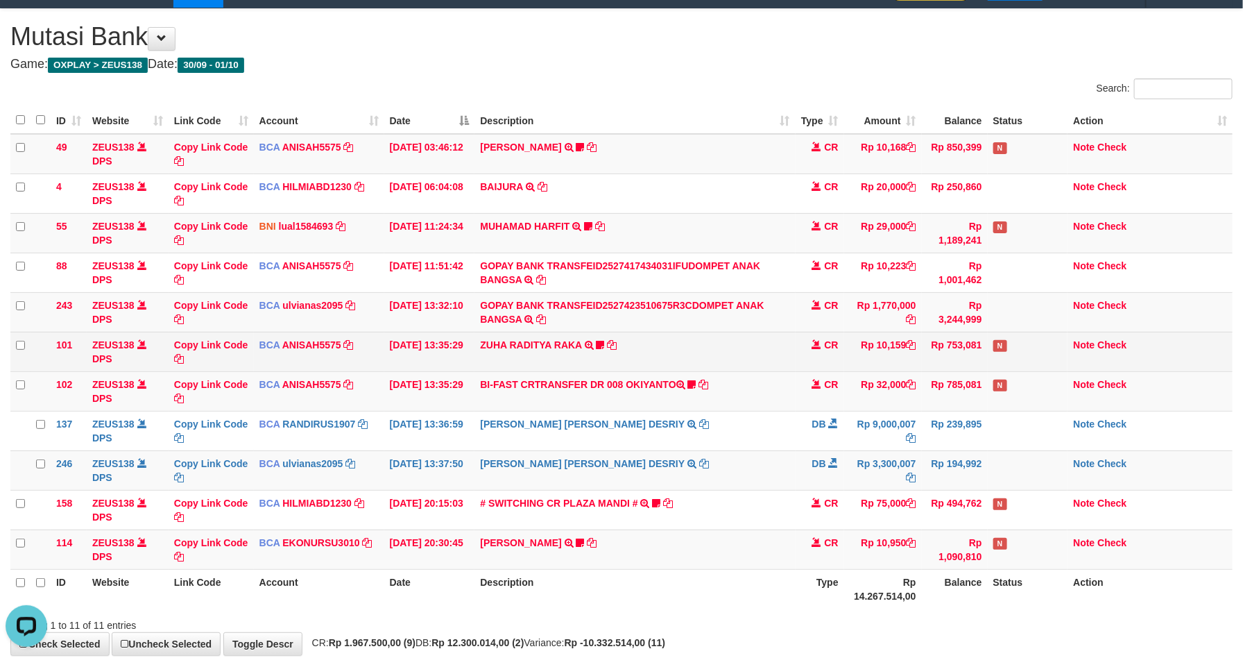
click at [768, 340] on td "ZUHA RADITYA RAKA TRSF E-BANKING CR 0110/FTSCY/WS95031 10159.00ZUHA RADITYA RAK…" at bounding box center [635, 352] width 321 height 40
click at [766, 337] on td "ZUHA RADITYA RAKA TRSF E-BANKING CR 0110/FTSCY/WS95031 10159.00ZUHA RADITYA RAK…" at bounding box center [635, 352] width 321 height 40
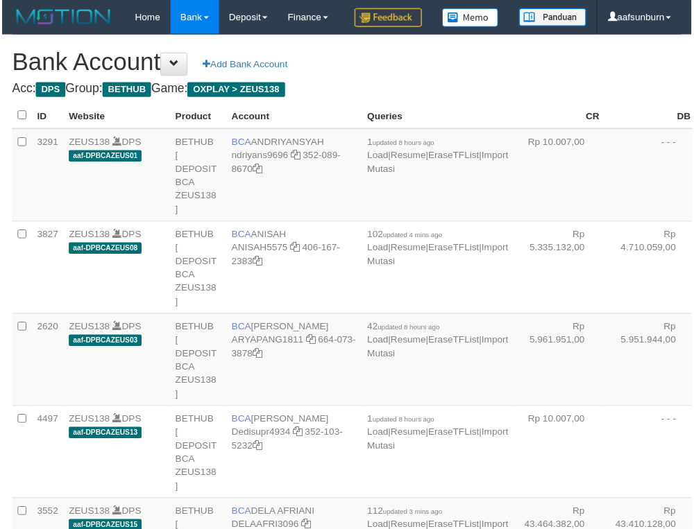
scroll to position [352, 0]
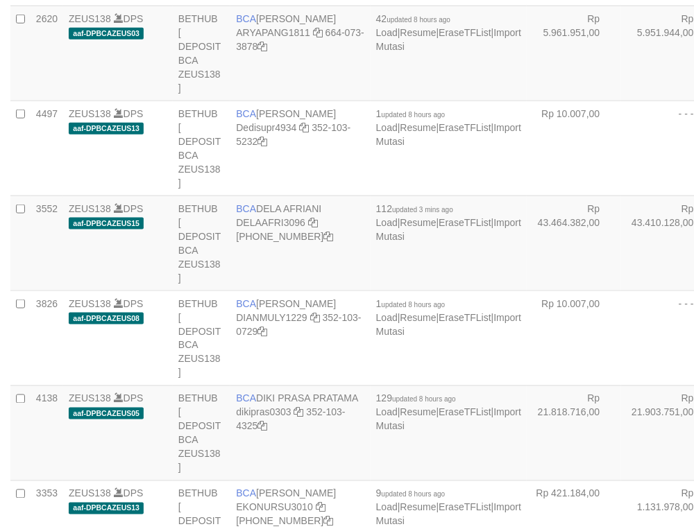
select select "***"
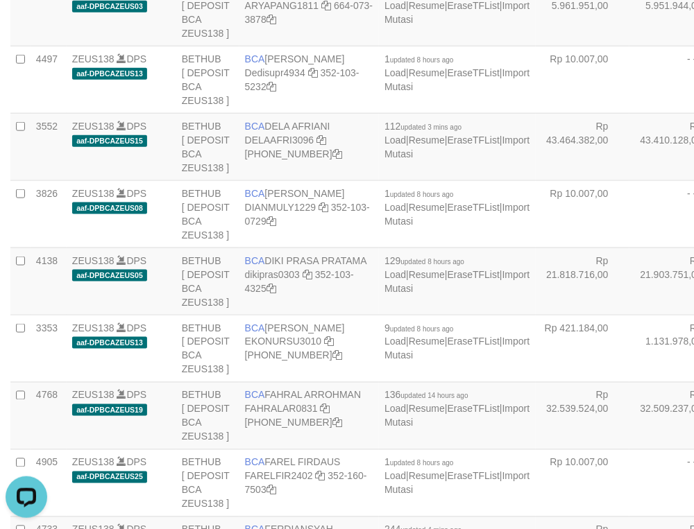
scroll to position [0, 0]
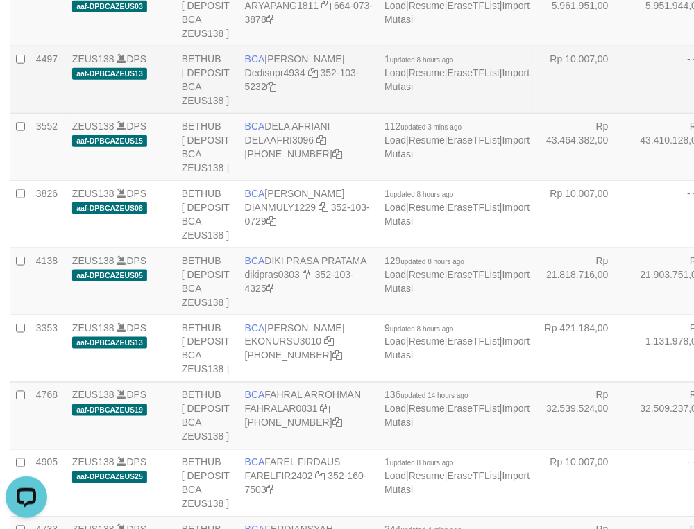
click at [629, 113] on td "- - -" at bounding box center [676, 79] width 94 height 67
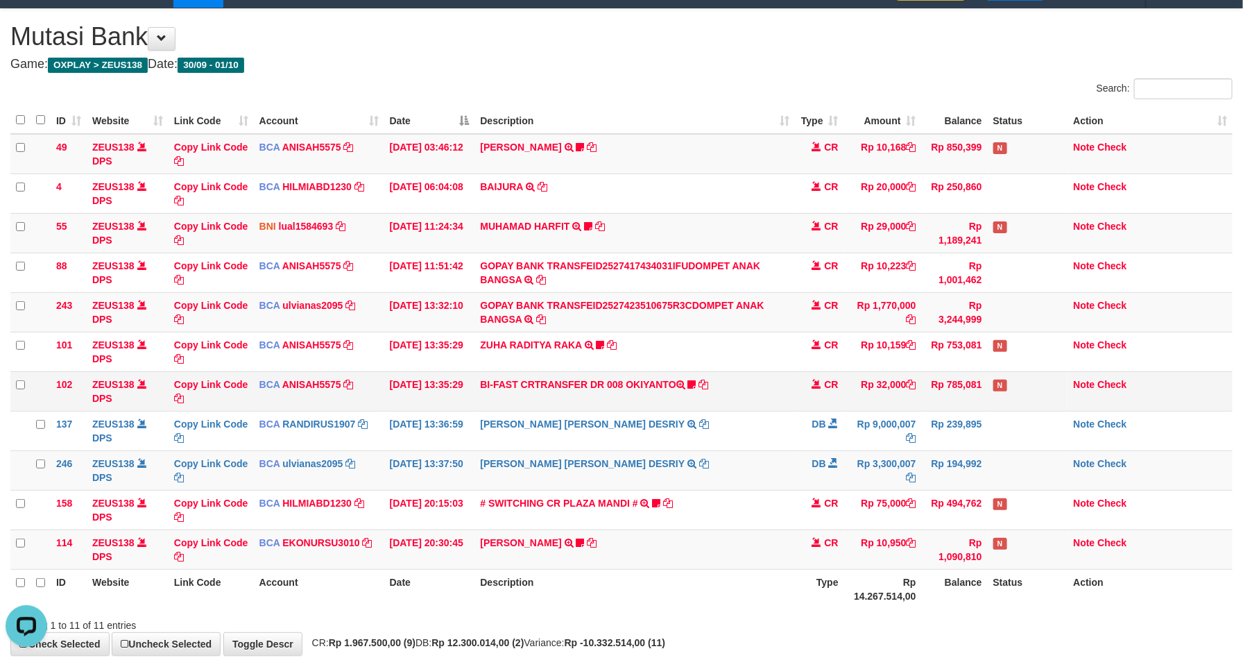
drag, startPoint x: 908, startPoint y: 402, endPoint x: 923, endPoint y: 389, distance: 19.7
click at [910, 398] on td "Rp 32,000" at bounding box center [883, 391] width 78 height 40
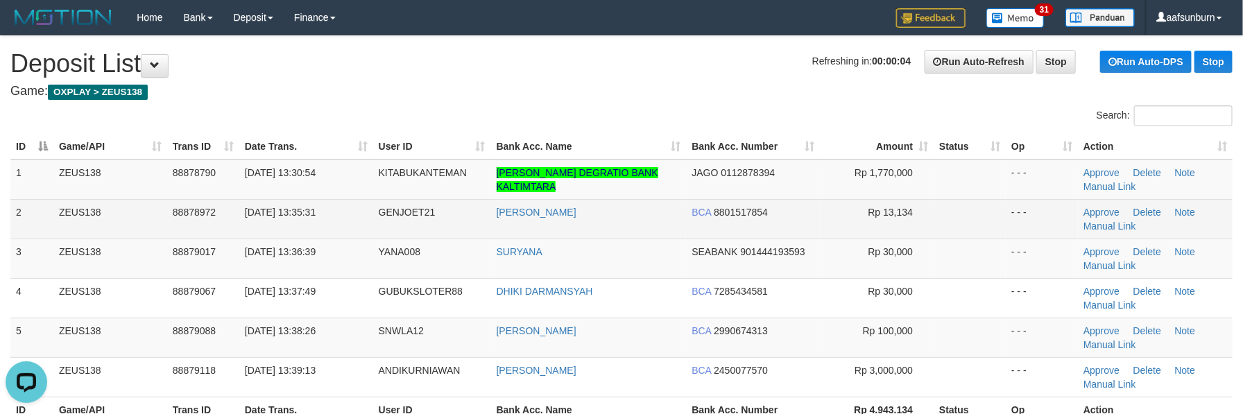
click at [1028, 244] on tbody "1 ZEUS138 88878790 01/10/2025 13:30:54 KITABUKANTEMAN MARIO FALENTINO DEGRATIO …" at bounding box center [621, 279] width 1223 height 238
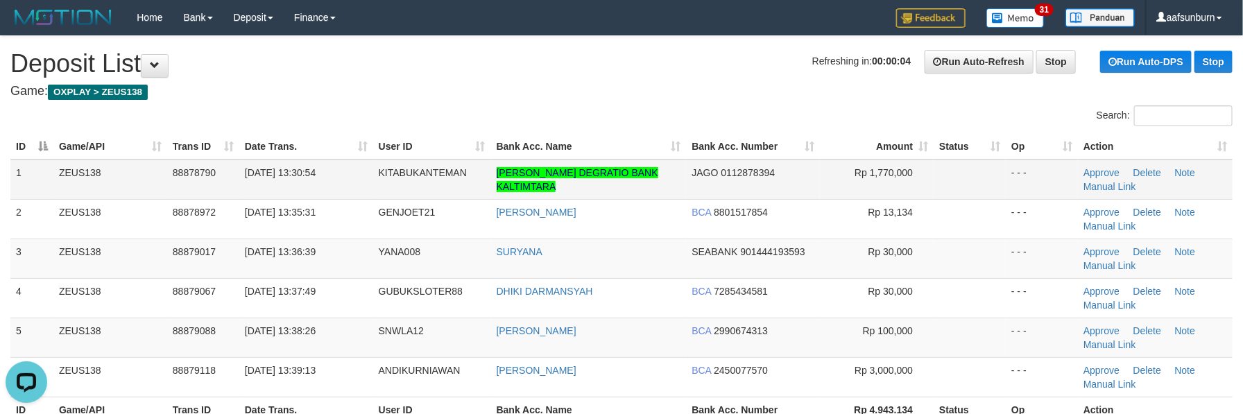
click at [425, 183] on td "KITABUKANTEMAN" at bounding box center [432, 180] width 118 height 40
copy span "KITABUKANTEMAN"
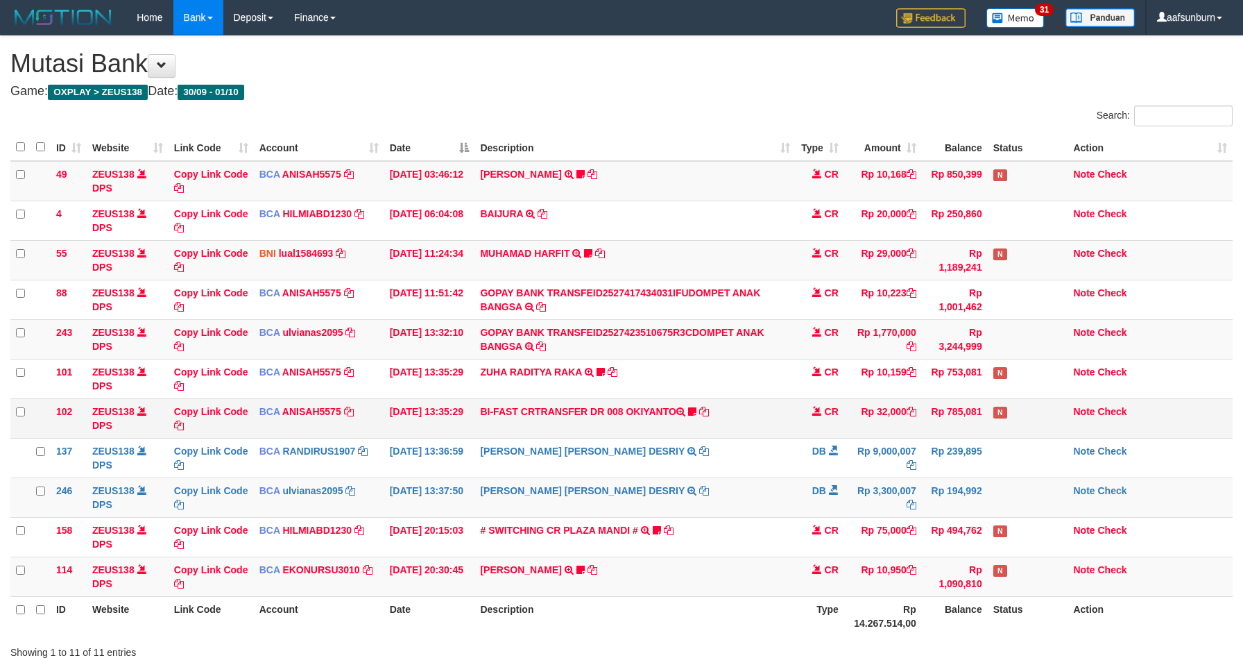
scroll to position [27, 0]
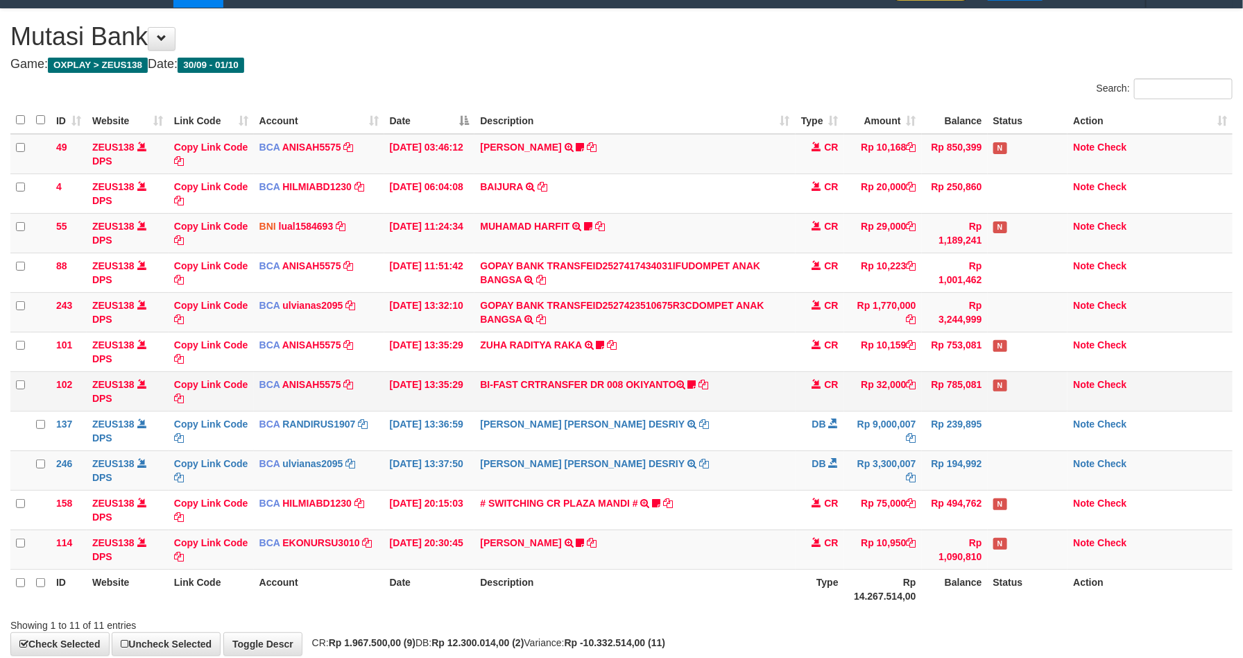
click at [883, 388] on td "Rp 32,000" at bounding box center [883, 391] width 78 height 40
drag, startPoint x: 885, startPoint y: 382, endPoint x: 1256, endPoint y: 337, distance: 373.9
click at [897, 379] on td "Rp 32,000" at bounding box center [883, 391] width 78 height 40
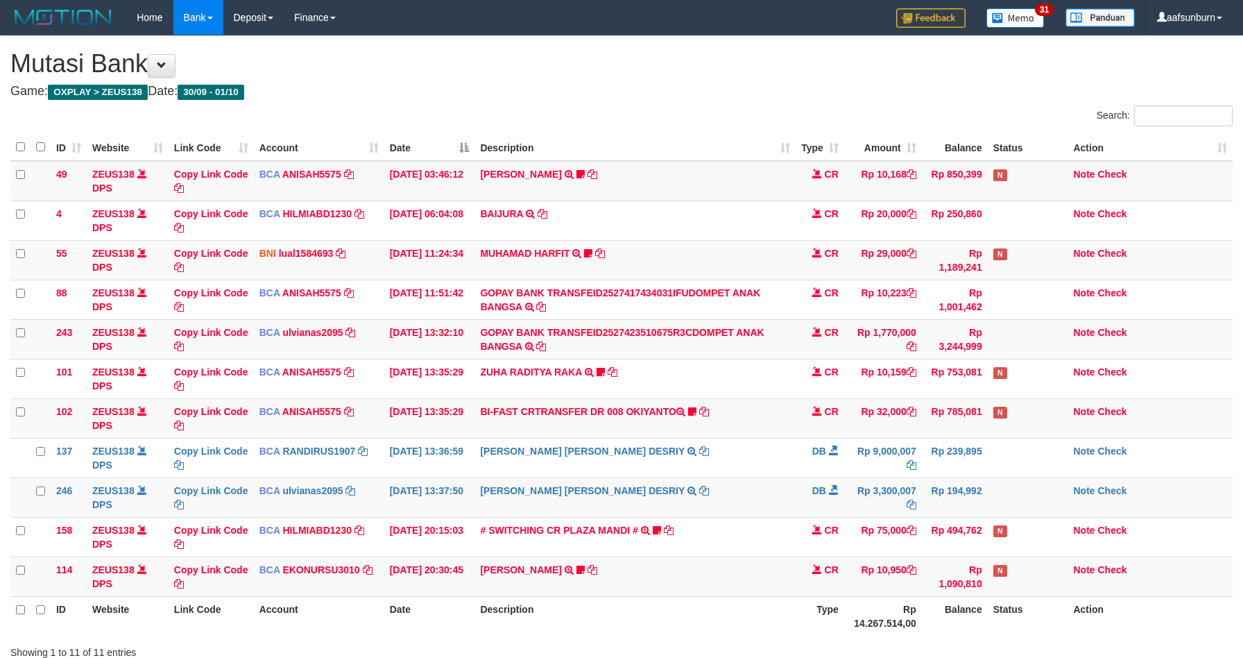
scroll to position [27, 0]
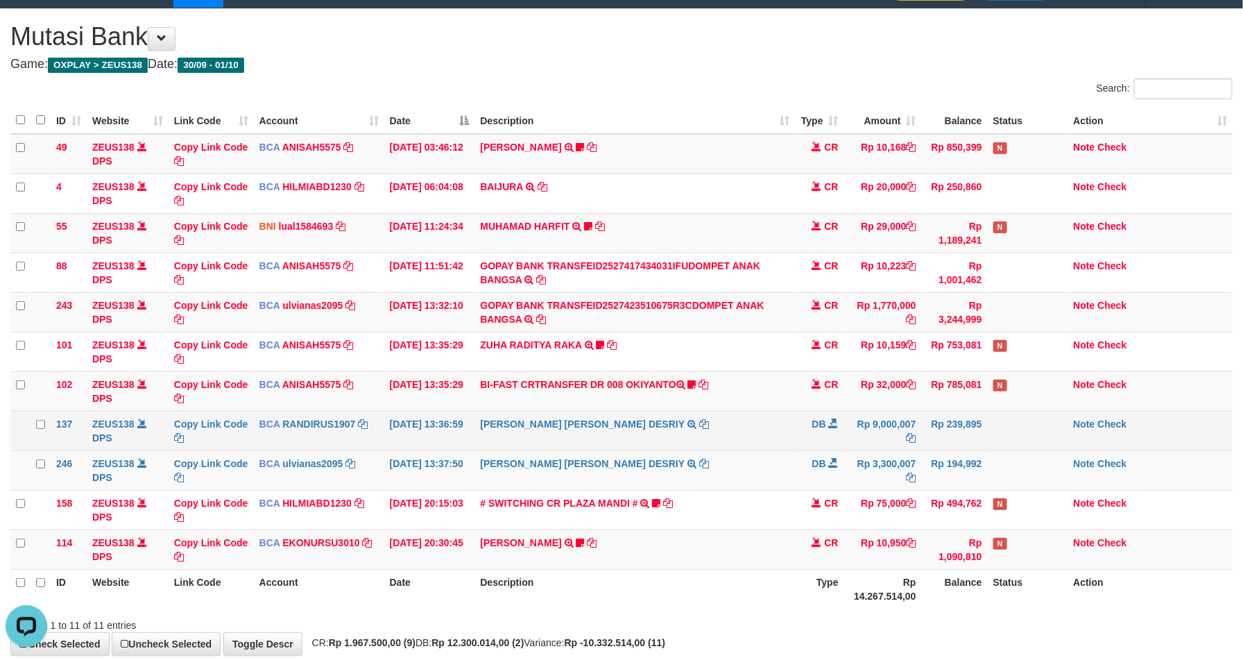
click at [702, 441] on td "[PERSON_NAME] [PERSON_NAME] DESRIY TRSF E-BANKING DB 0110/FTSCY/WS95031 9000007…" at bounding box center [635, 431] width 321 height 40
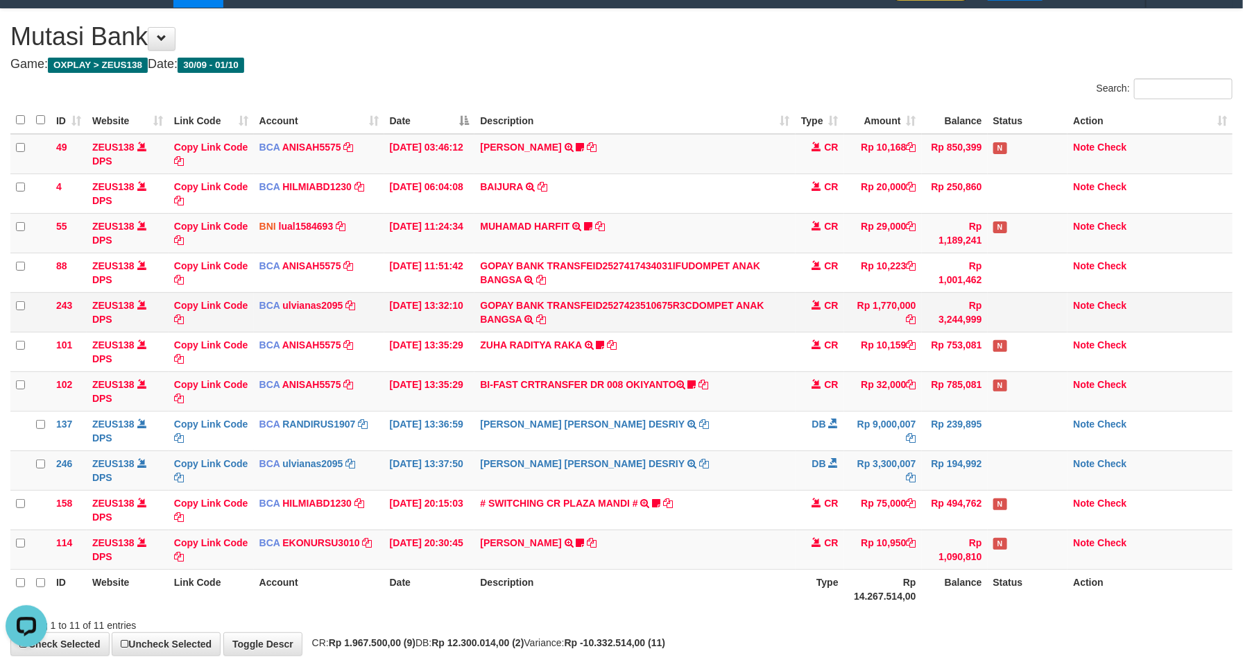
click at [896, 307] on td "Rp 1,770,000" at bounding box center [883, 312] width 78 height 40
copy td "1,770,000"
click at [831, 294] on td "CR" at bounding box center [820, 312] width 49 height 40
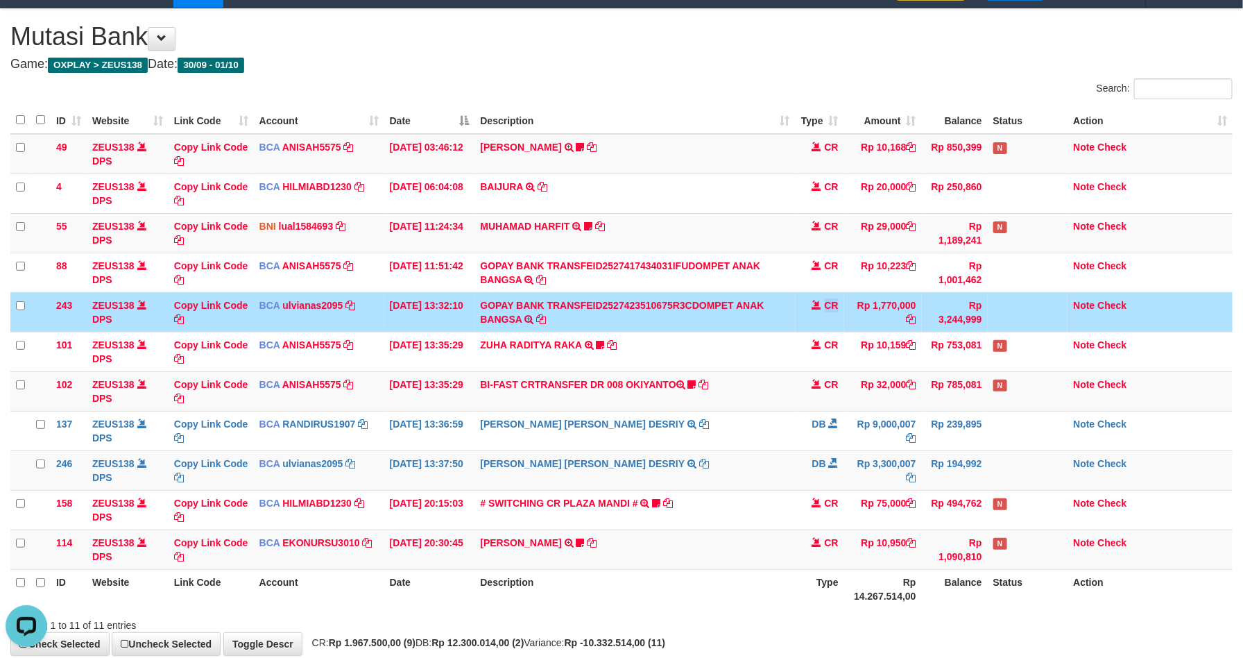
click at [831, 294] on td "CR" at bounding box center [820, 312] width 49 height 40
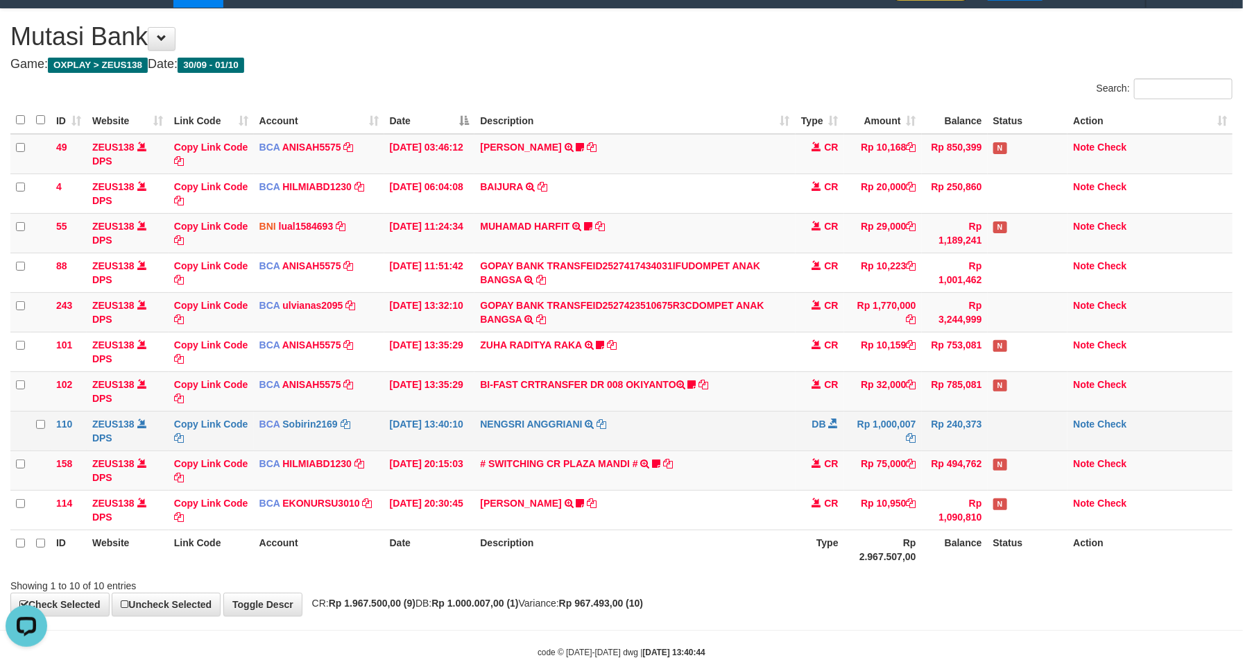
click at [902, 448] on td "Rp 1,000,007" at bounding box center [883, 431] width 78 height 40
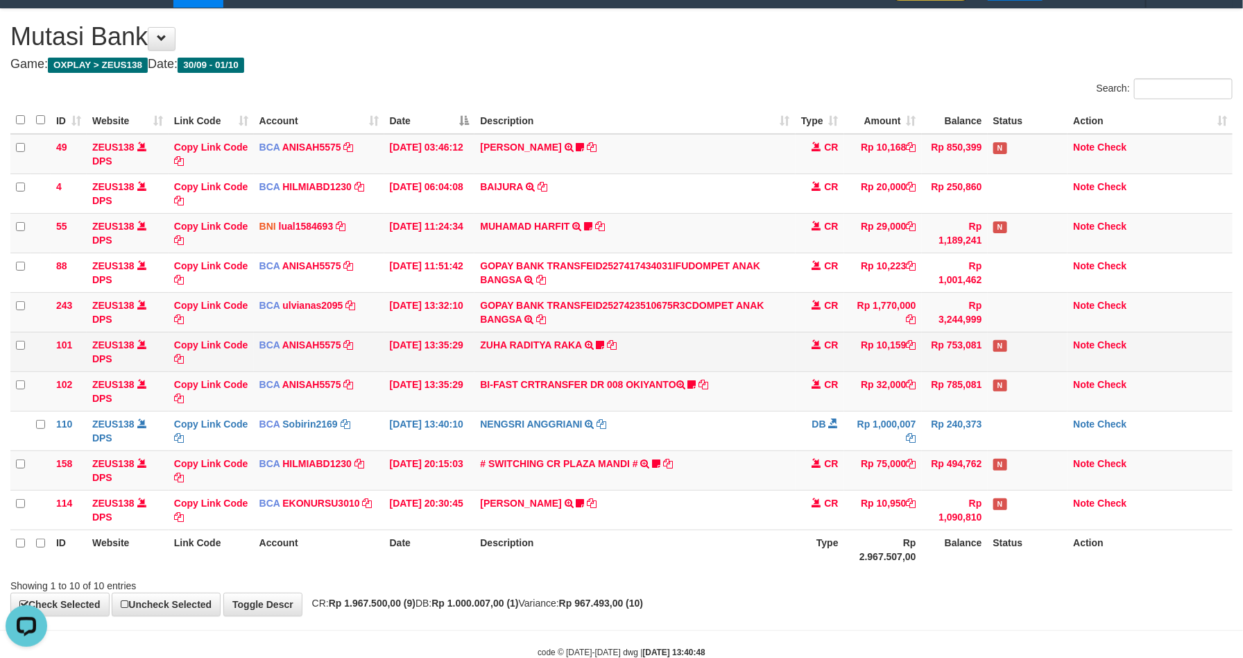
click at [708, 365] on td "ZUHA RADITYA RAKA TRSF E-BANKING CR 0110/FTSCY/WS95031 10159.00ZUHA RADITYA RAK…" at bounding box center [635, 352] width 321 height 40
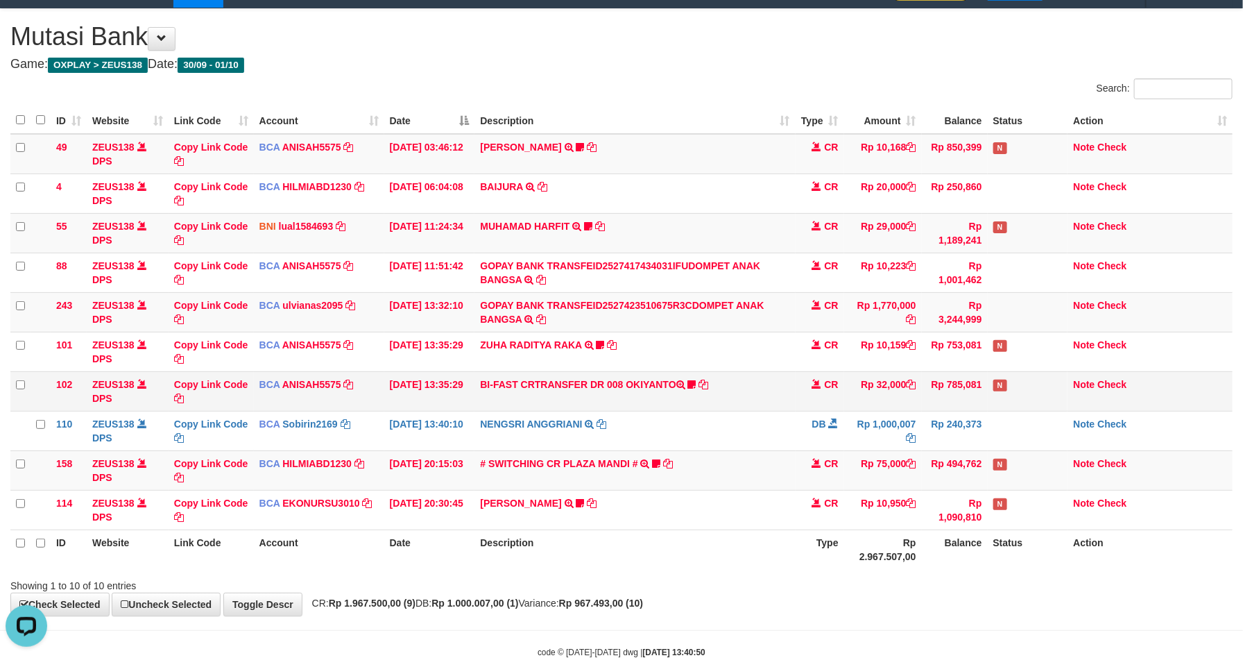
drag, startPoint x: 923, startPoint y: 391, endPoint x: 931, endPoint y: 404, distance: 15.0
click at [926, 393] on td "Rp 785,081" at bounding box center [955, 391] width 66 height 40
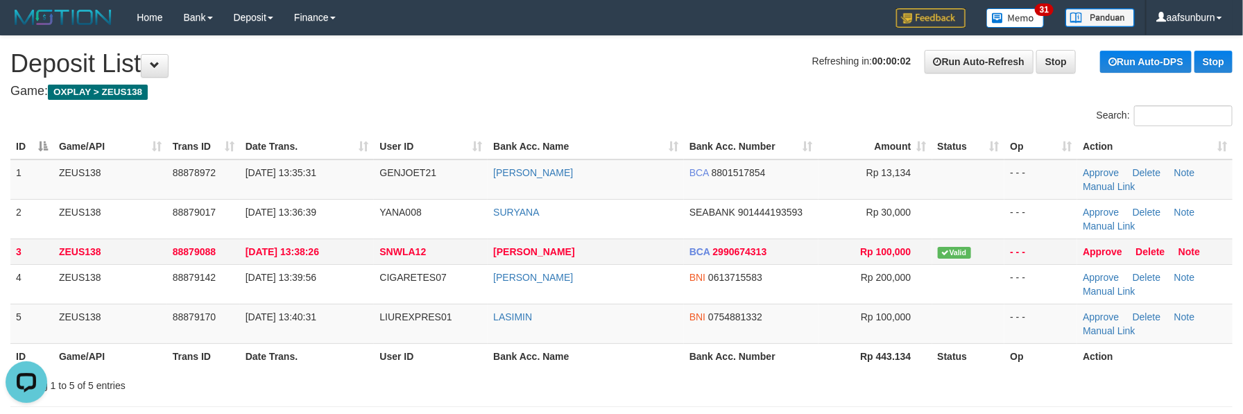
drag, startPoint x: 962, startPoint y: 246, endPoint x: 974, endPoint y: 246, distance: 12.5
click at [964, 246] on td "Valid" at bounding box center [969, 252] width 73 height 26
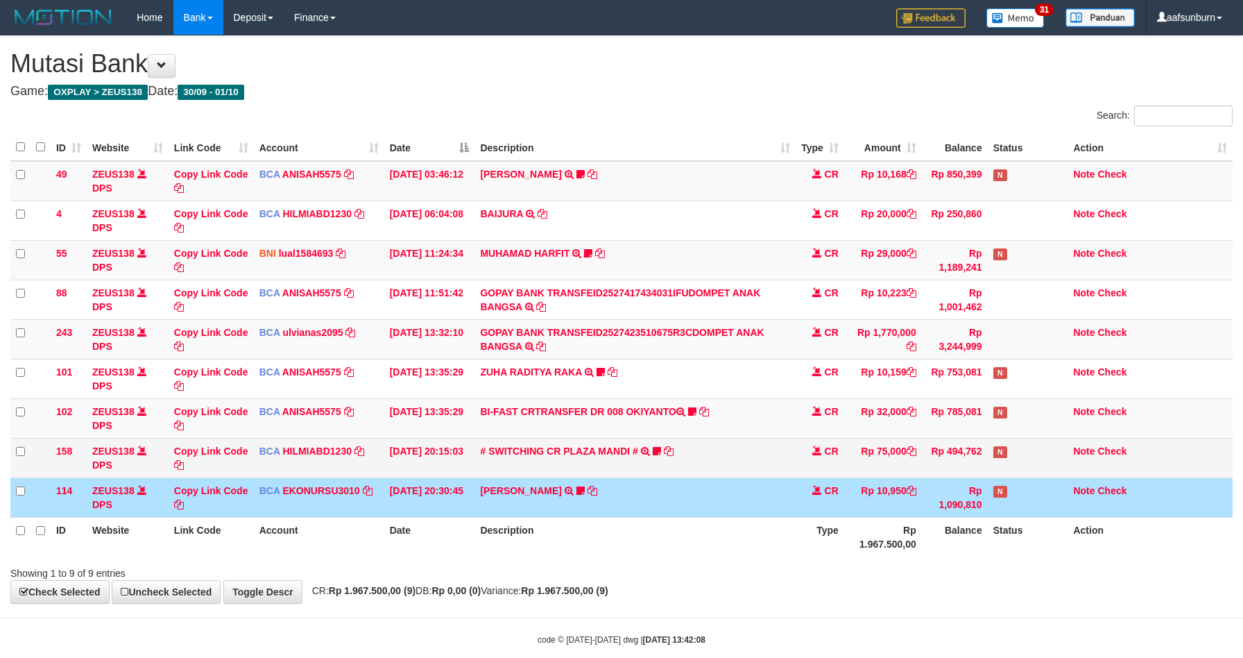
scroll to position [27, 0]
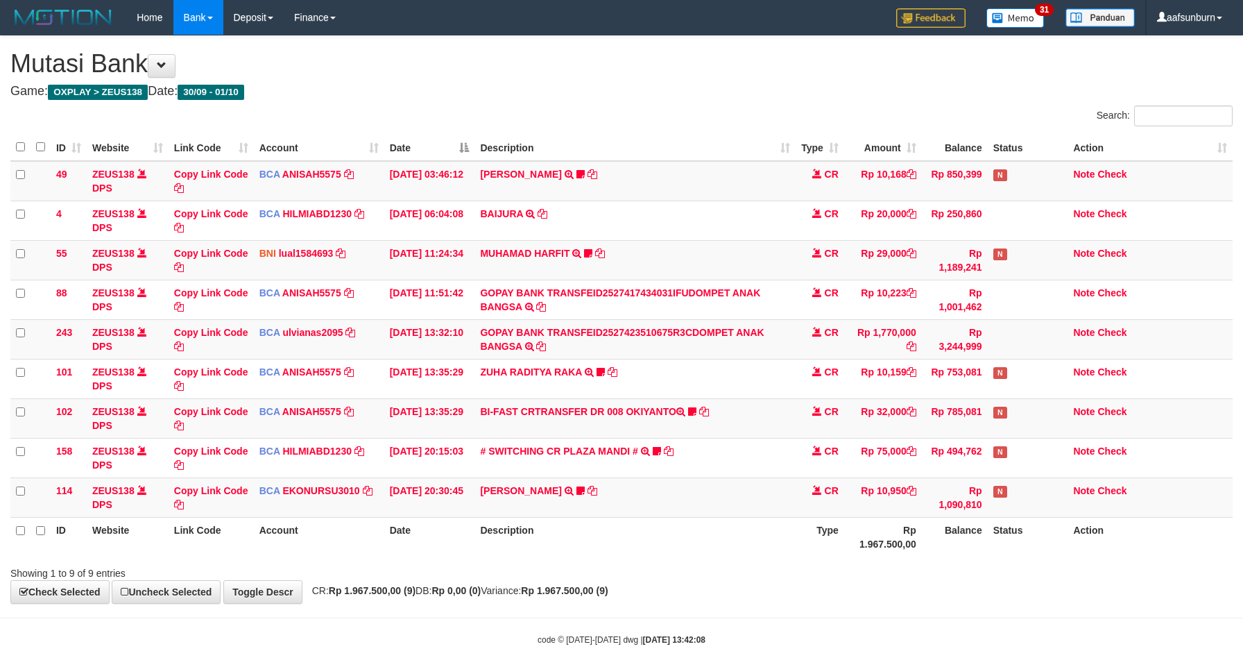
scroll to position [27, 0]
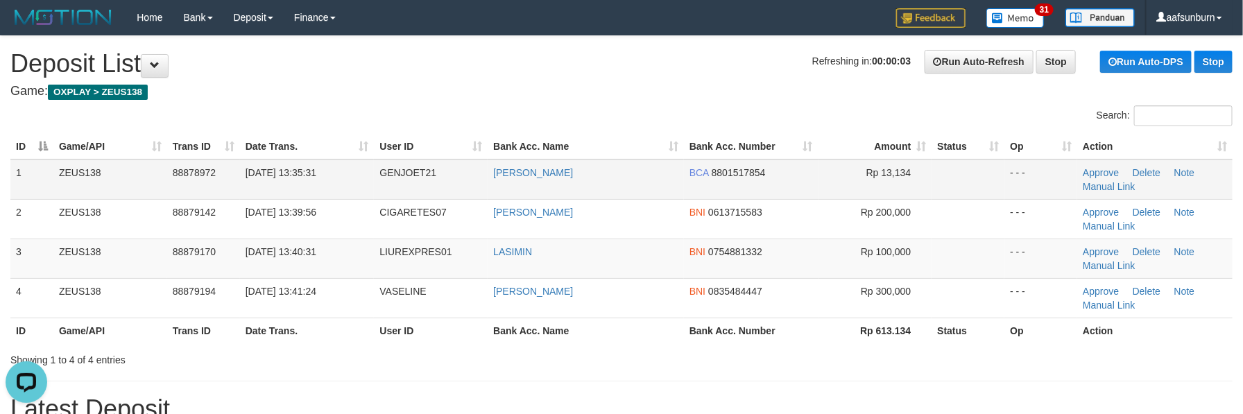
click at [839, 196] on td "Rp 13,134" at bounding box center [876, 180] width 114 height 40
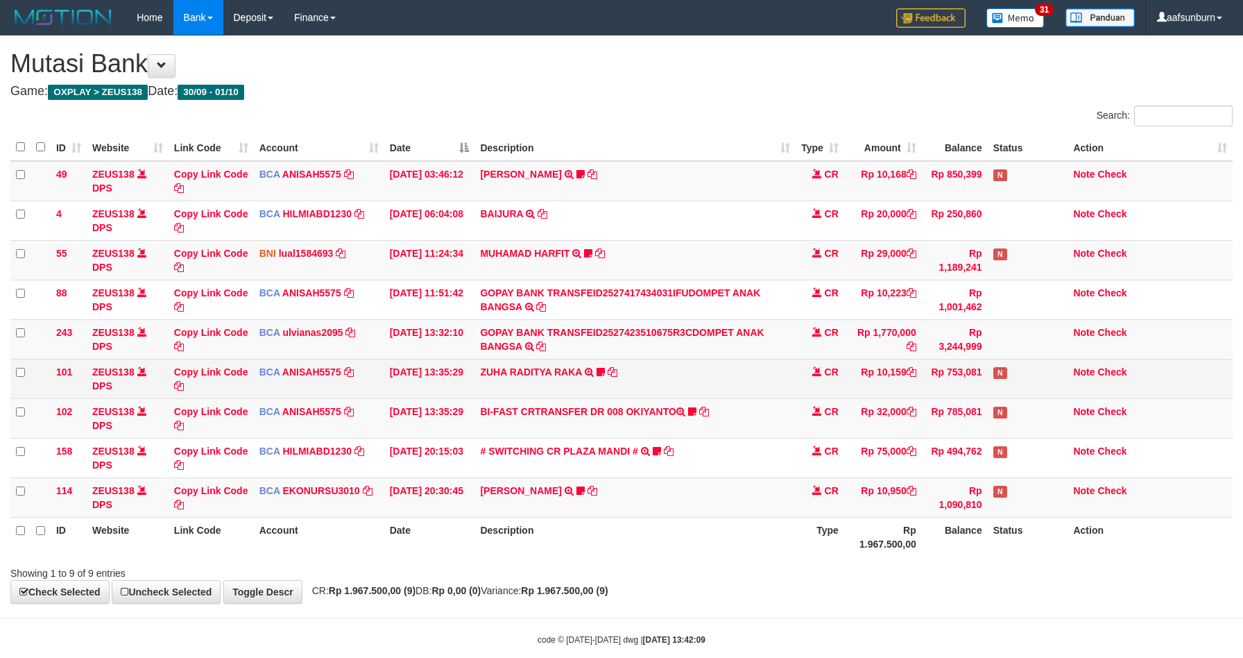
click at [844, 359] on td "Rp 10,159" at bounding box center [883, 379] width 78 height 40
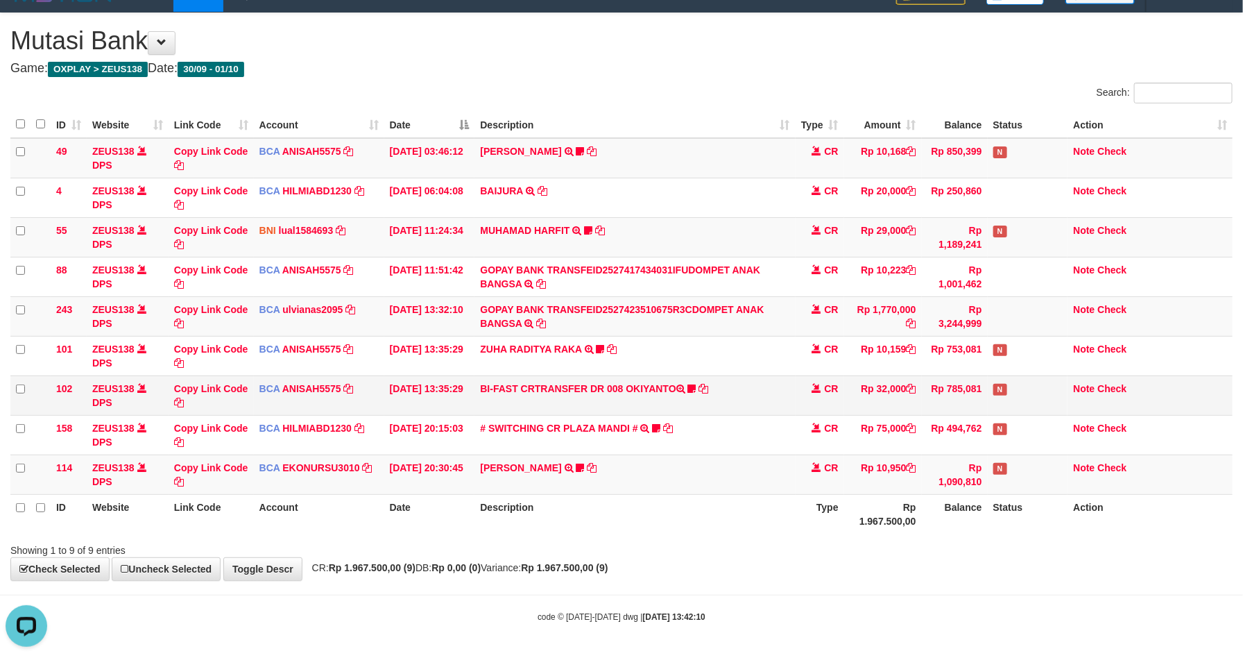
click at [892, 412] on tbody "49 ZEUS138 DPS Copy Link Code BCA ANISAH5575 DPS ANISAH mutasi_20251001_3827 | …" at bounding box center [621, 316] width 1223 height 357
click at [798, 396] on td "CR" at bounding box center [820, 395] width 49 height 40
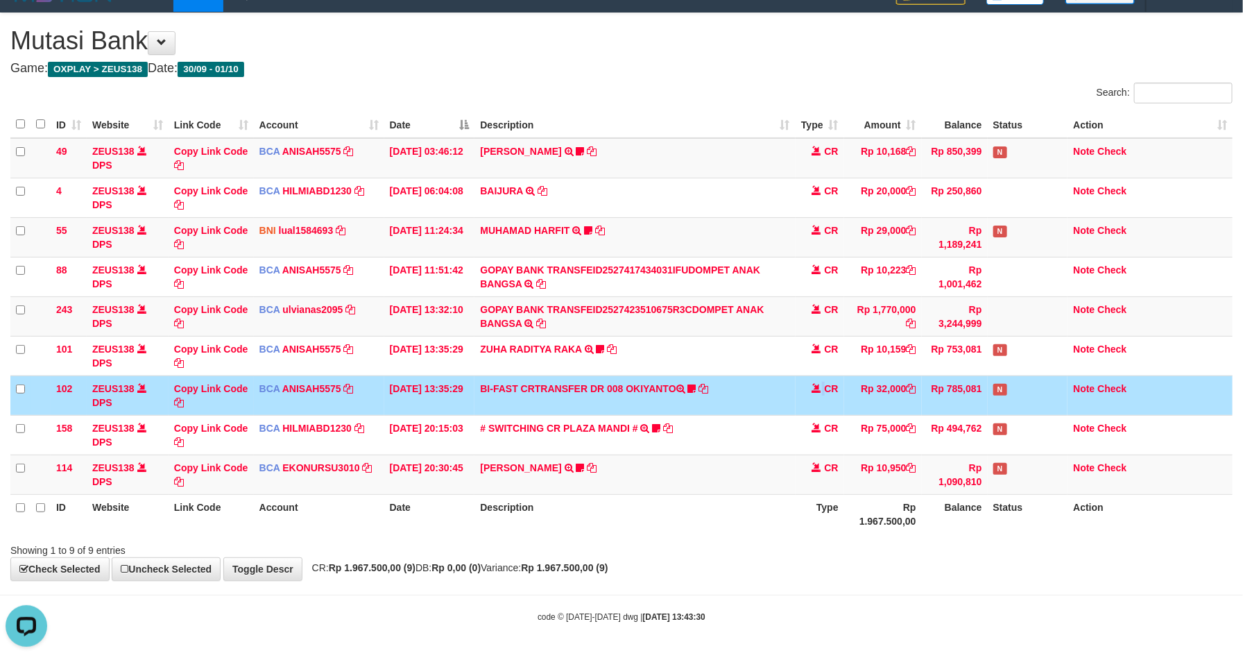
click at [798, 394] on td "CR" at bounding box center [820, 395] width 49 height 40
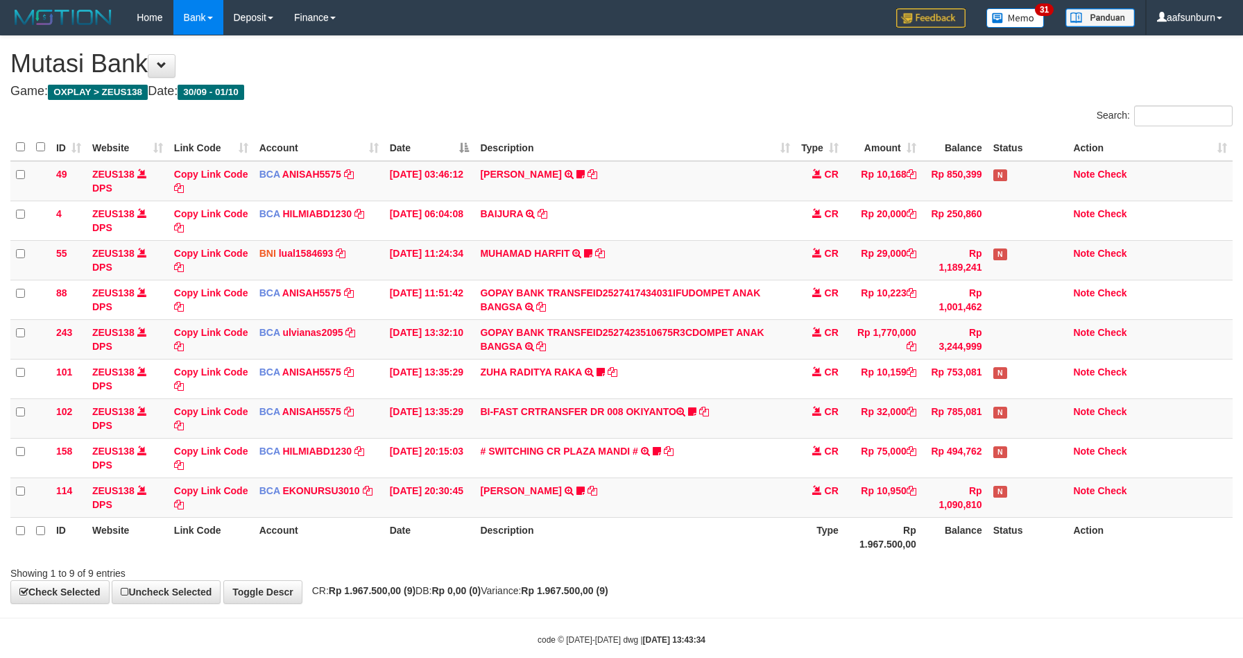
scroll to position [27, 0]
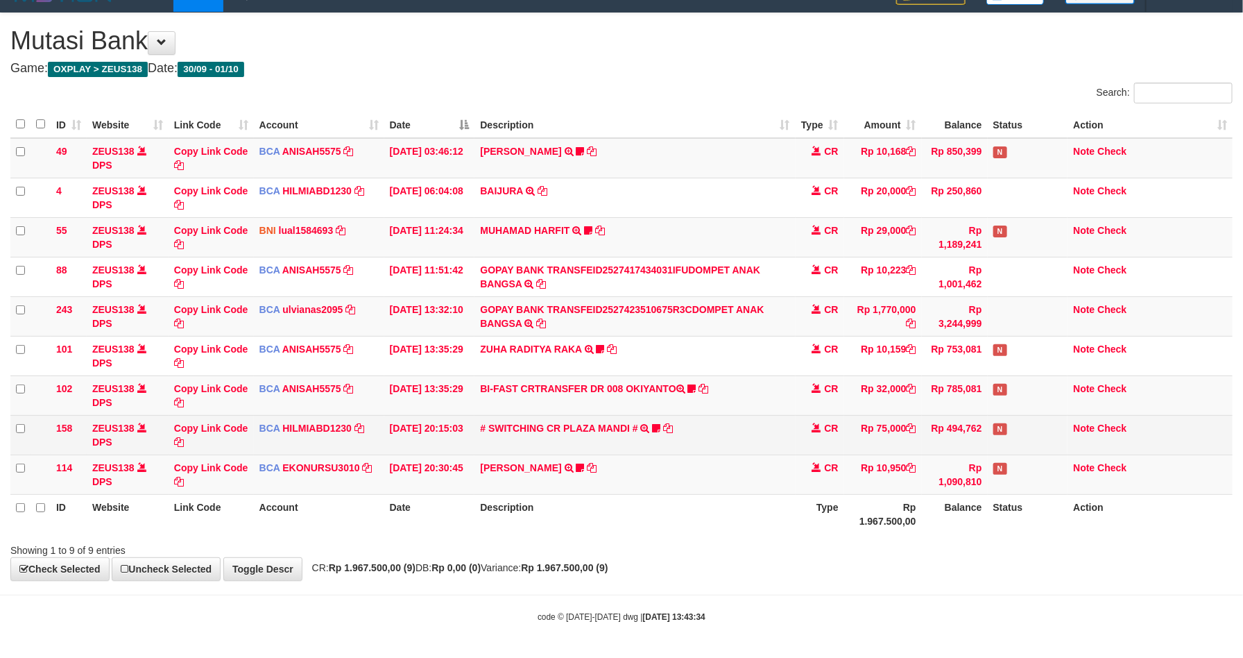
click at [896, 421] on td "Rp 75,000" at bounding box center [883, 435] width 78 height 40
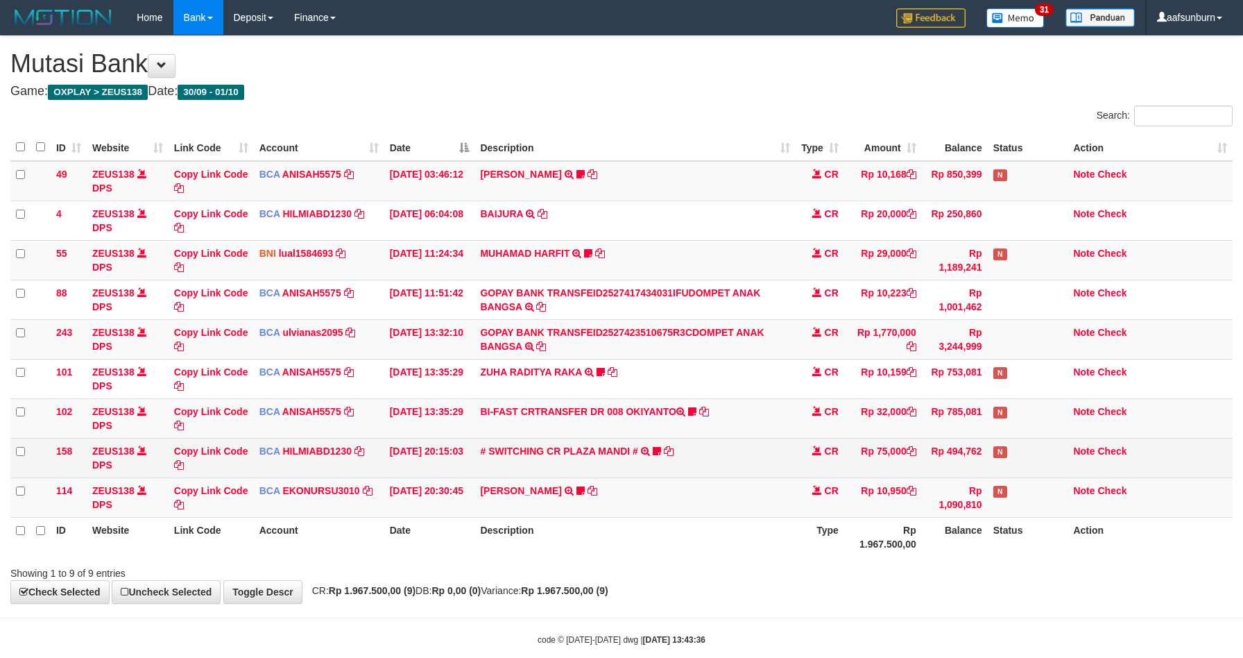
scroll to position [27, 0]
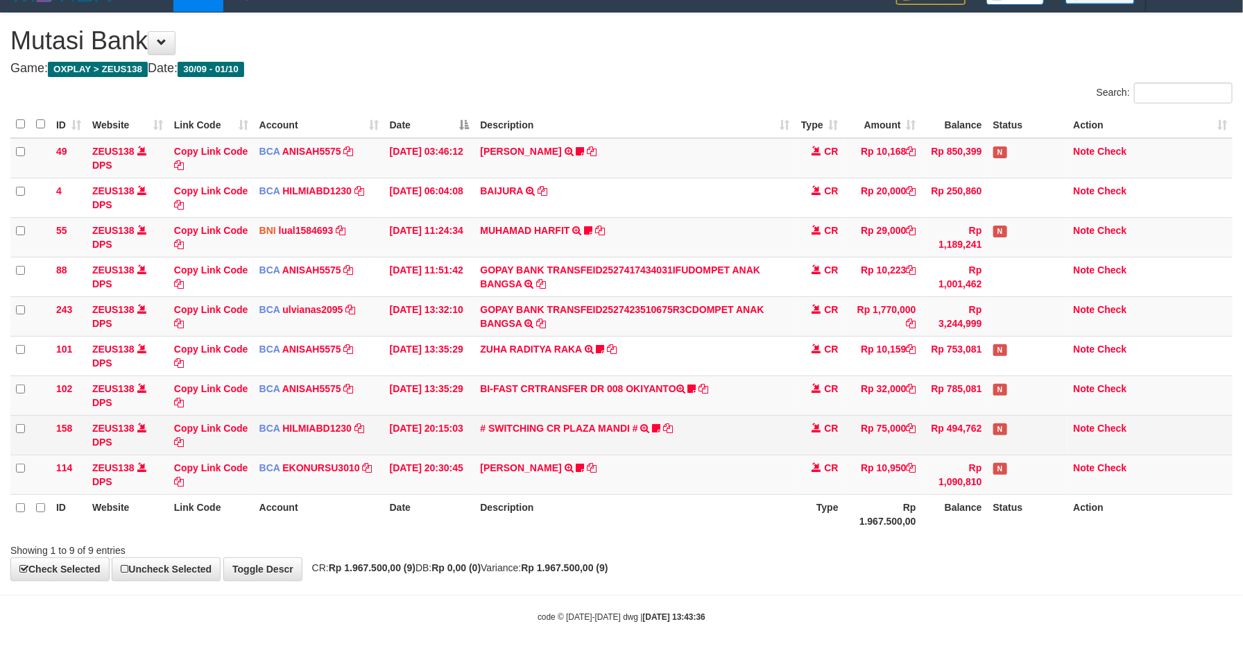
click at [889, 430] on td "Rp 75,000" at bounding box center [883, 435] width 78 height 40
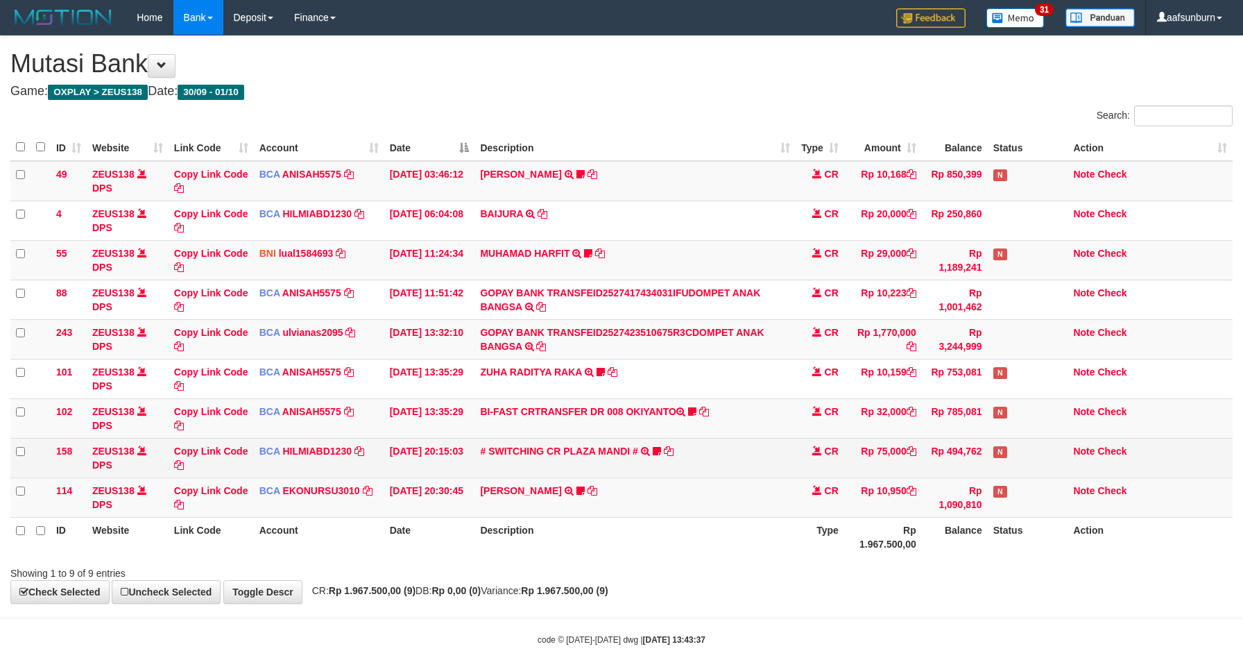
scroll to position [27, 0]
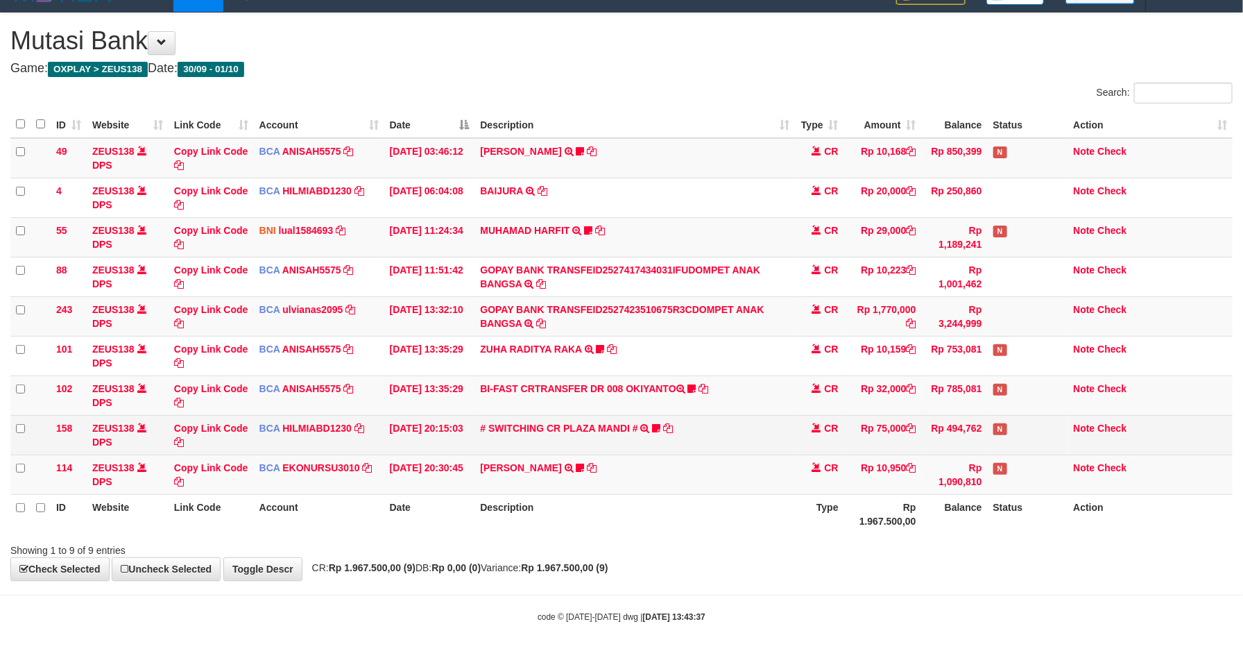
click at [881, 420] on td "Rp 75,000" at bounding box center [883, 435] width 78 height 40
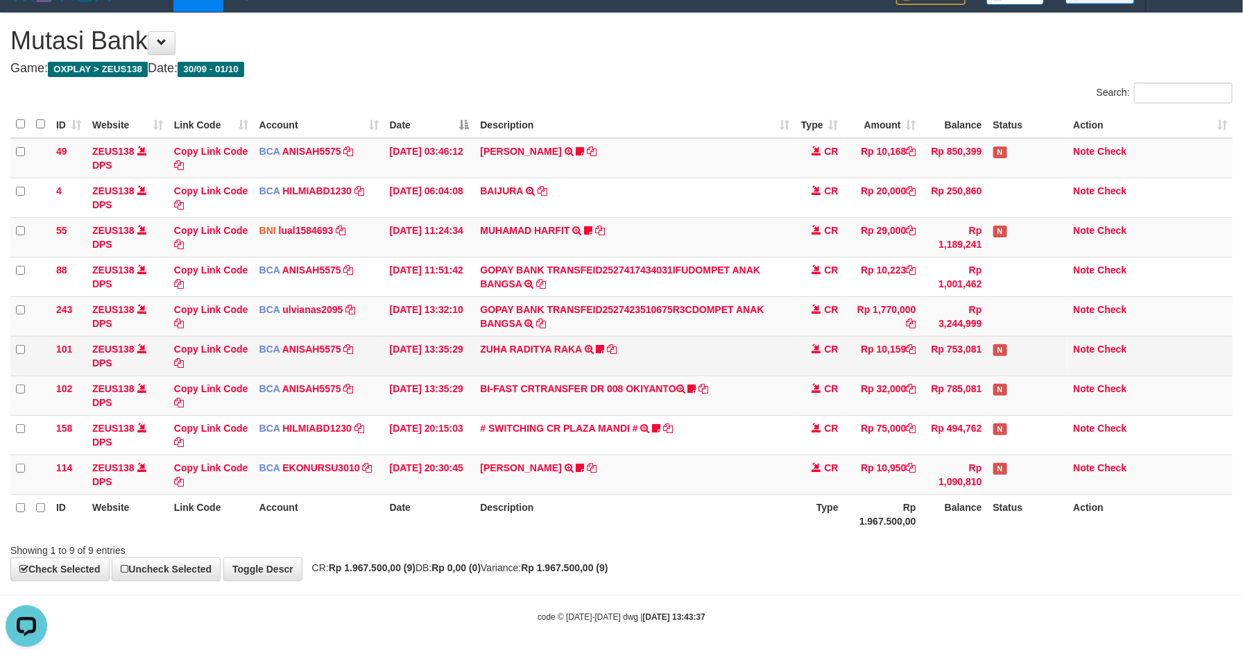
drag, startPoint x: 919, startPoint y: 356, endPoint x: 962, endPoint y: 352, distance: 43.2
click at [926, 358] on tr "101 ZEUS138 DPS Copy Link Code BCA ANISAH5575 DPS ANISAH mutasi_20251001_3827 |…" at bounding box center [621, 356] width 1223 height 40
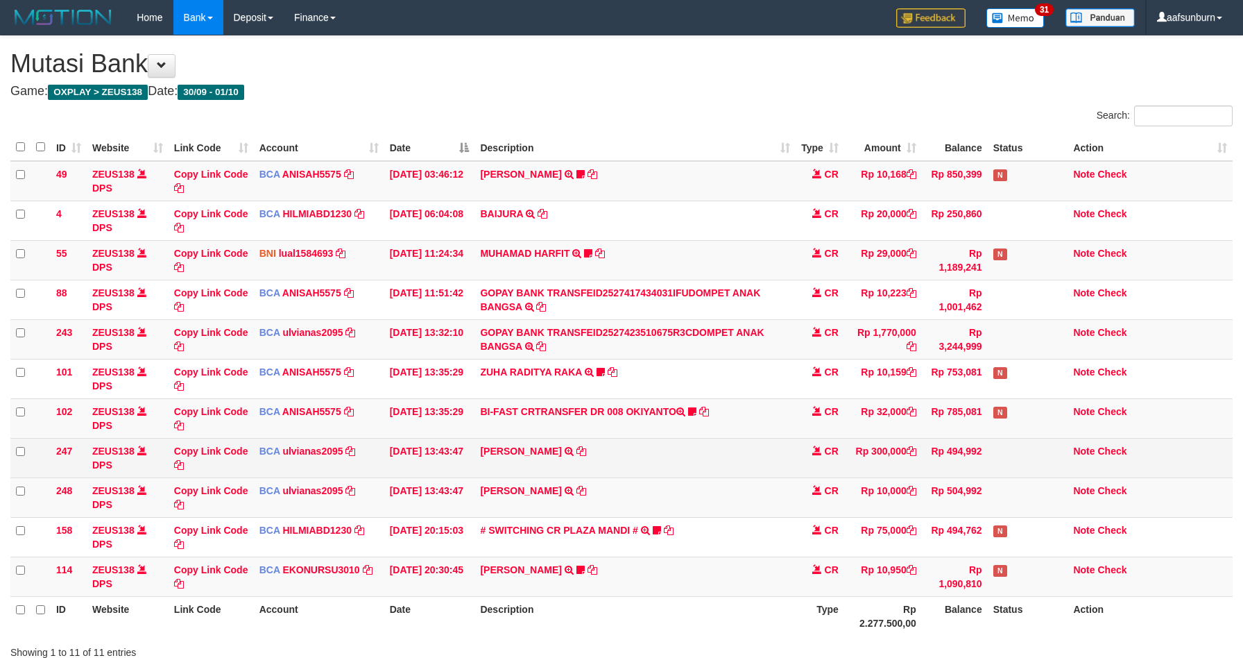
scroll to position [27, 0]
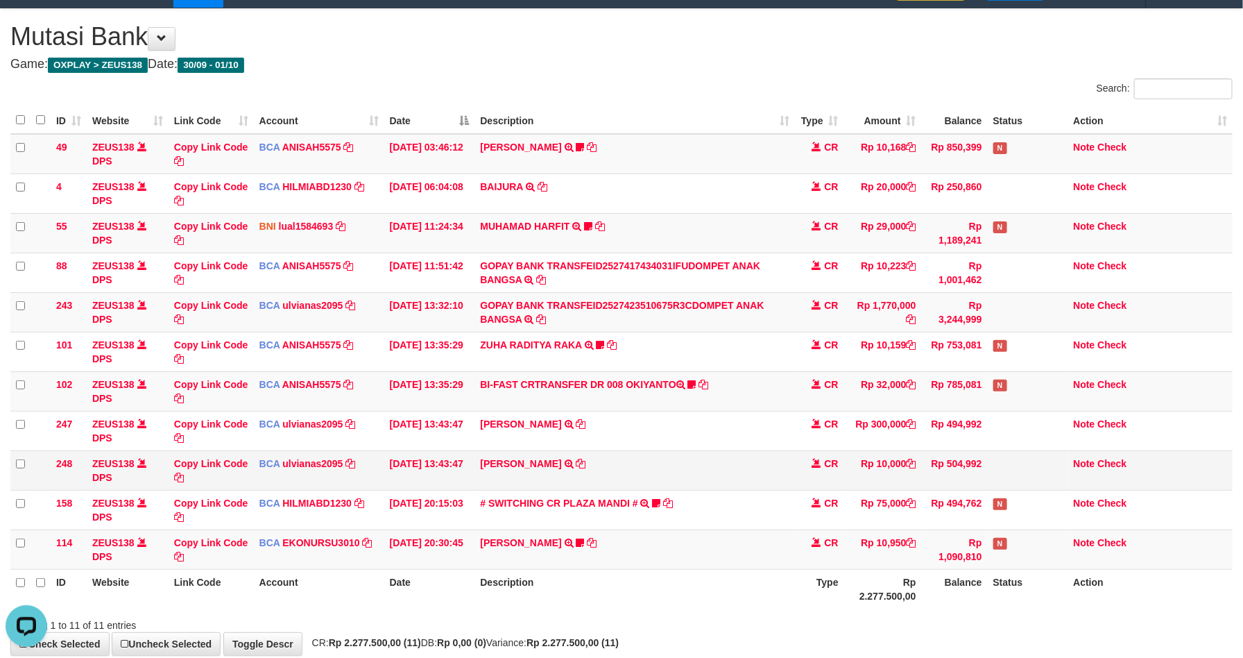
click at [872, 473] on td "Rp 10,000" at bounding box center [883, 470] width 78 height 40
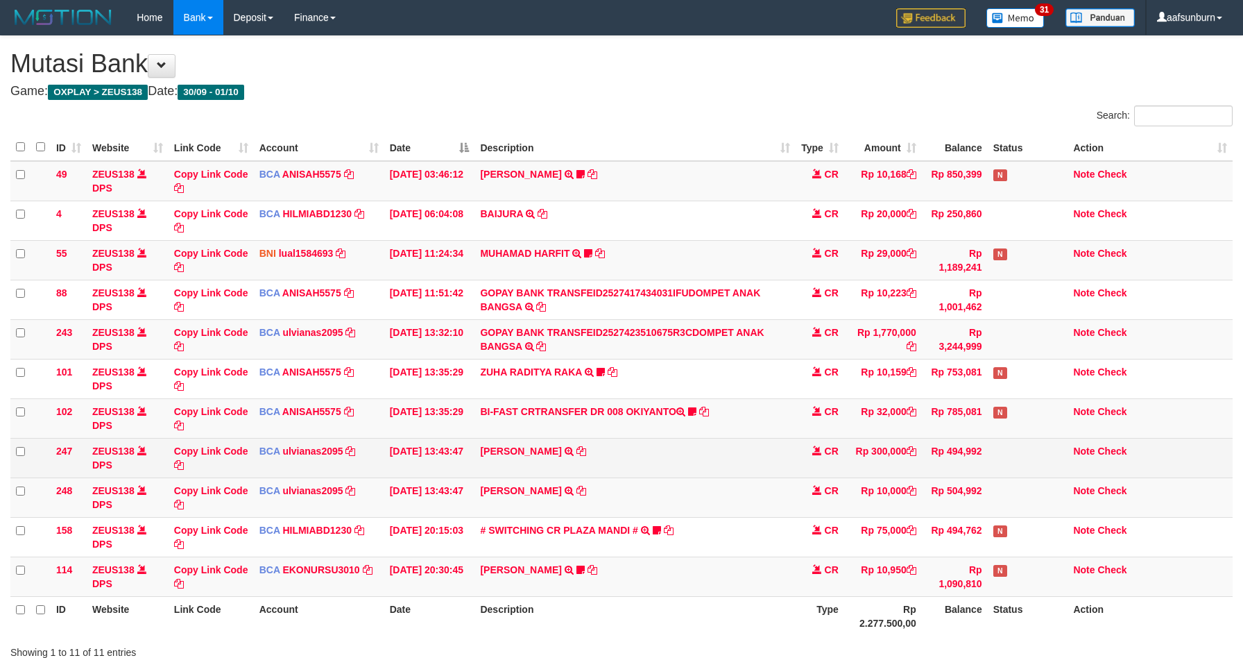
scroll to position [27, 0]
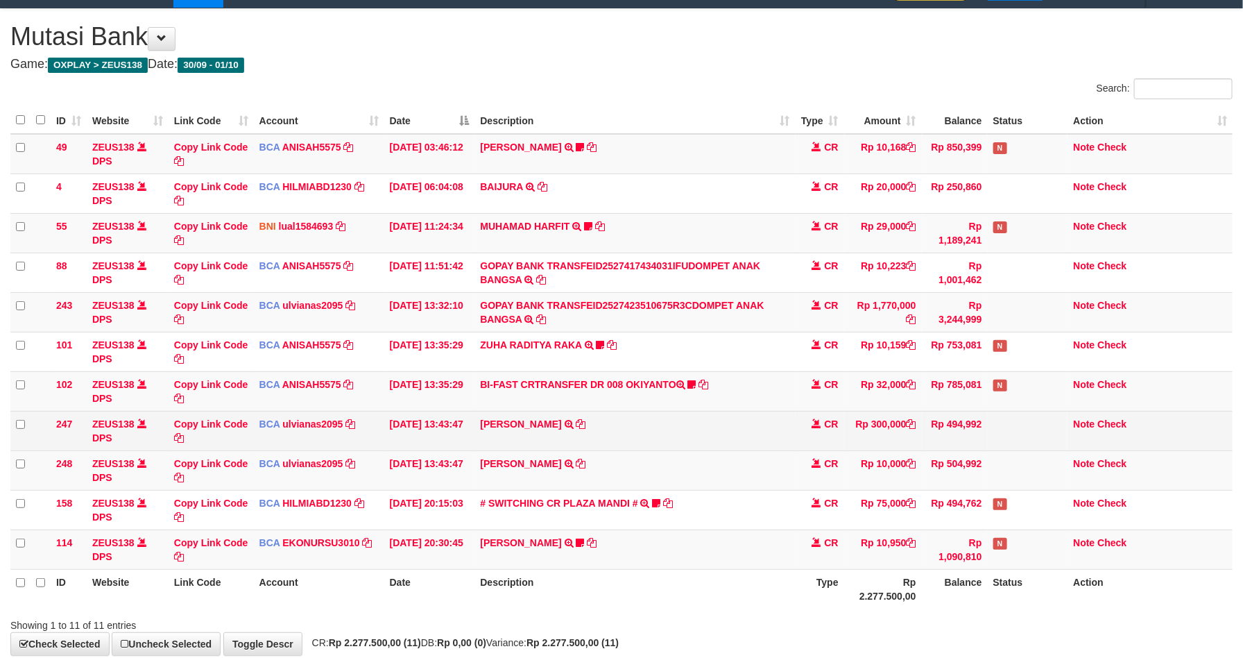
click at [794, 436] on td "RAYHAN BAGASKARA TRSF E-BANKING CR 0110/FTSCY/WS95031 300000.00RAYHAN BAGASKARA" at bounding box center [635, 431] width 321 height 40
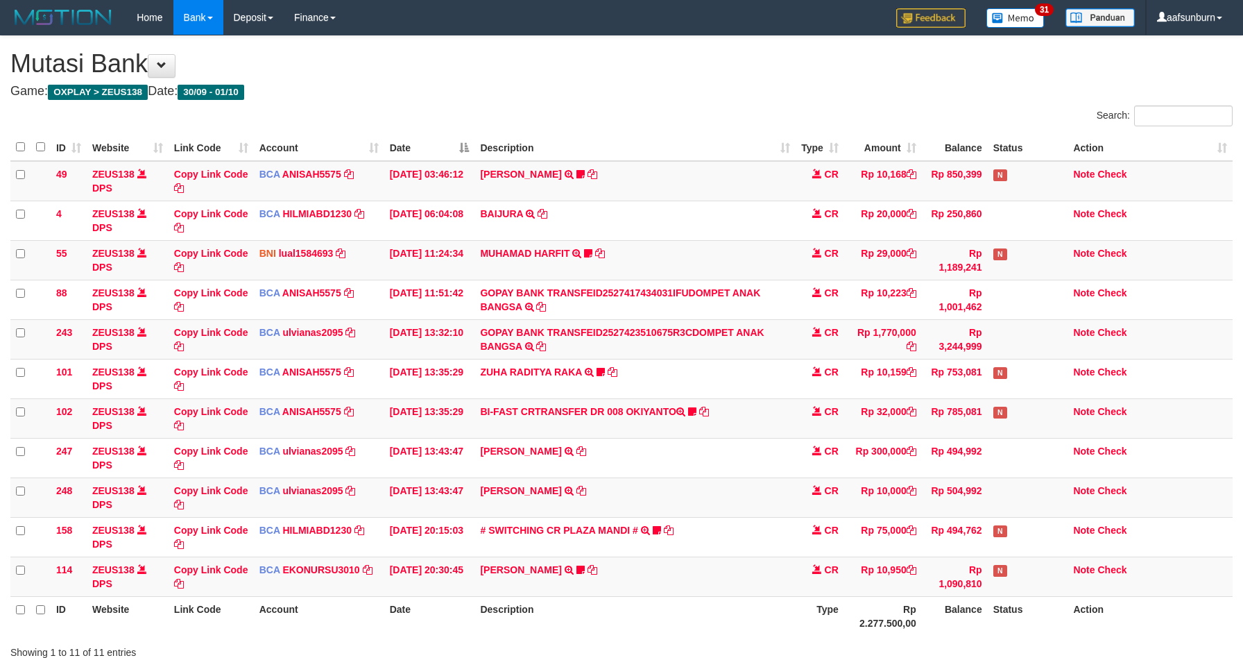
scroll to position [27, 0]
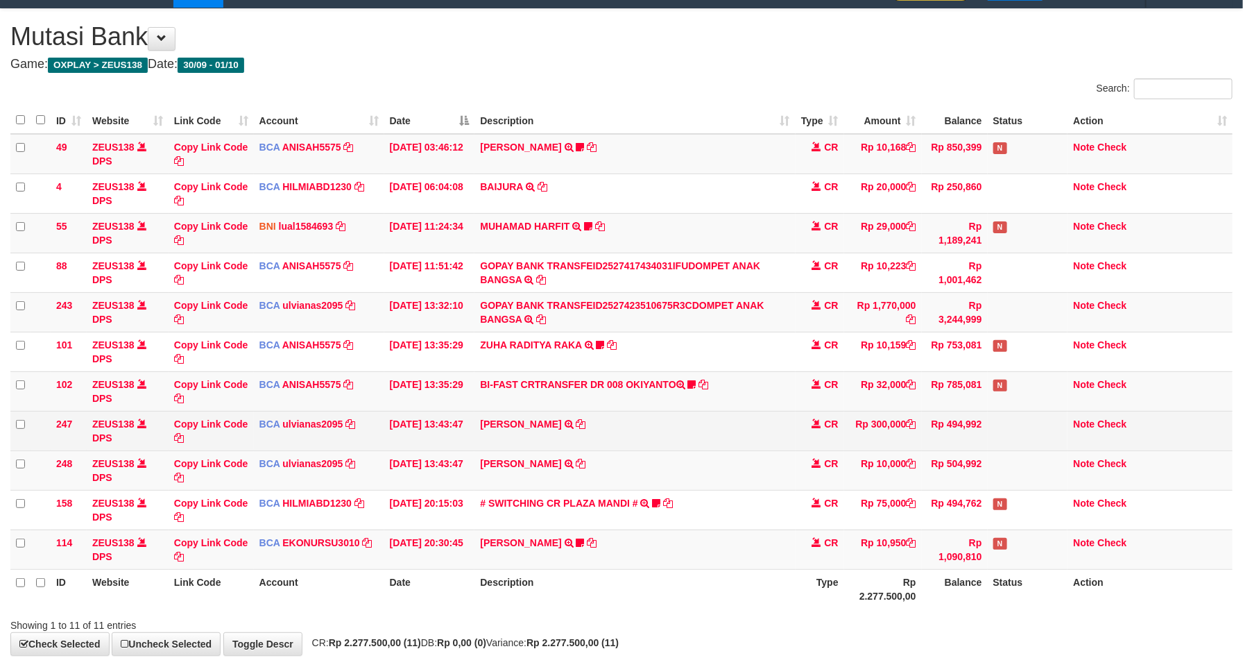
click at [751, 432] on td "[PERSON_NAME] TRSF E-BANKING CR 0110/FTSCY/WS95031 300000.00[PERSON_NAME]" at bounding box center [635, 431] width 321 height 40
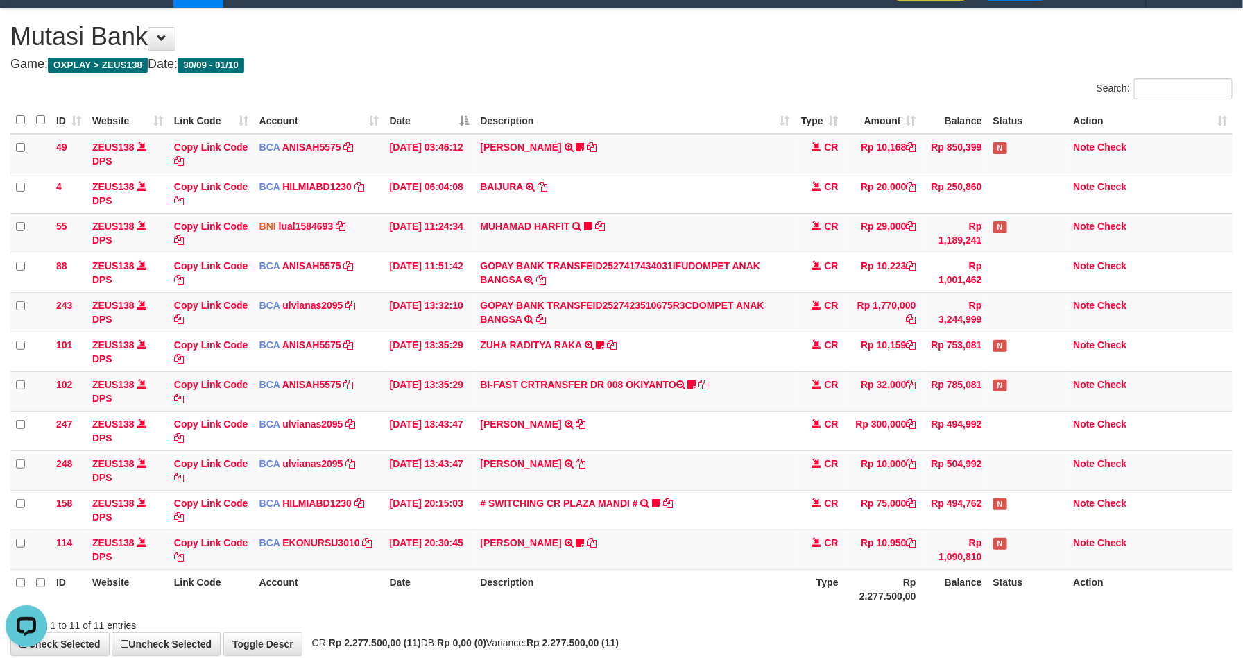
scroll to position [0, 0]
click at [835, 390] on span "CR" at bounding box center [832, 384] width 14 height 11
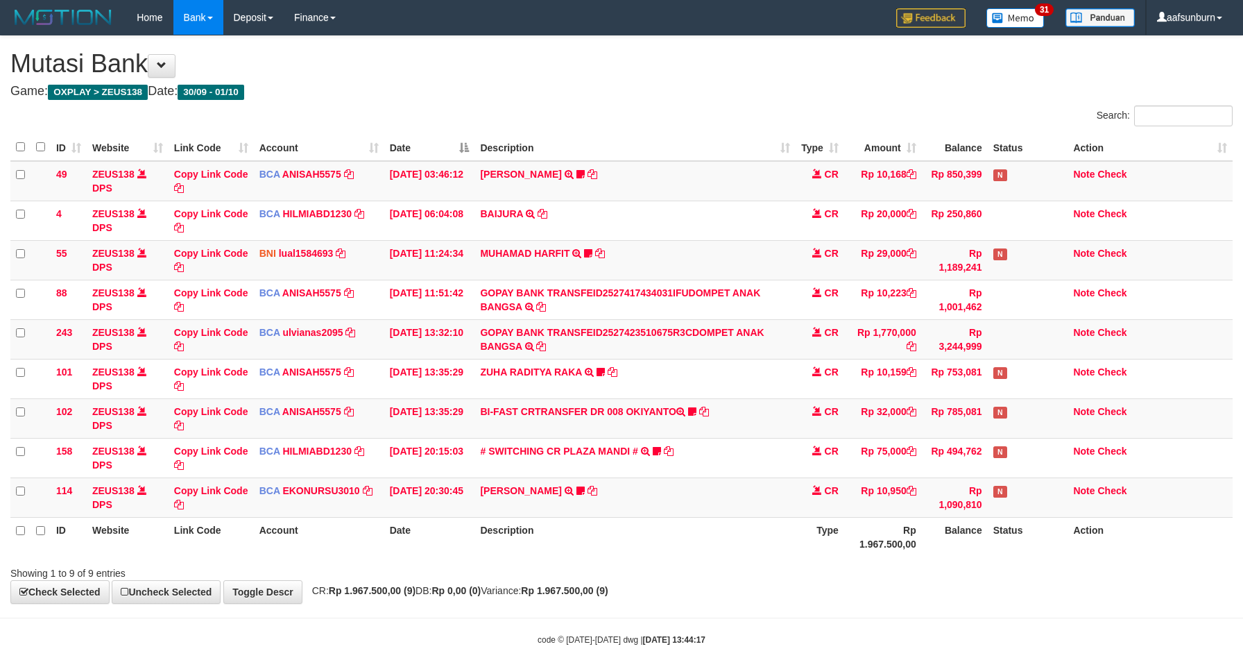
scroll to position [27, 0]
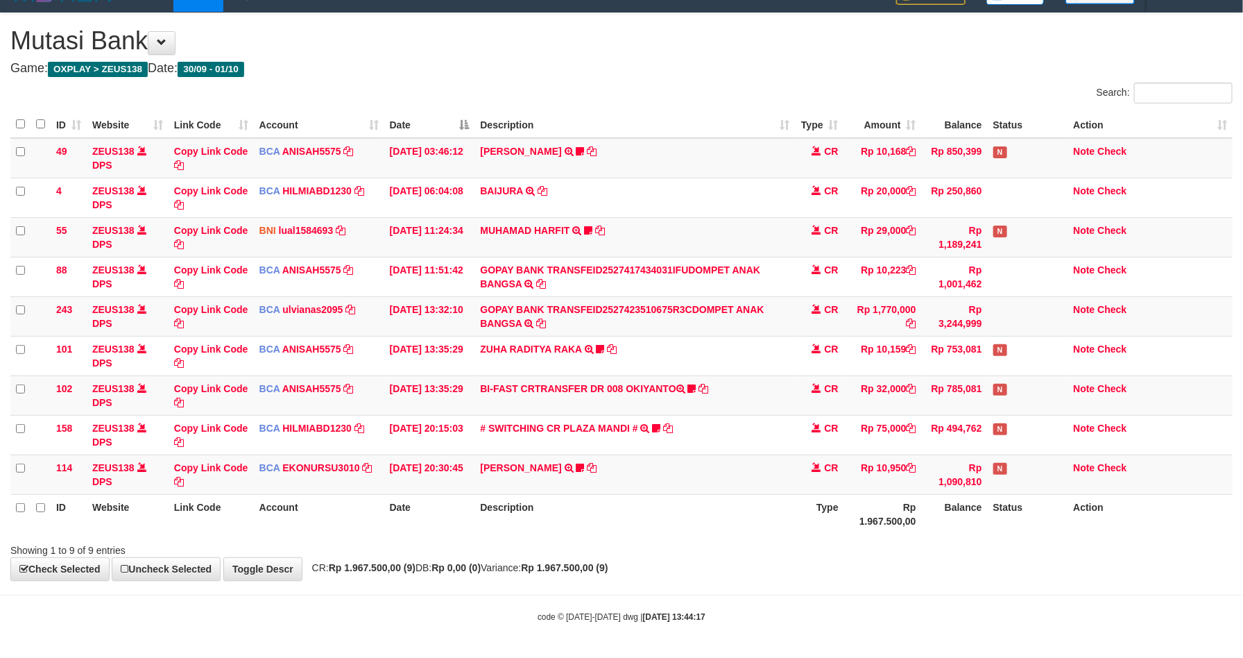
click at [929, 494] on th "Balance" at bounding box center [955, 514] width 66 height 40
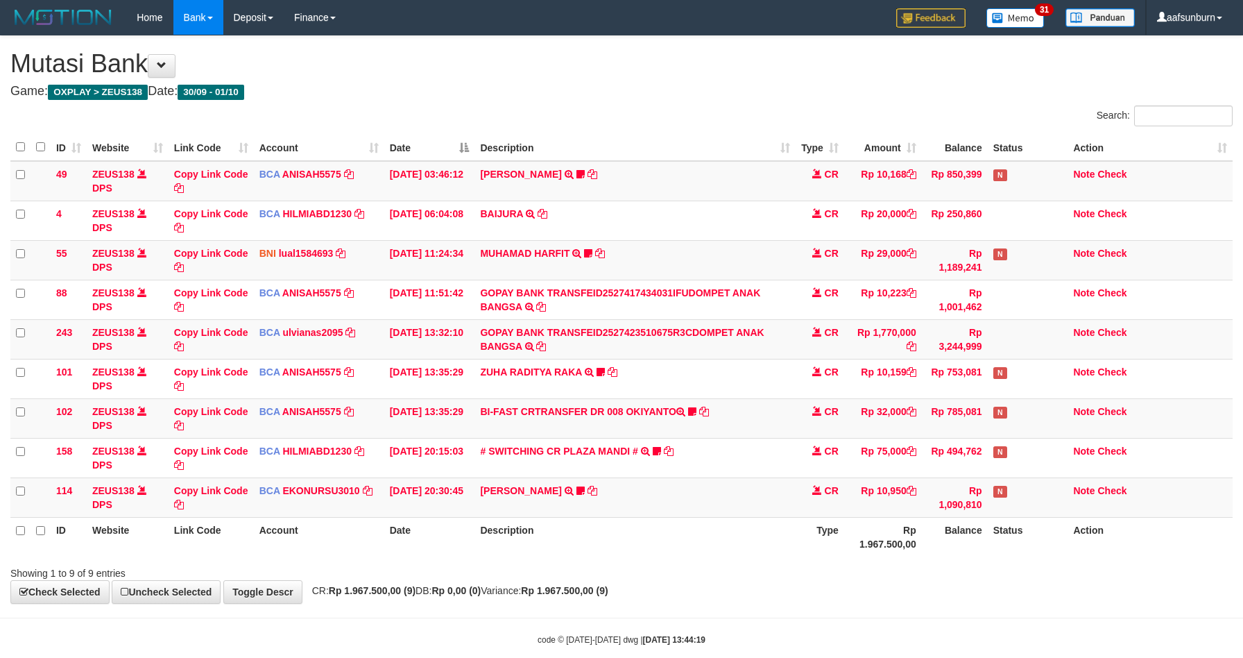
scroll to position [27, 0]
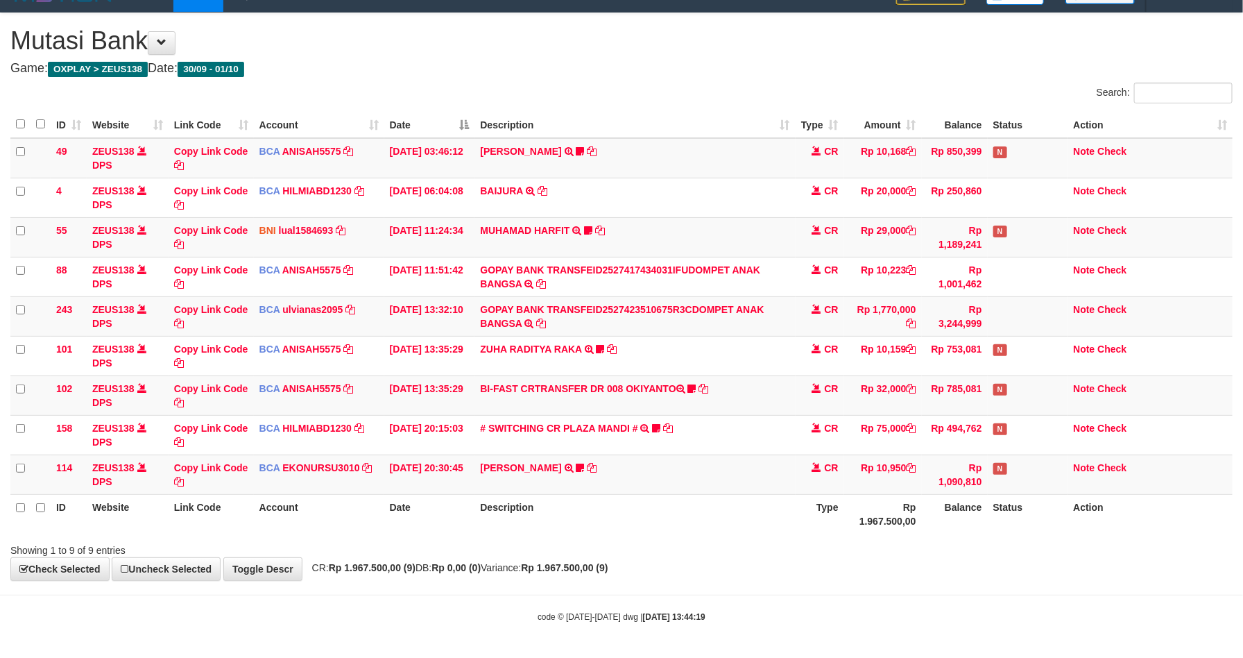
click at [929, 494] on th "Balance" at bounding box center [955, 514] width 66 height 40
click at [1007, 494] on th "Status" at bounding box center [1028, 514] width 80 height 40
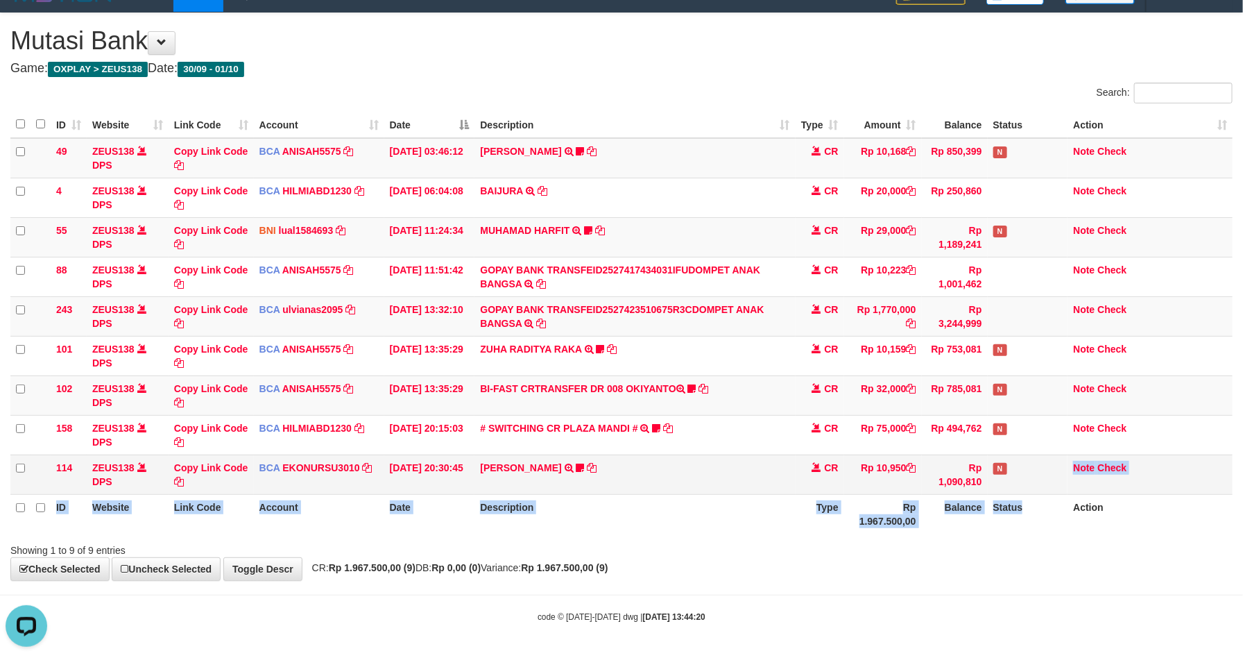
click at [1007, 492] on table "ID Website Link Code Account Date Description Type Amount Balance Status Action…" at bounding box center [621, 322] width 1223 height 423
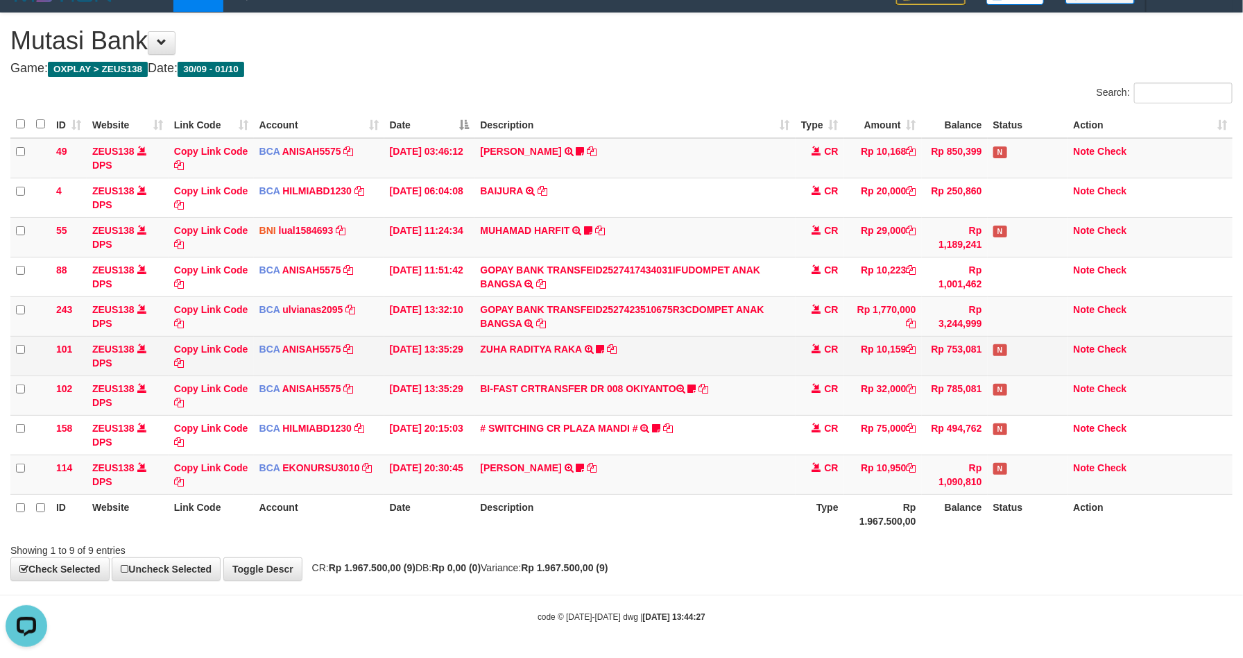
click at [756, 350] on td "ZUHA RADITYA RAKA TRSF E-BANKING CR 0110/FTSCY/WS95031 10159.00ZUHA RADITYA RAK…" at bounding box center [635, 356] width 321 height 40
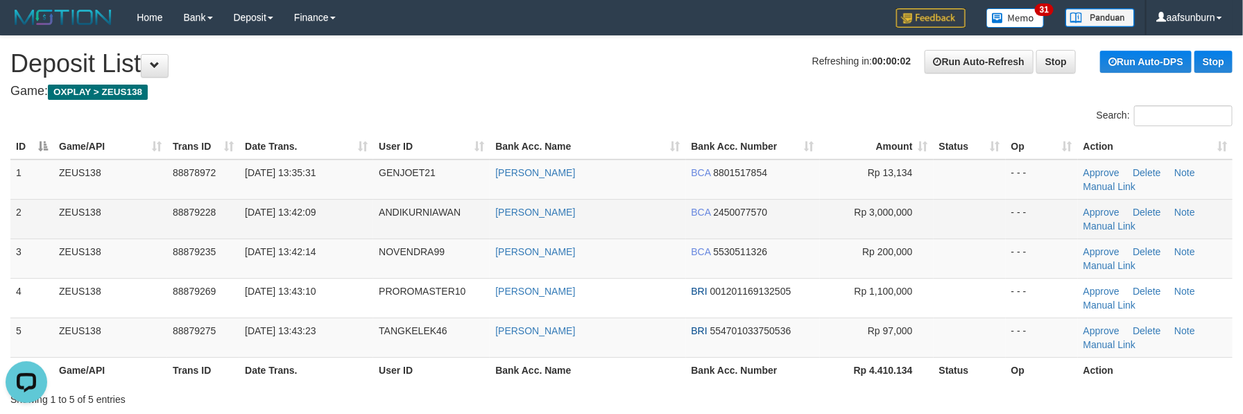
click at [660, 205] on td "[PERSON_NAME]" at bounding box center [588, 219] width 196 height 40
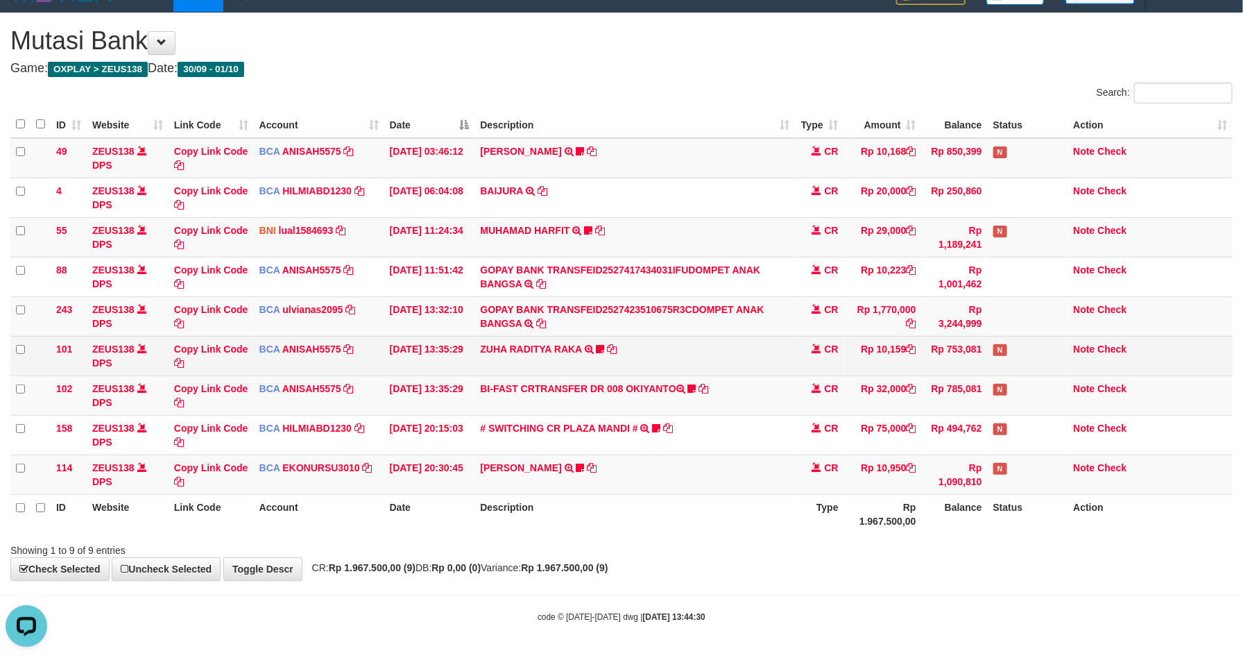
click at [865, 348] on td "Rp 10,159" at bounding box center [883, 356] width 78 height 40
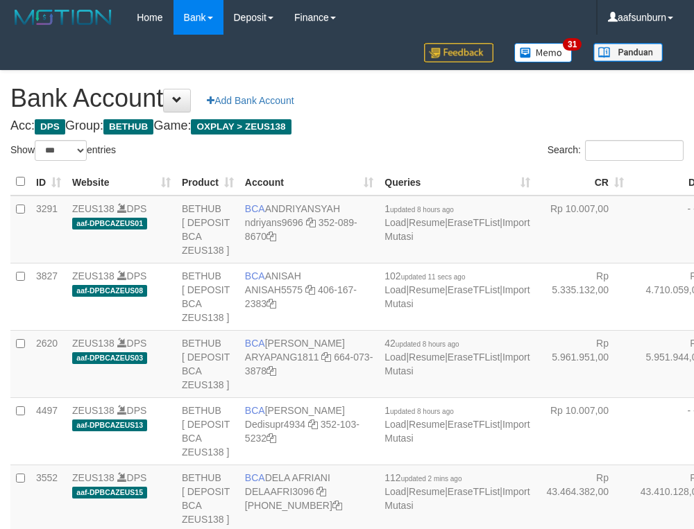
select select "***"
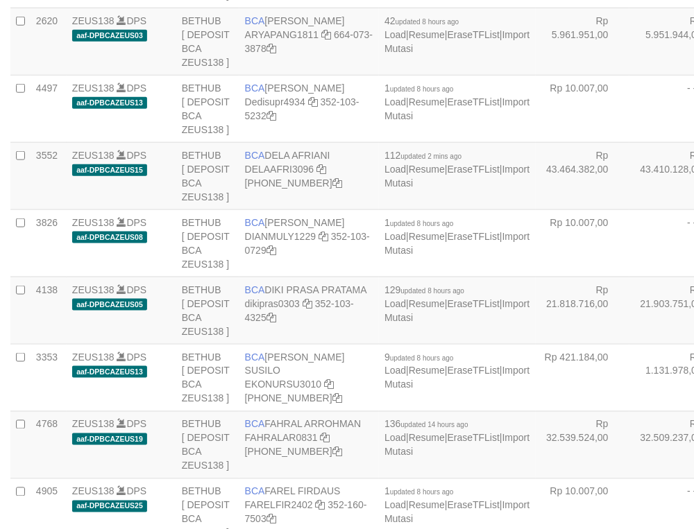
scroll to position [352, 0]
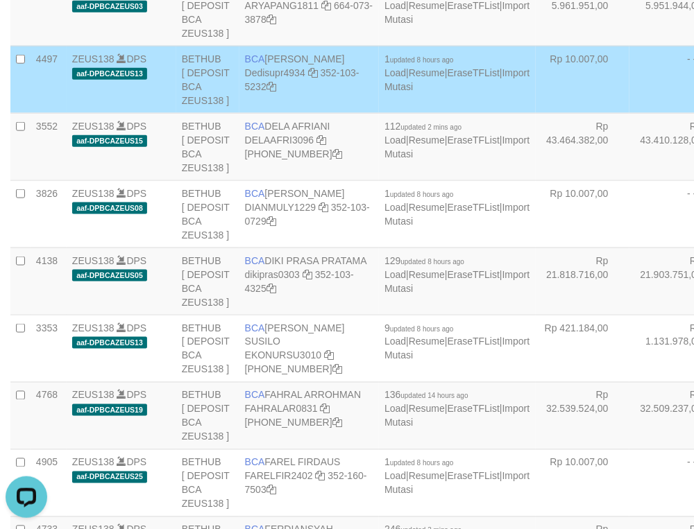
scroll to position [0, 0]
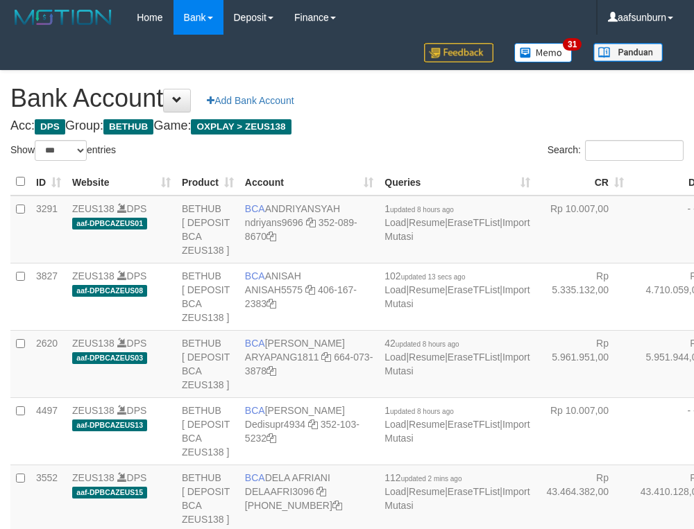
select select "***"
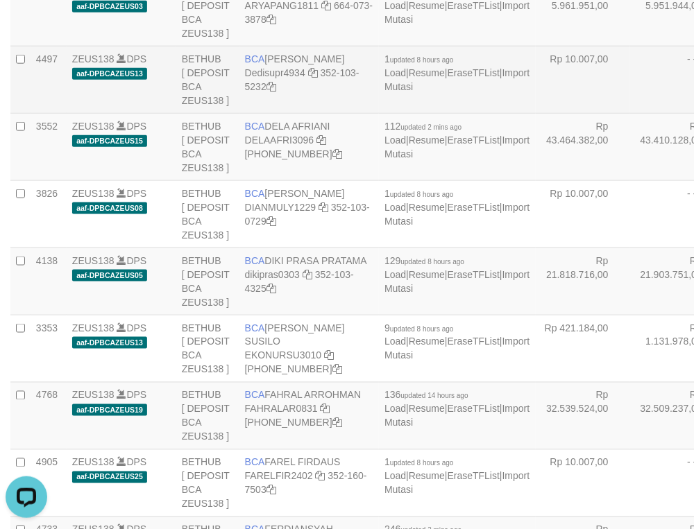
drag, startPoint x: 550, startPoint y: 162, endPoint x: 470, endPoint y: 188, distance: 83.8
click at [629, 46] on td "Rp 5.951.944,00" at bounding box center [676, 11] width 94 height 67
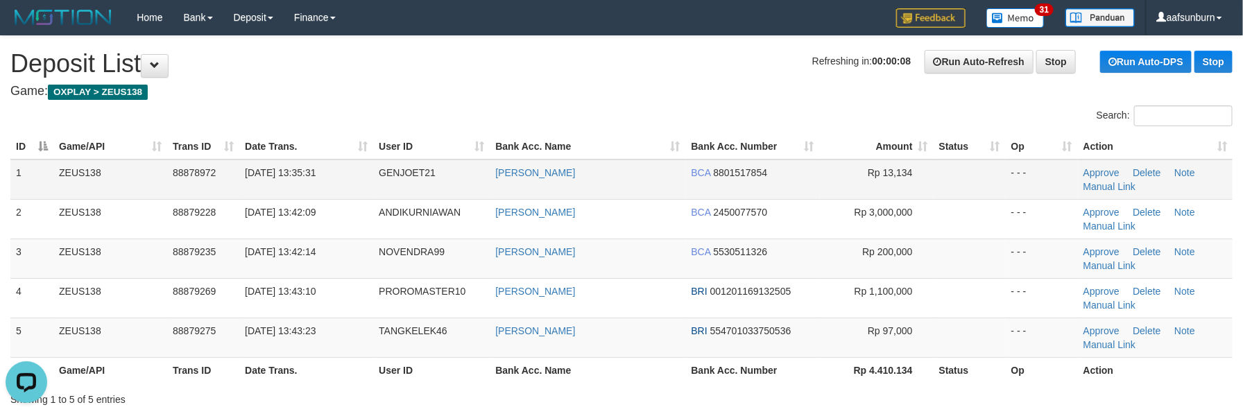
click at [550, 165] on td "[PERSON_NAME]" at bounding box center [588, 180] width 196 height 40
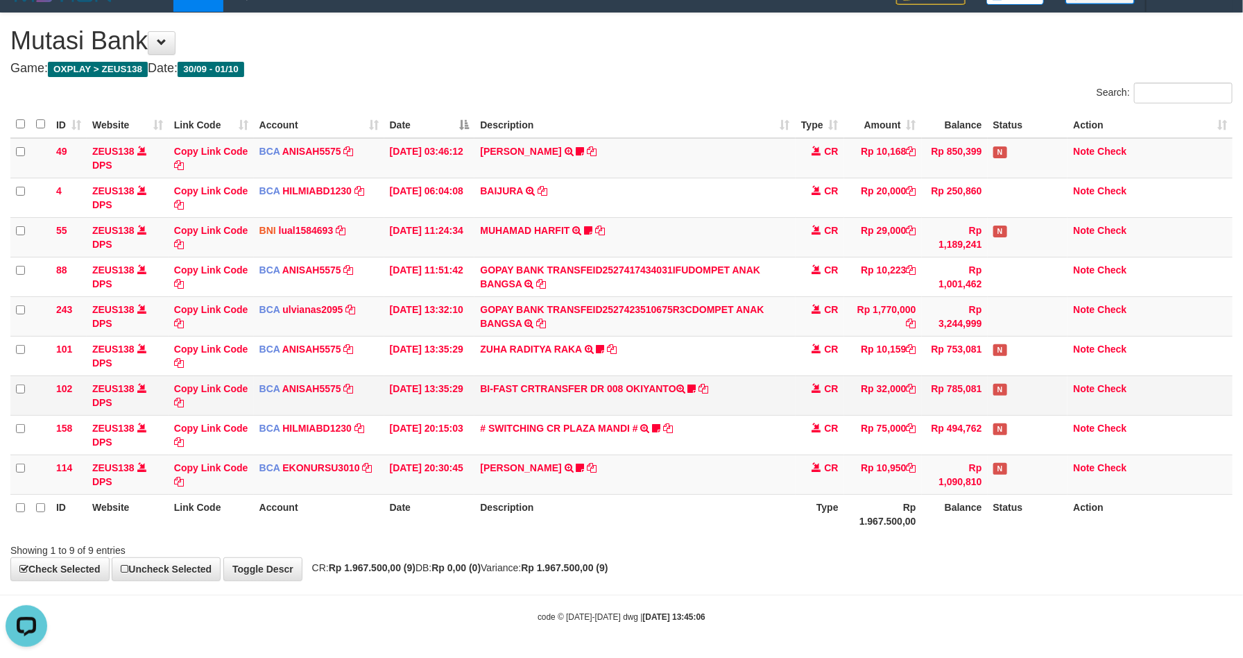
click at [660, 383] on td "BI-FAST CRTRANSFER DR 008 OKIYANTO Koplak111 https://prnt.sc/-My2c2aHAcOl" at bounding box center [635, 395] width 321 height 40
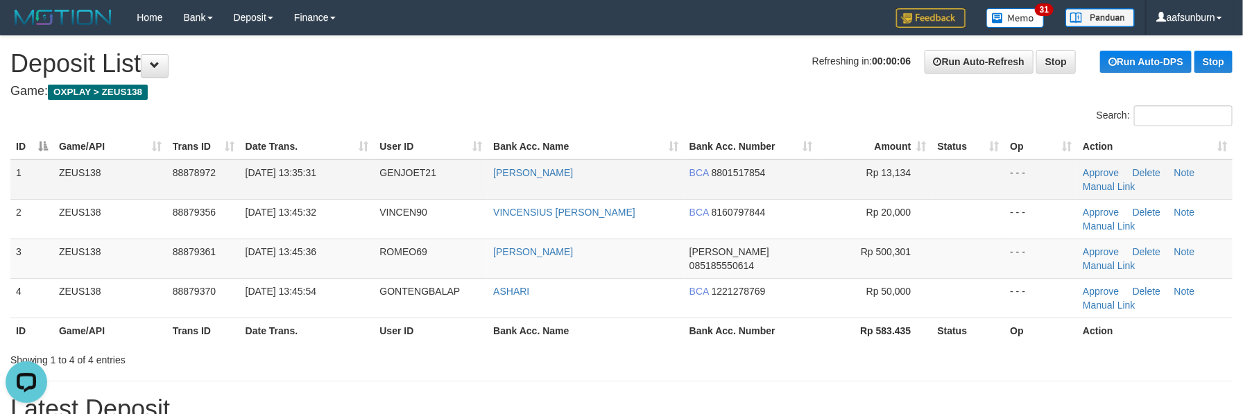
click at [634, 169] on td "[PERSON_NAME]" at bounding box center [586, 180] width 196 height 40
click at [364, 59] on h1 "Refreshing in: 00:00:04 Run Auto-Refresh Stop Run Auto-DPS Stop Deposit List" at bounding box center [621, 64] width 1223 height 28
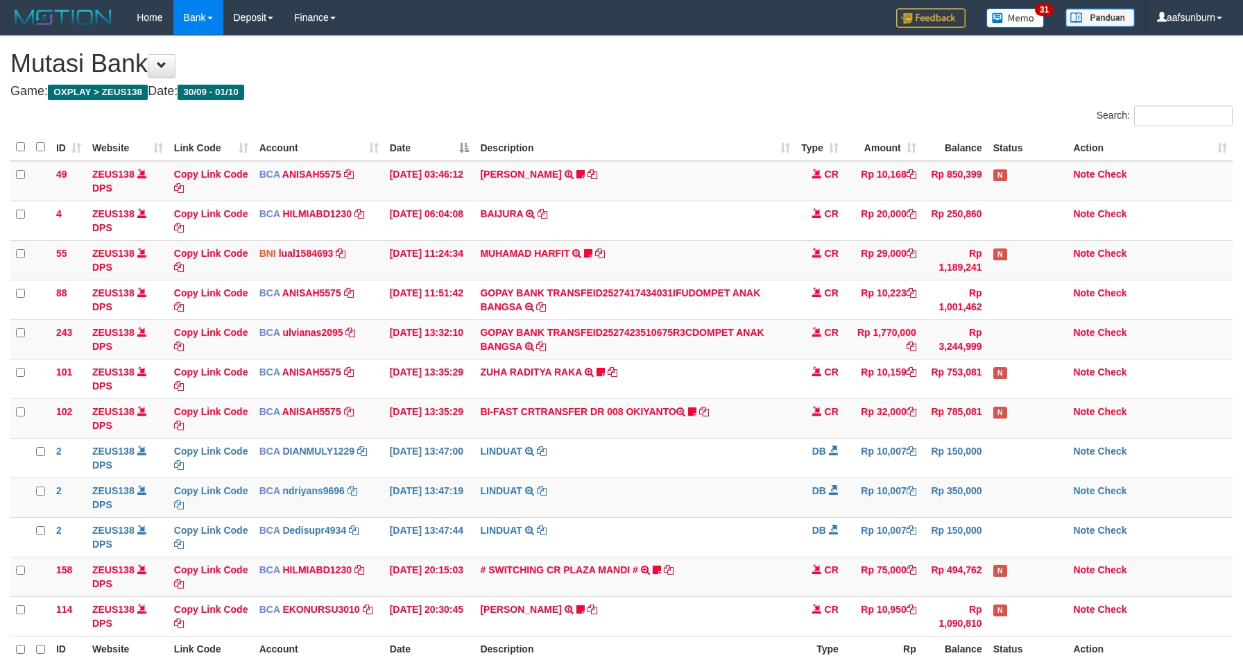
scroll to position [27, 0]
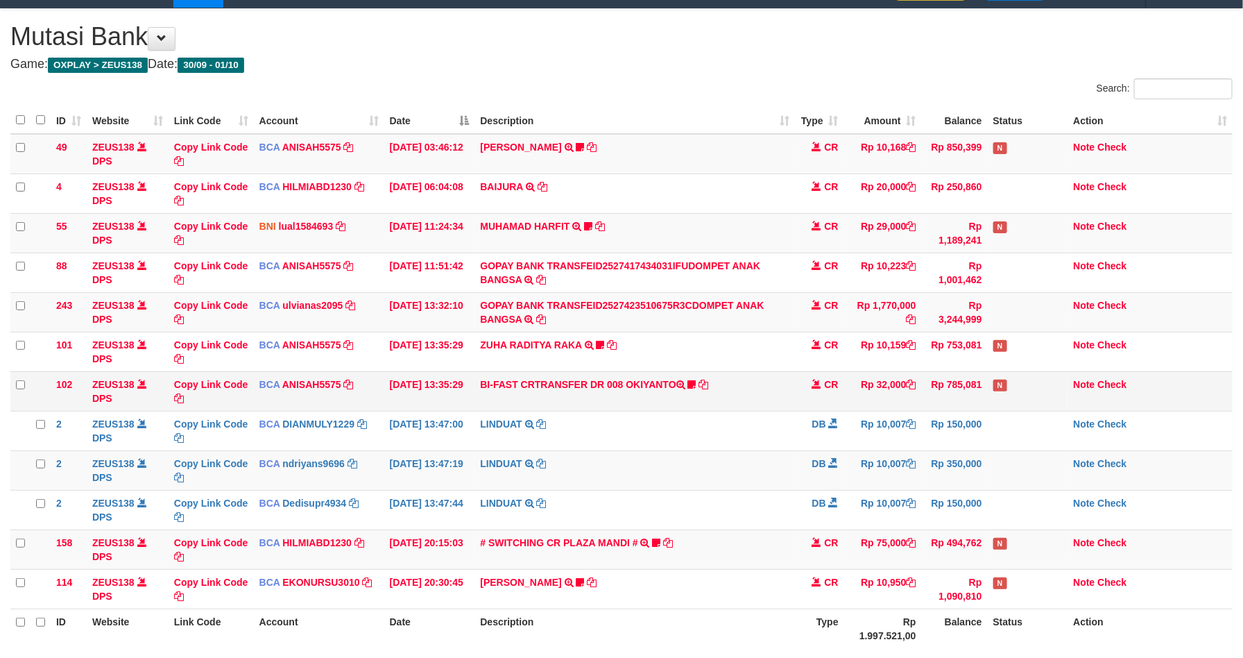
drag, startPoint x: 643, startPoint y: 327, endPoint x: 824, endPoint y: 390, distance: 191.8
click at [650, 325] on td "GOPAY BANK TRANSFEID2527423510675R3CDOMPET ANAK BANGSA TRSF E-BANKING CR 0110/F…" at bounding box center [635, 312] width 321 height 40
drag, startPoint x: 875, startPoint y: 382, endPoint x: 1256, endPoint y: 366, distance: 381.2
click at [985, 367] on tbody "49 ZEUS138 DPS Copy Link Code BCA ANISAH5575 DPS [PERSON_NAME] mutasi_20251001_…" at bounding box center [621, 371] width 1223 height 475
drag, startPoint x: 615, startPoint y: 561, endPoint x: 620, endPoint y: 570, distance: 11.2
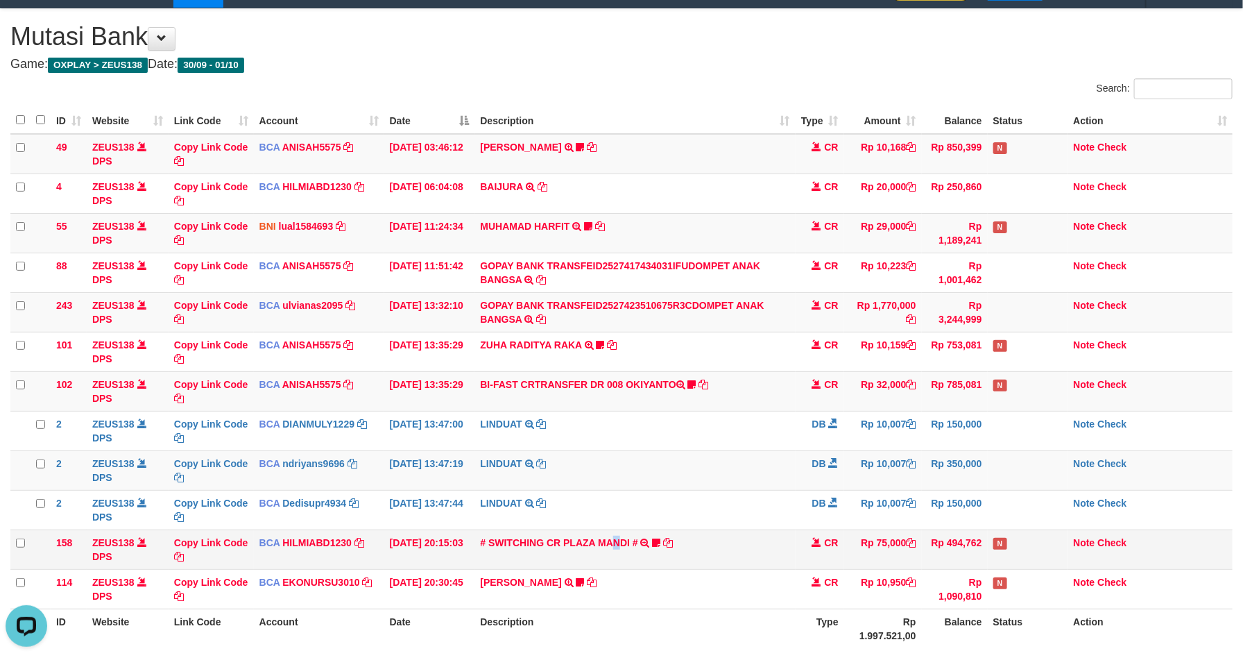
click at [619, 568] on td "# SWITCHING CR PLAZA MANDI # SWITCHING CR TRF TUPARDI 008 PLAZA MANDI 185000420…" at bounding box center [635, 549] width 321 height 40
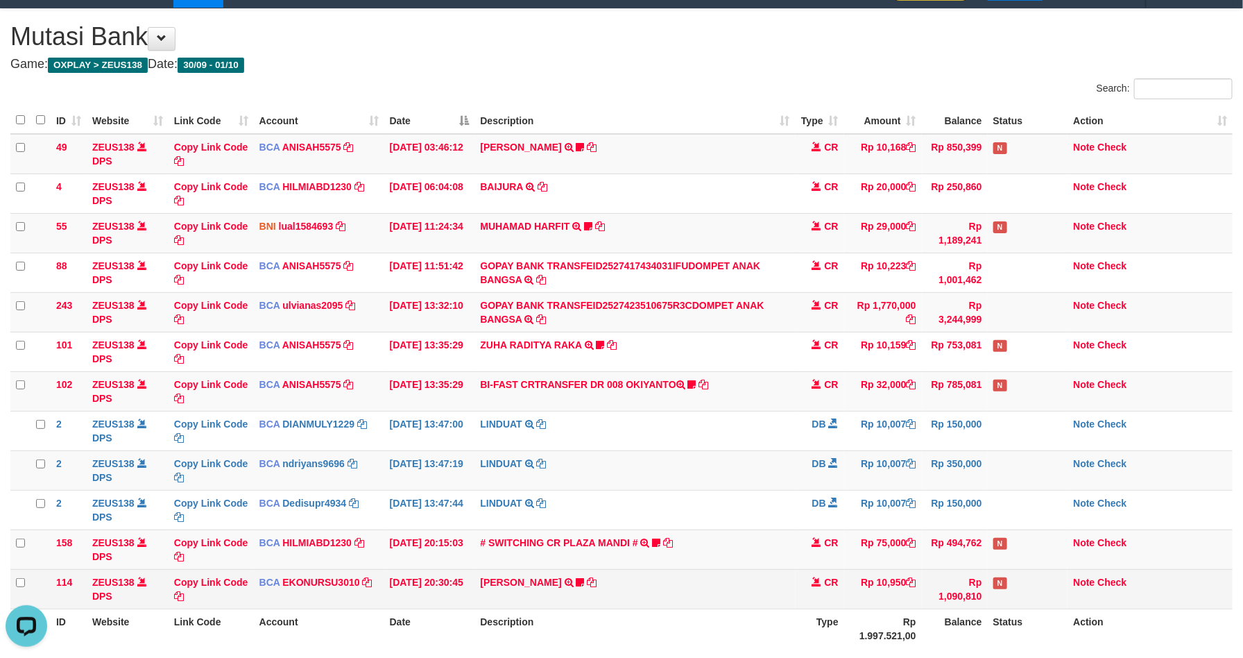
click at [633, 609] on td "AHMAD AGUSTI TRSF E-BANKING CR 3009/FTSCY/WS95051 10950.002025093089200473 TRFD…" at bounding box center [635, 589] width 321 height 40
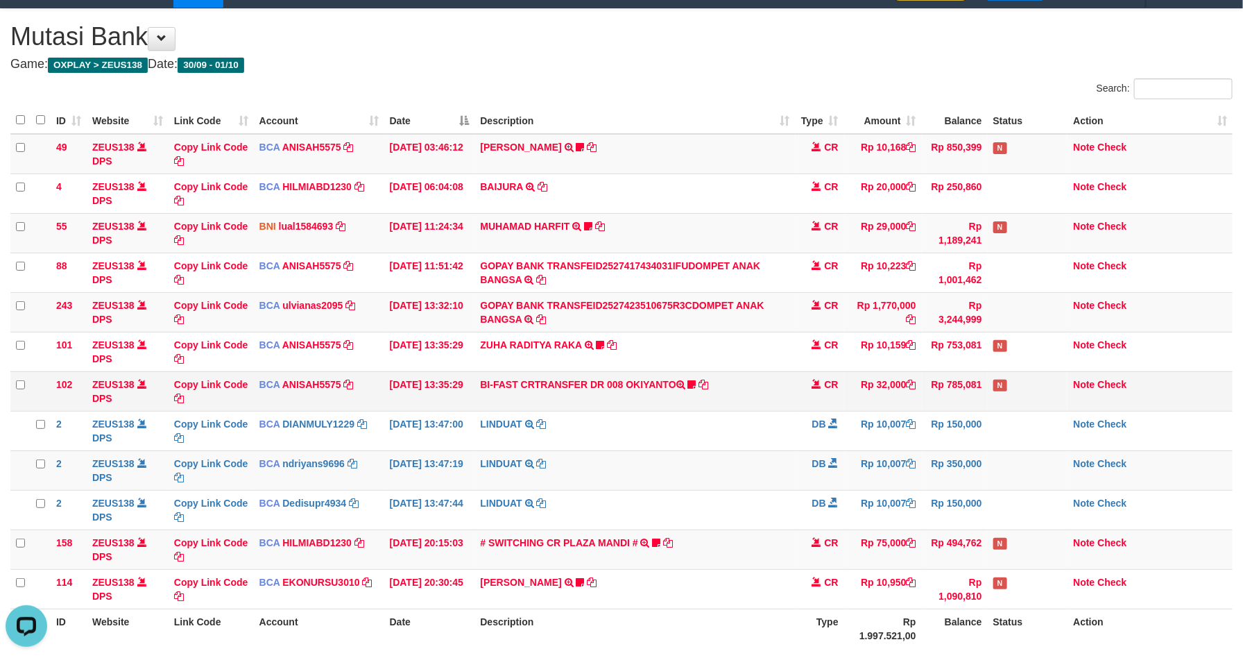
click at [793, 381] on td "BI-FAST CRTRANSFER DR 008 OKIYANTO Koplak111 https://prnt.sc/-My2c2aHAcOl" at bounding box center [635, 391] width 321 height 40
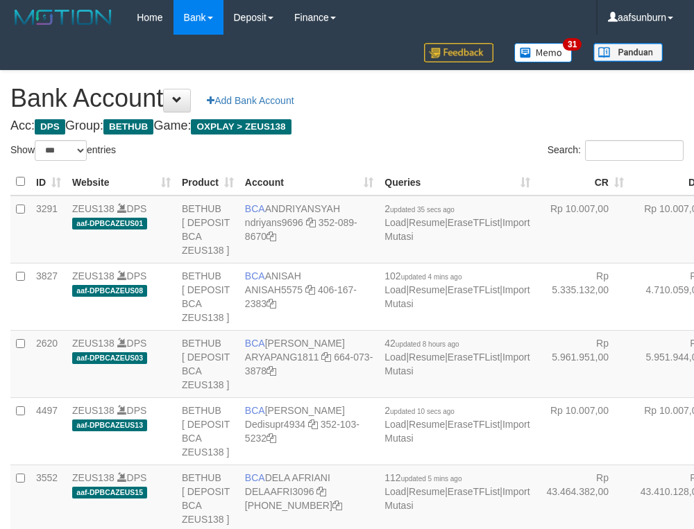
select select "***"
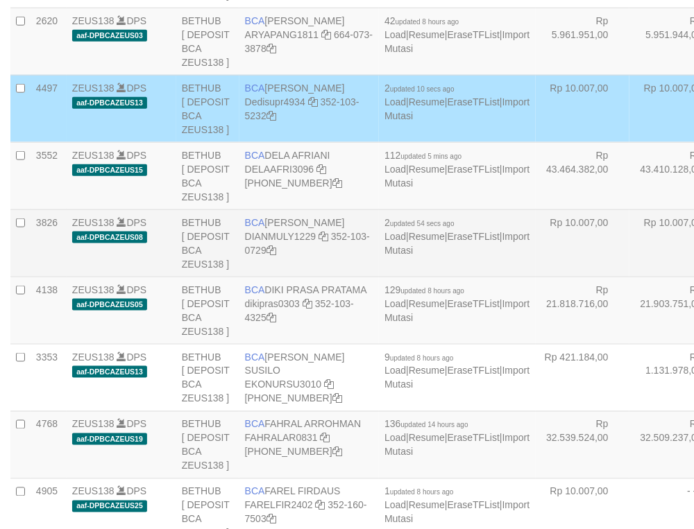
scroll to position [352, 0]
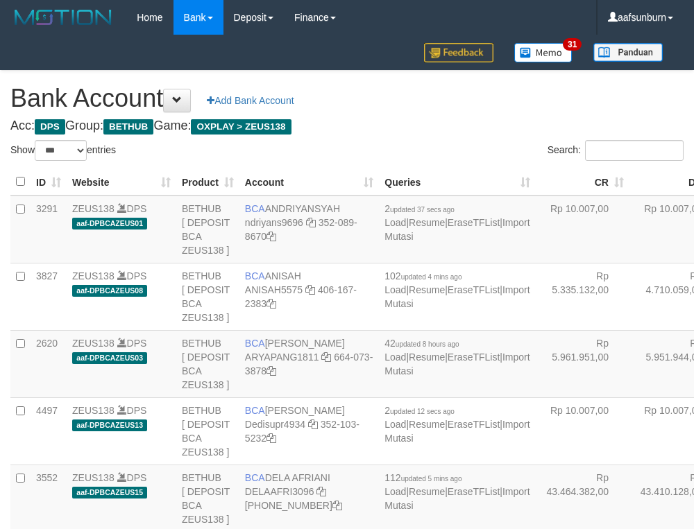
select select "***"
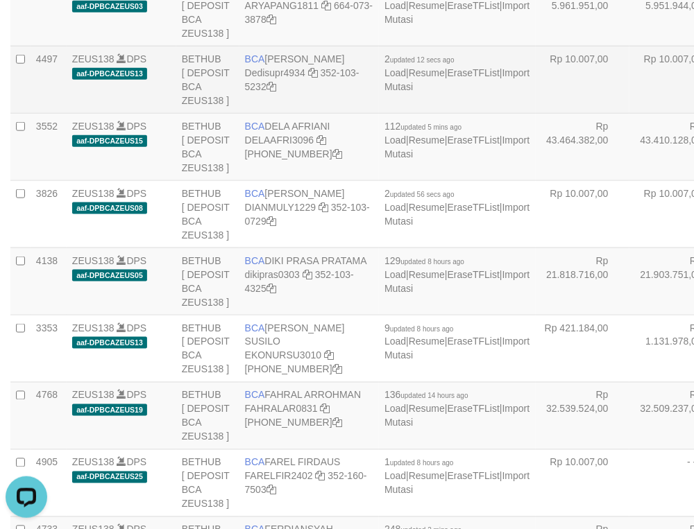
drag, startPoint x: 597, startPoint y: 154, endPoint x: 525, endPoint y: 180, distance: 76.6
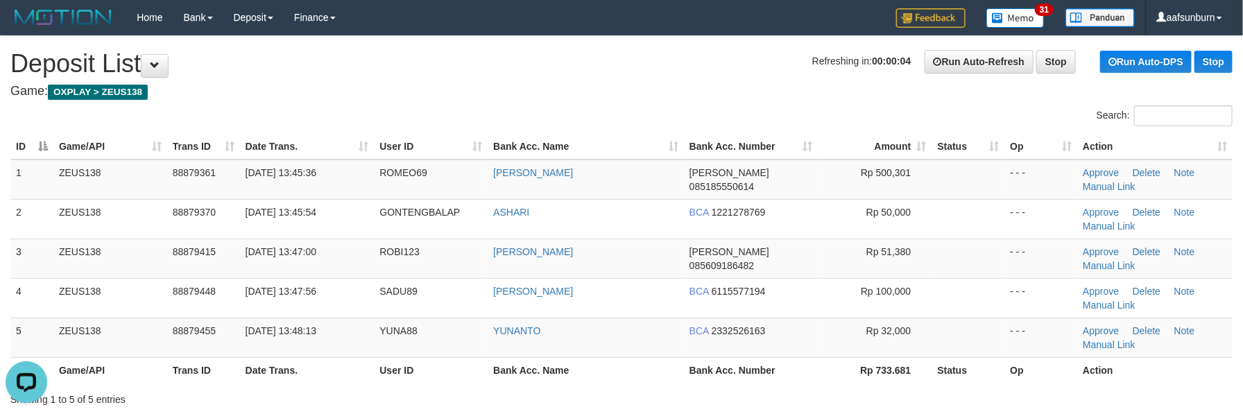
click at [636, 115] on div "Search:" at bounding box center [932, 117] width 601 height 24
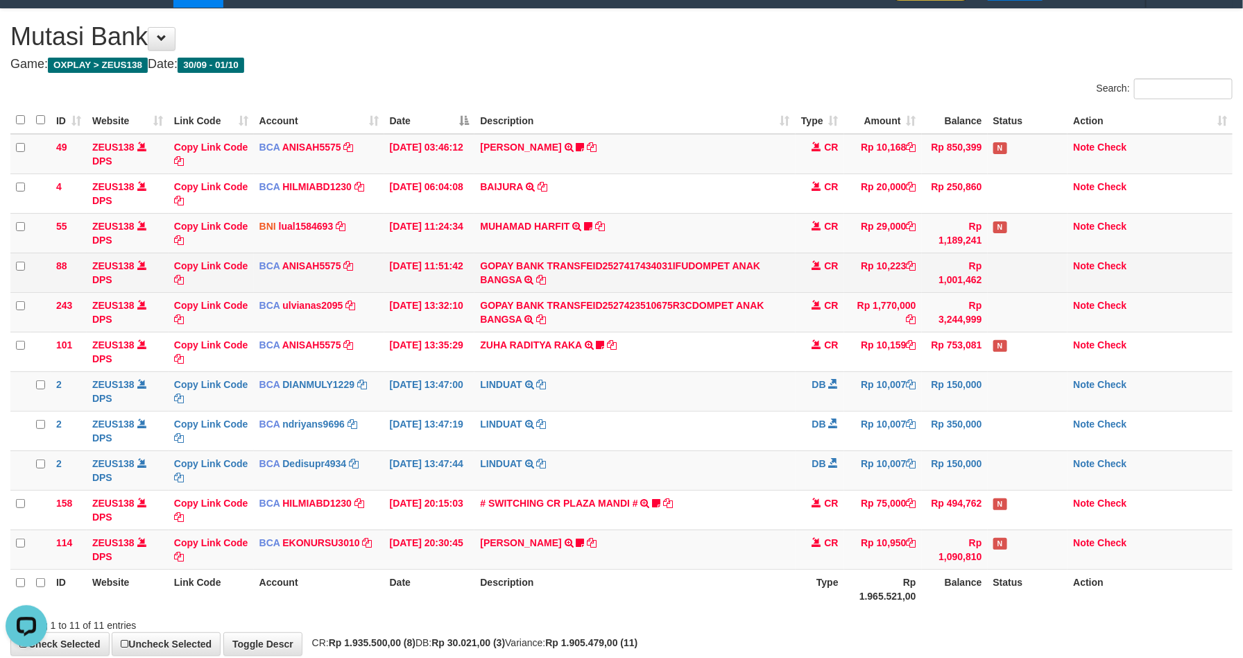
click at [729, 289] on td "GOPAY BANK TRANSFEID2527417434031IFUDOMPET ANAK BANGSA TRSF E-BANKING CR 0110/F…" at bounding box center [635, 273] width 321 height 40
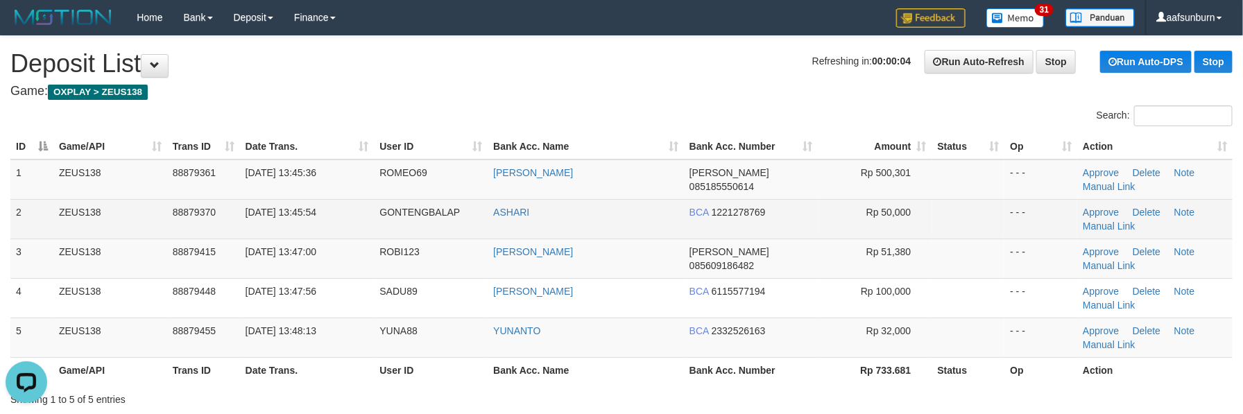
click at [887, 200] on td "Rp 50,000" at bounding box center [876, 219] width 114 height 40
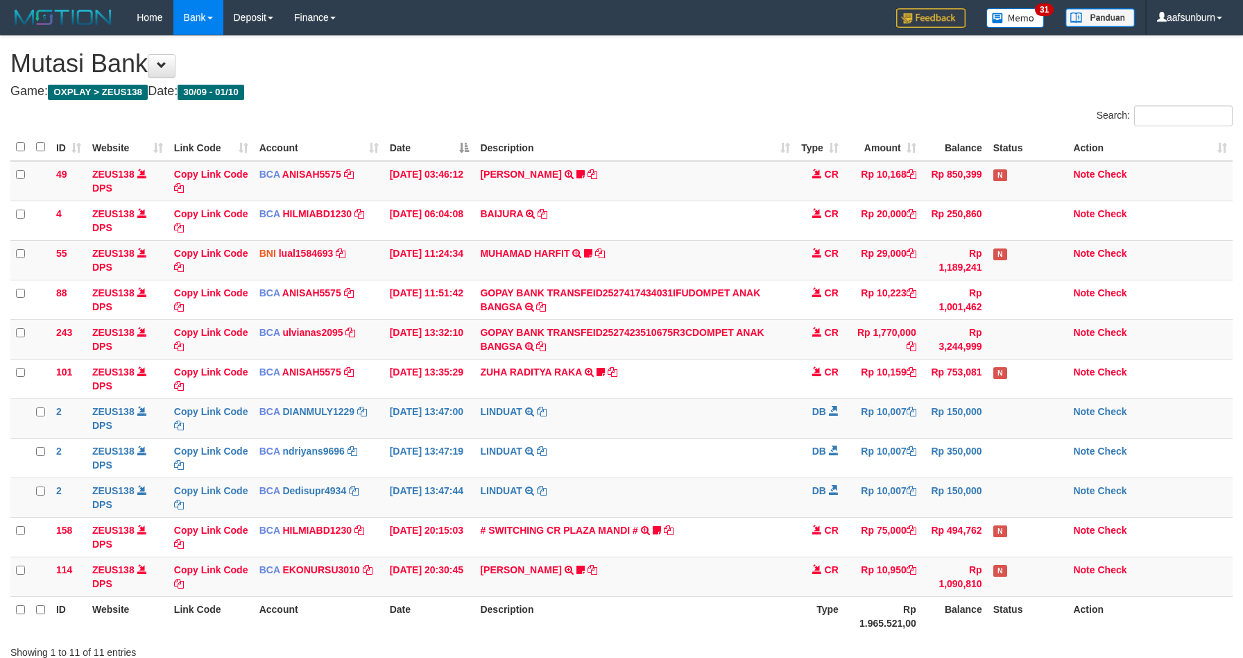
scroll to position [107, 0]
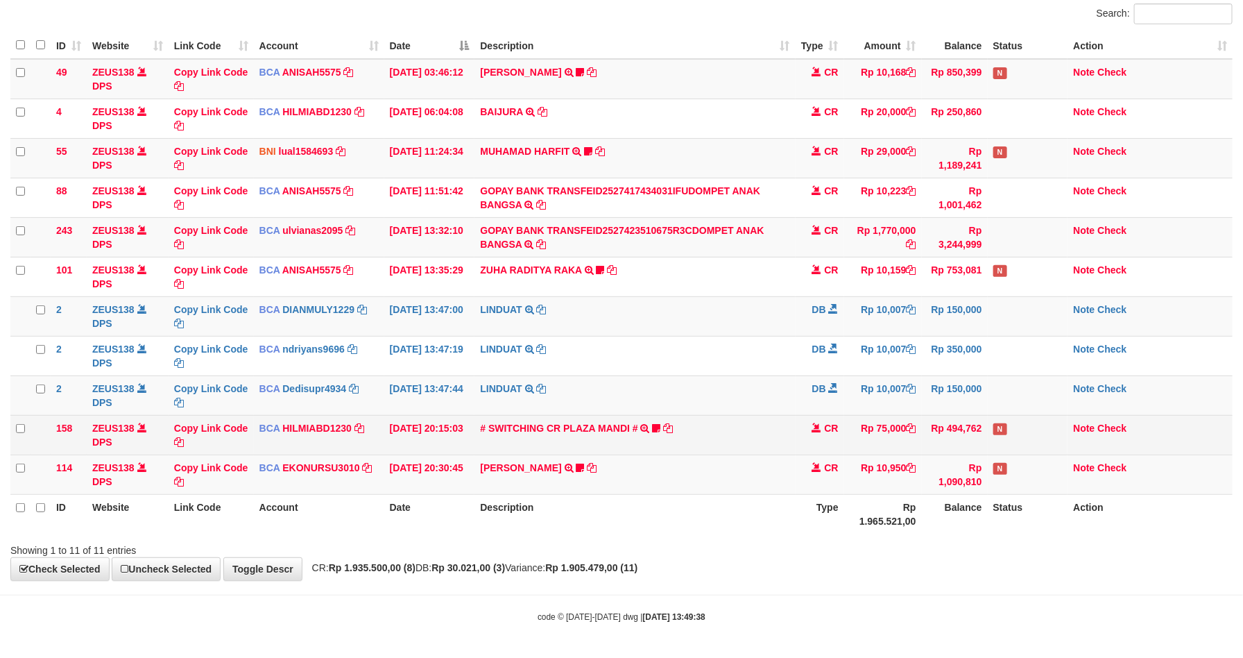
click at [744, 448] on td "# SWITCHING CR PLAZA MANDI # SWITCHING CR TRF TUPARDI 008 PLAZA MANDI 185000420…" at bounding box center [635, 435] width 321 height 40
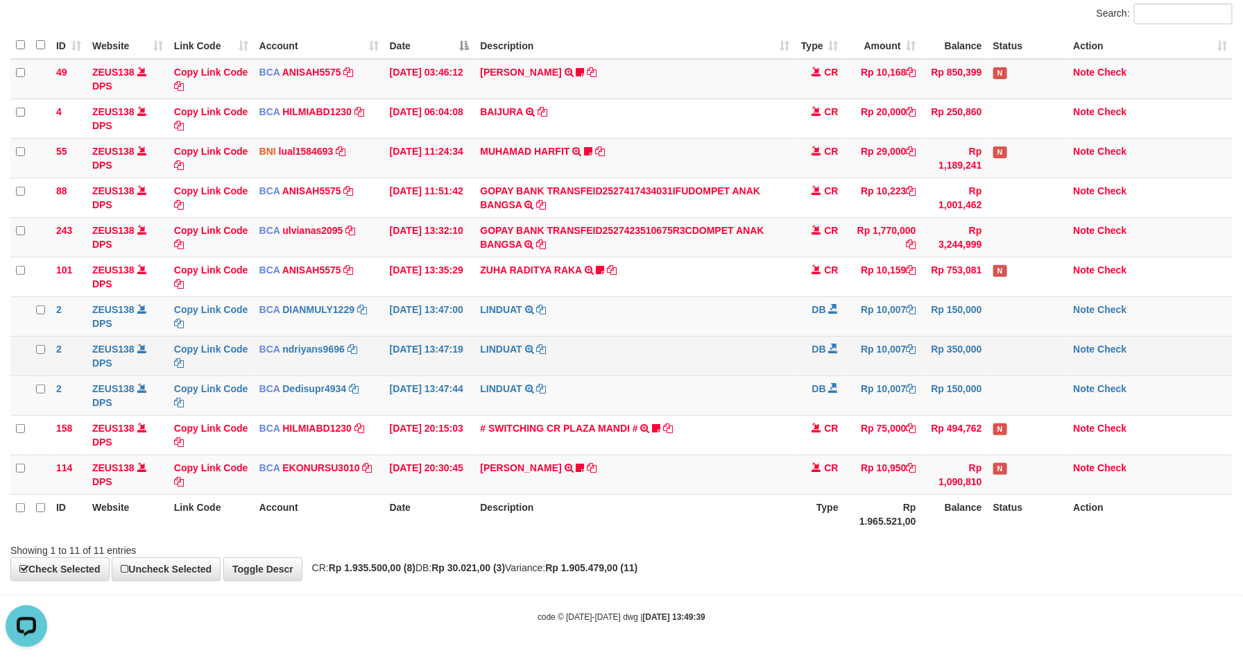
click at [643, 373] on td "LINDUAT TRSF E-BANKING DB 0110/FTSCY/WS95031 10007.00LINDUAT" at bounding box center [635, 356] width 321 height 40
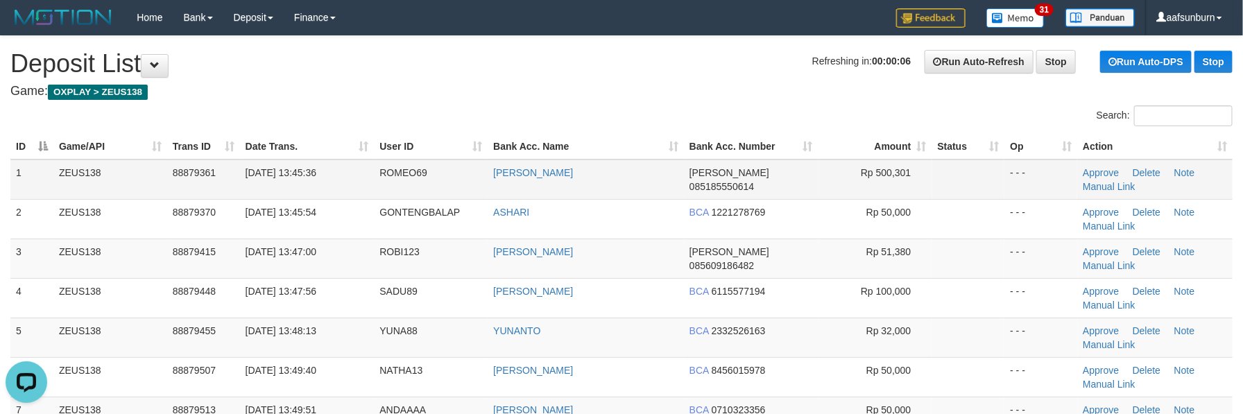
click at [810, 163] on td "[PERSON_NAME] 085185550614" at bounding box center [751, 180] width 135 height 40
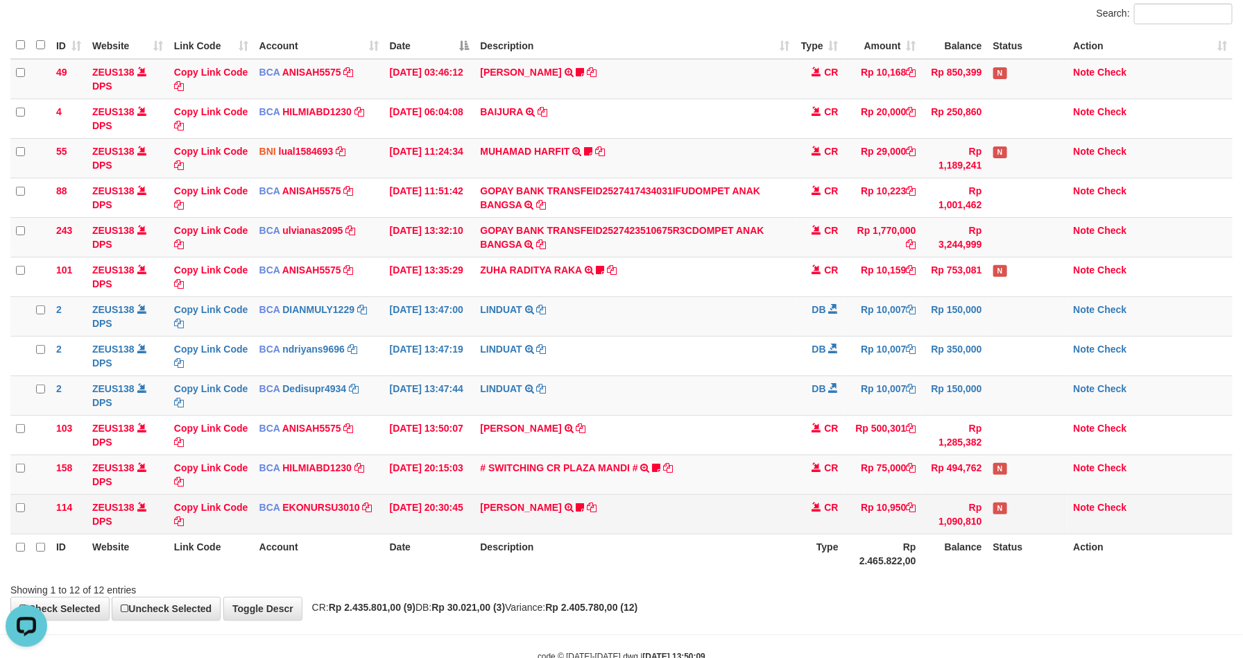
click at [862, 502] on td "Rp 10,950" at bounding box center [883, 514] width 78 height 40
